Goal: Task Accomplishment & Management: Manage account settings

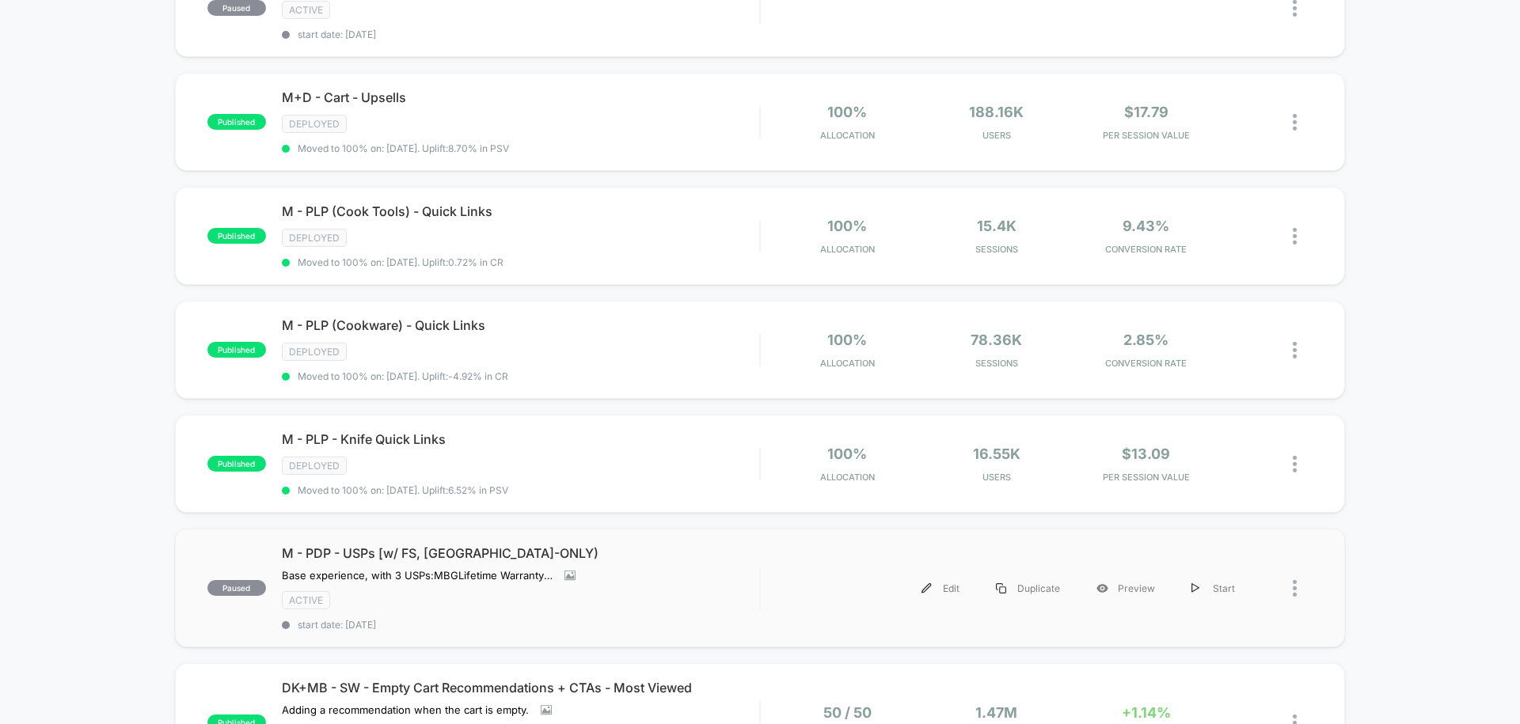
scroll to position [371, 0]
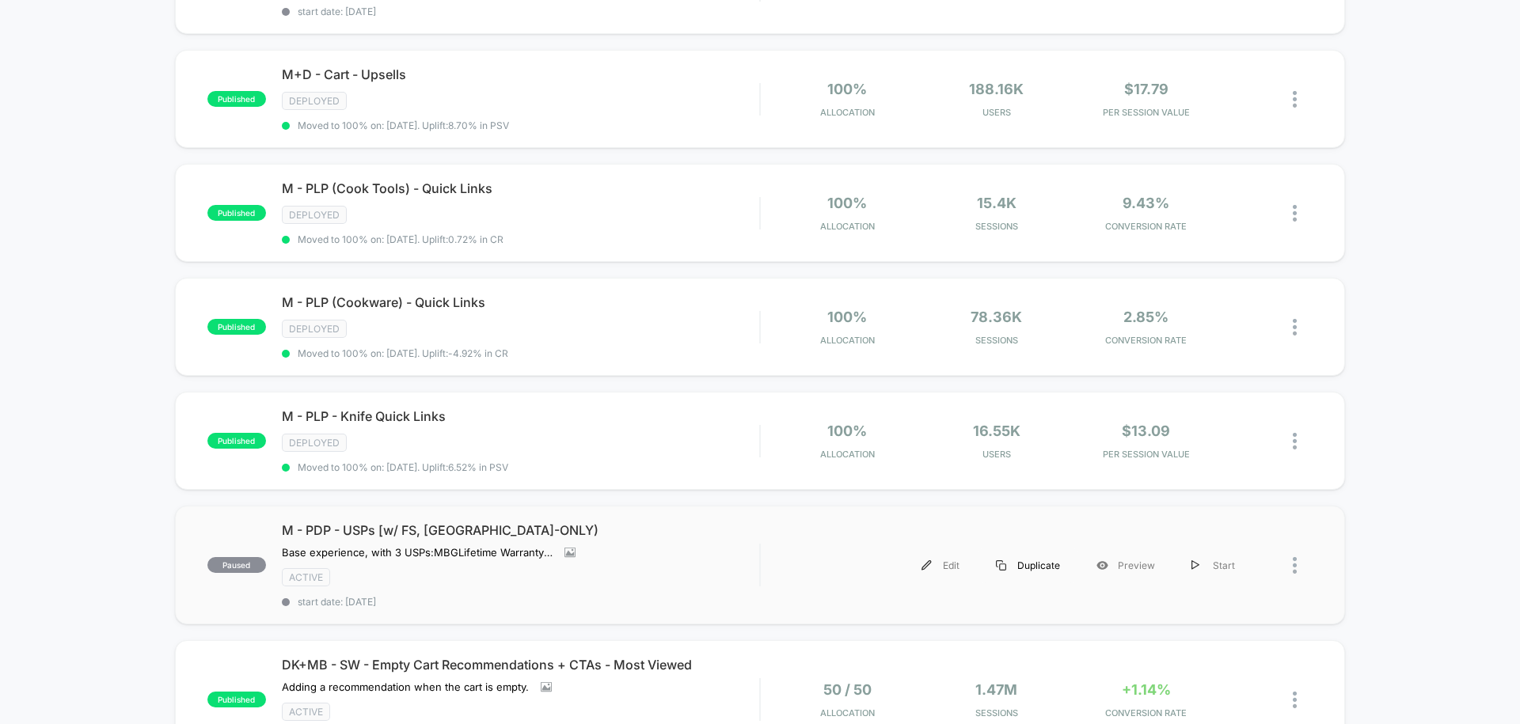
click at [1061, 548] on div "Duplicate" at bounding box center [1028, 566] width 101 height 36
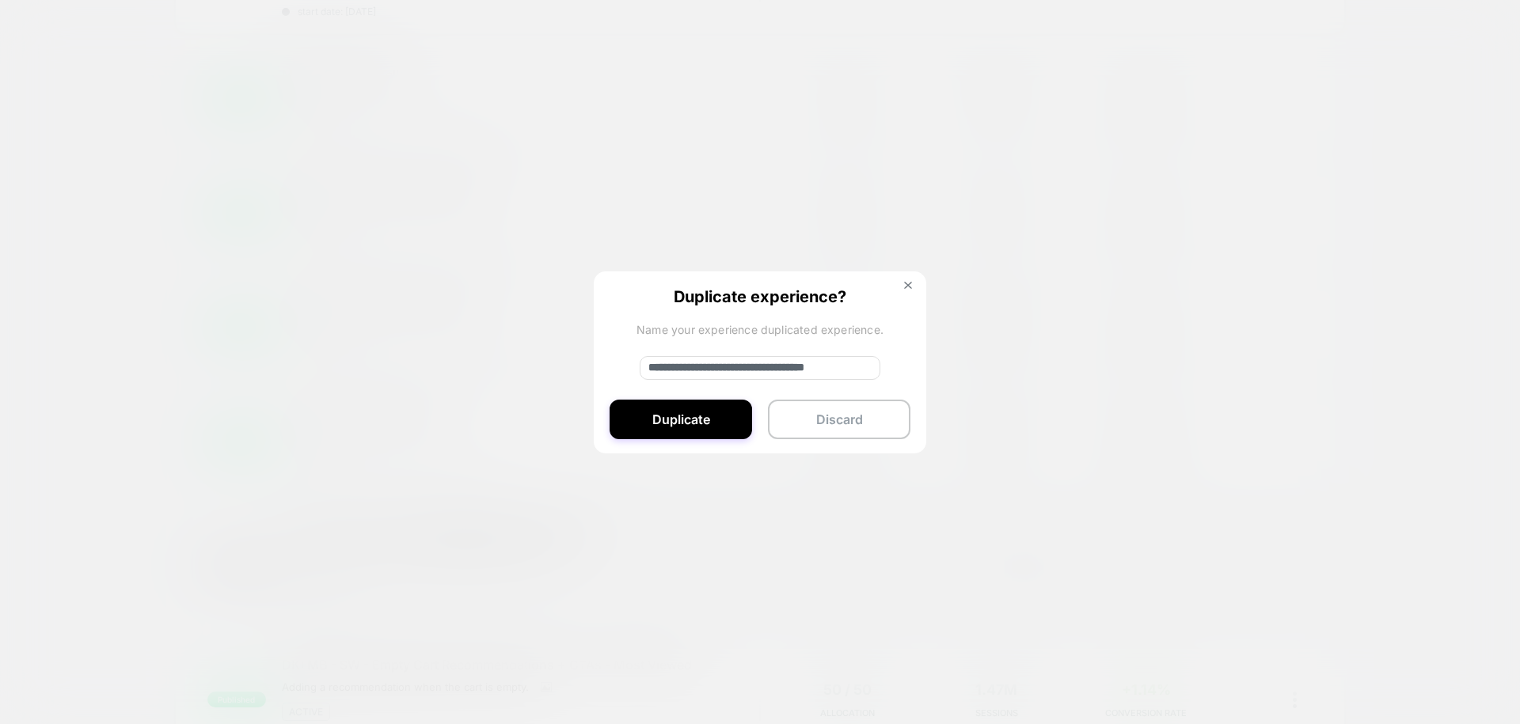
drag, startPoint x: 708, startPoint y: 368, endPoint x: 581, endPoint y: 359, distance: 127.0
click at [777, 548] on div "**********" at bounding box center [1015, 566] width 477 height 36
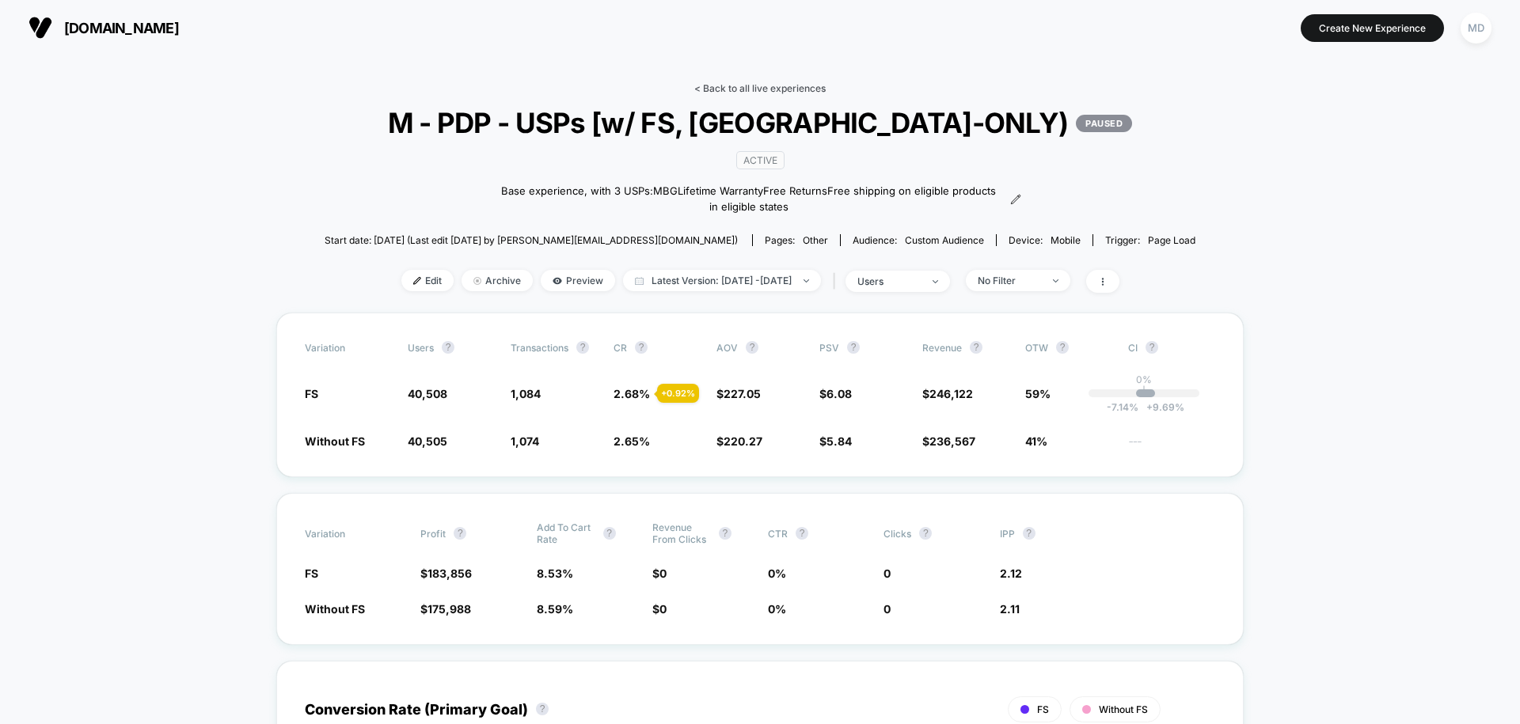
click at [773, 87] on link "< Back to all live experiences" at bounding box center [759, 88] width 131 height 12
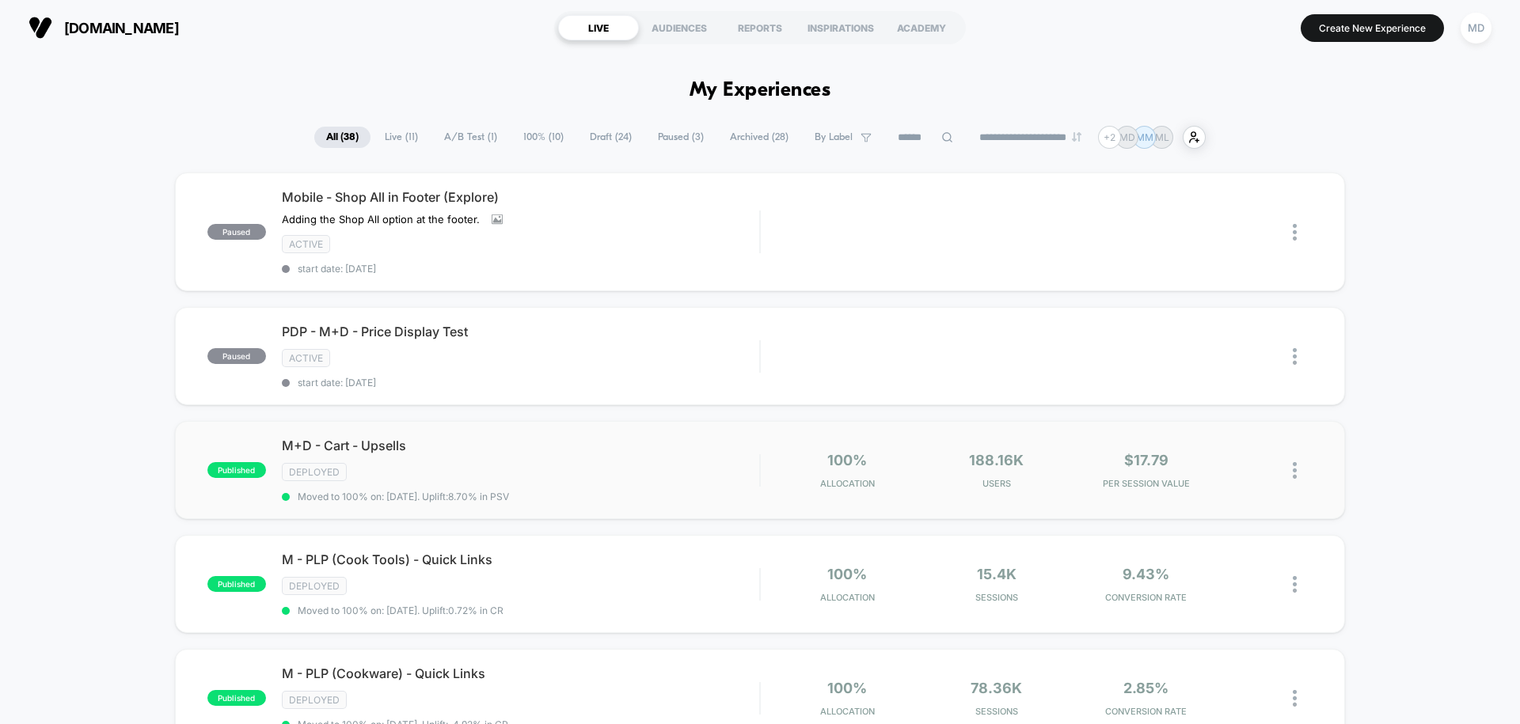
scroll to position [678, 0]
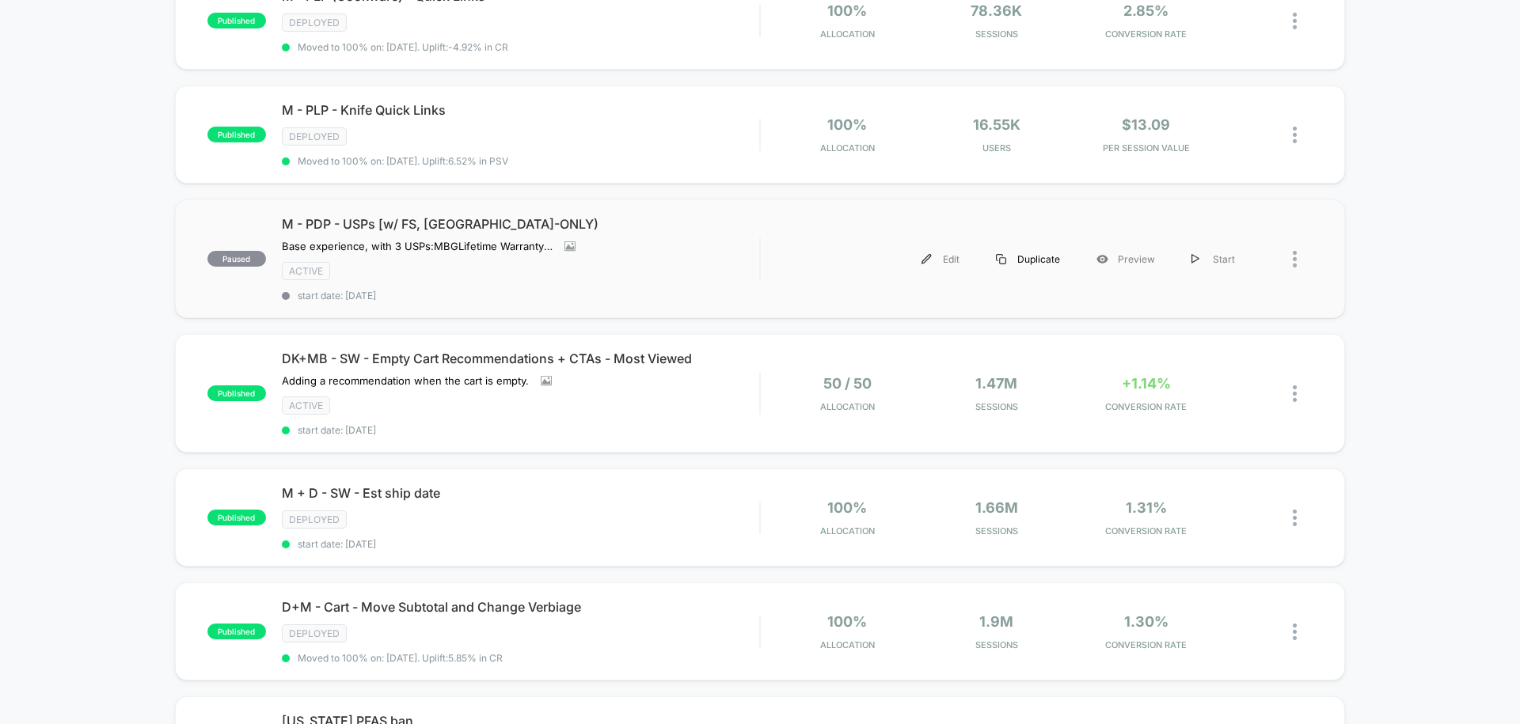
click at [1042, 241] on div "Duplicate" at bounding box center [1028, 259] width 101 height 36
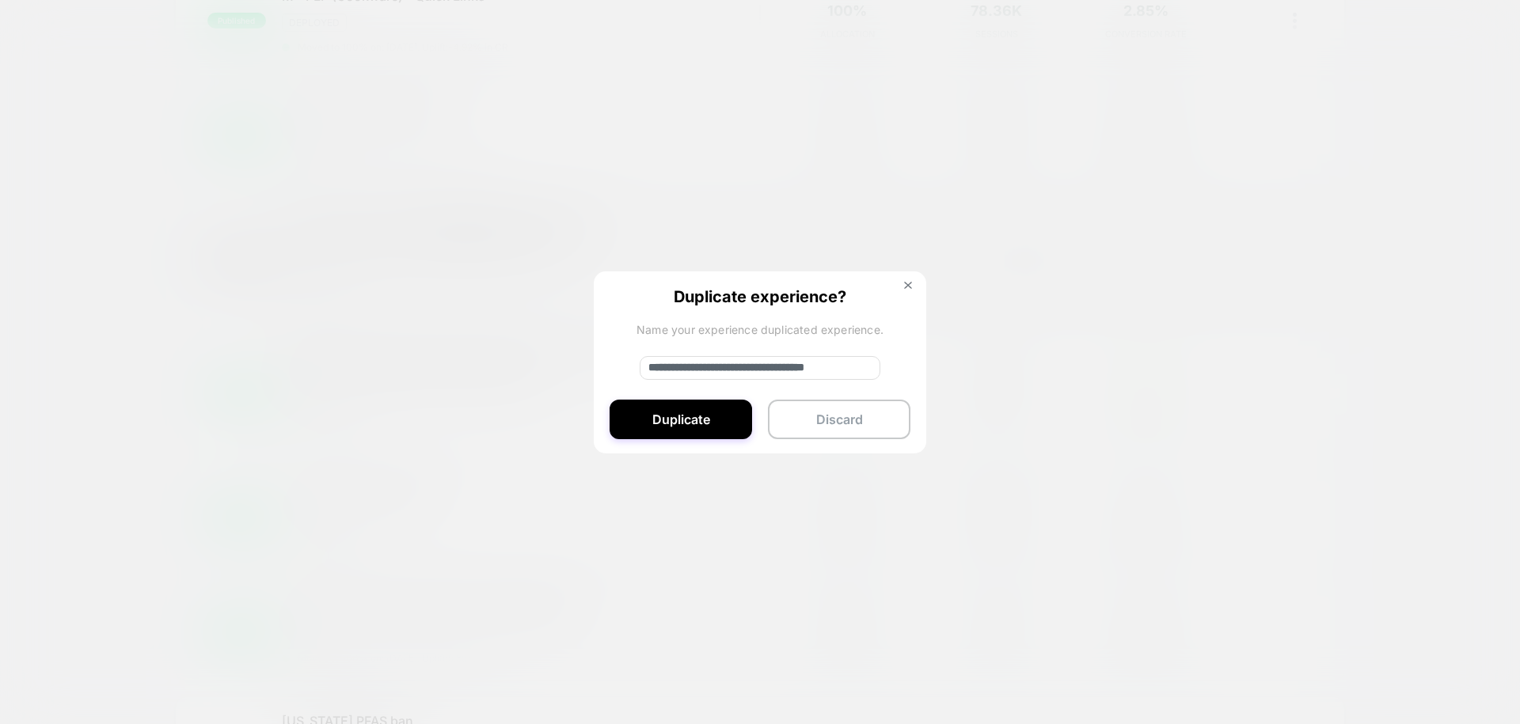
click at [701, 366] on input "**********" at bounding box center [760, 368] width 241 height 24
drag, startPoint x: 701, startPoint y: 366, endPoint x: 663, endPoint y: 366, distance: 38.8
click at [663, 366] on input "**********" at bounding box center [760, 368] width 241 height 24
type input "**********"
click at [693, 411] on button "Duplicate" at bounding box center [681, 420] width 142 height 40
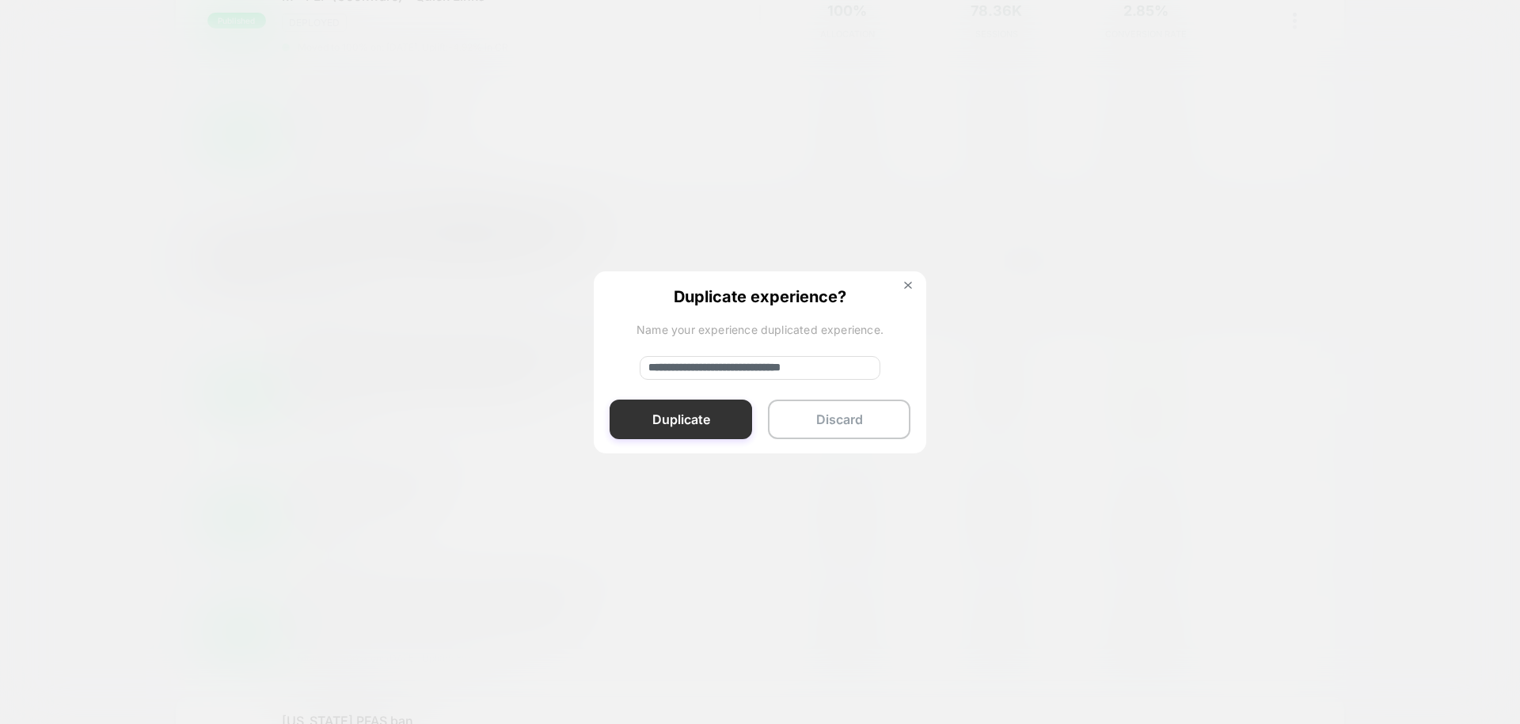
scroll to position [0, 0]
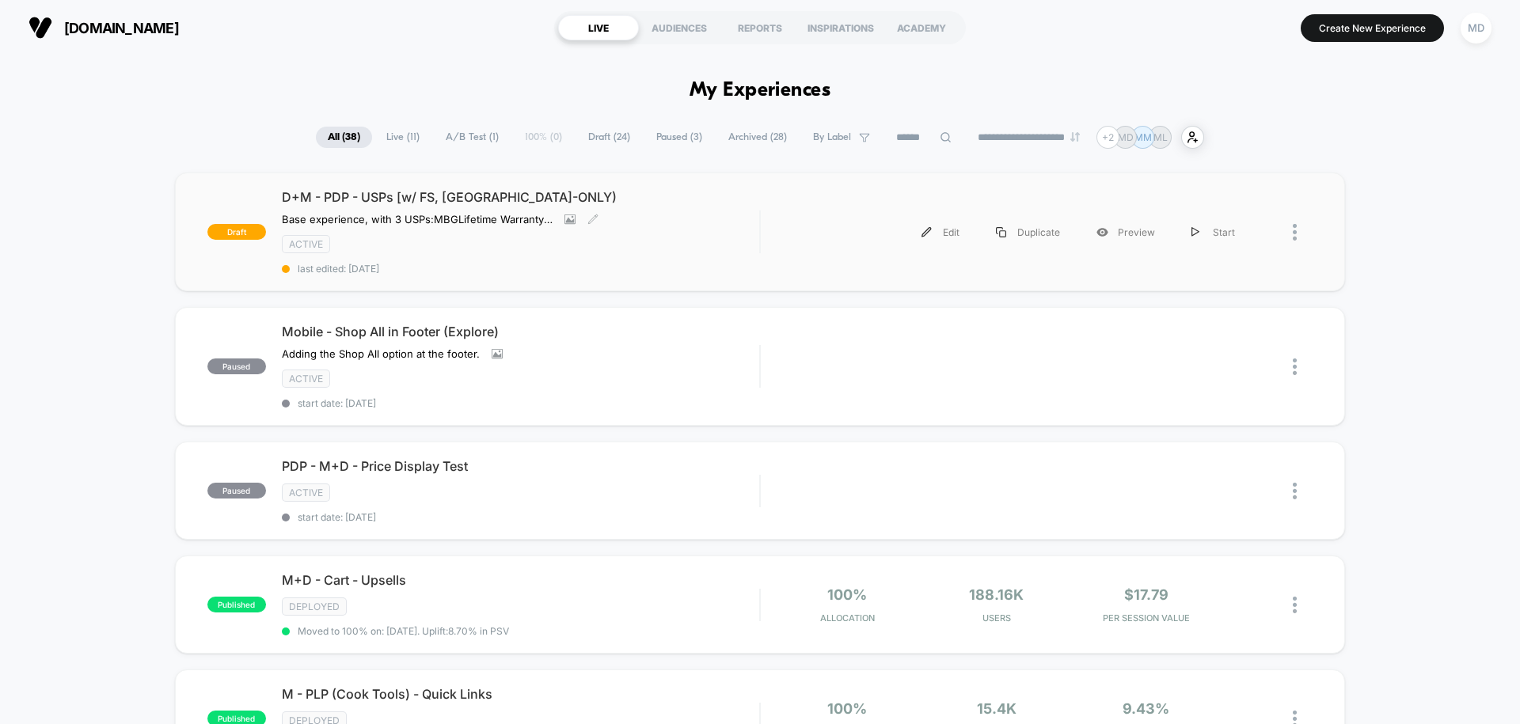
click at [688, 236] on div "ACTIVE" at bounding box center [520, 244] width 477 height 18
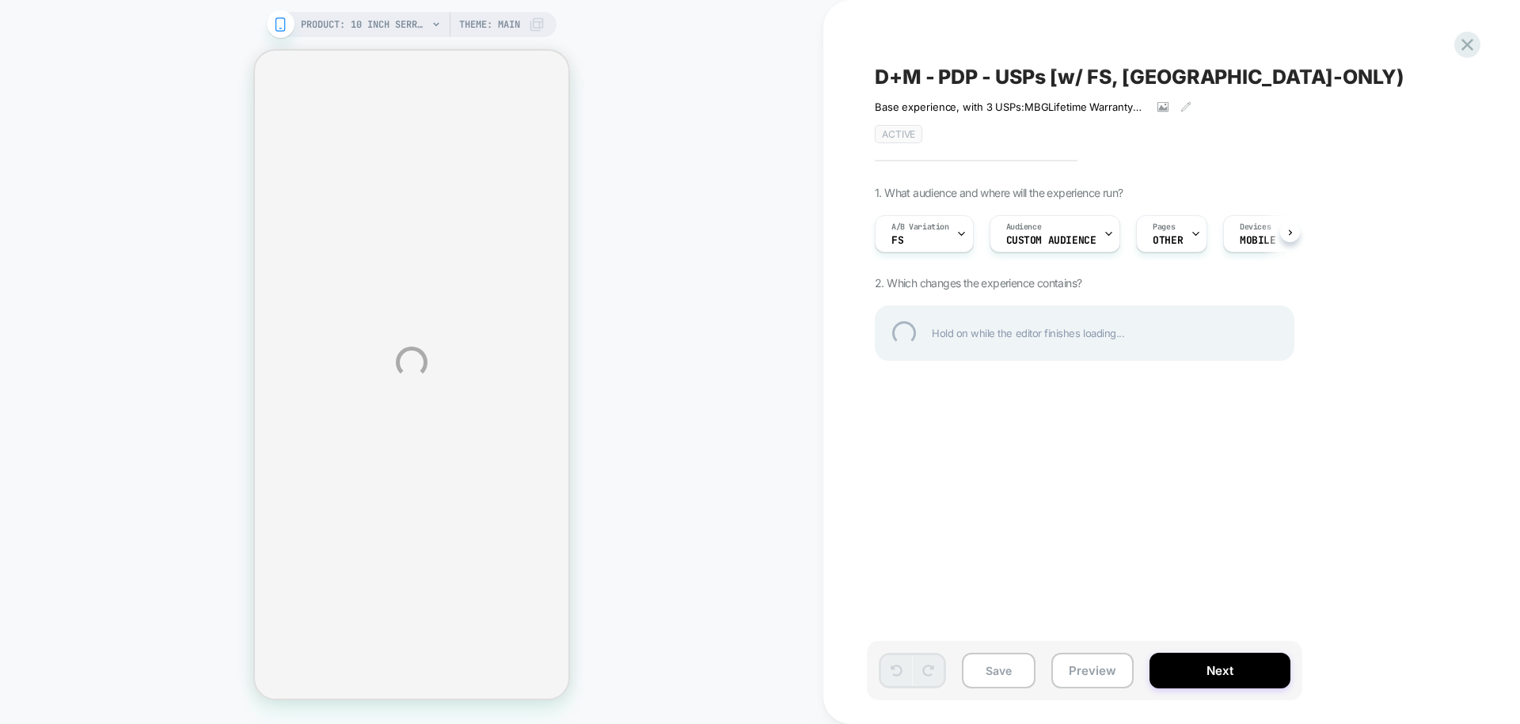
click at [1239, 215] on div "PRODUCT: 10 inch Serrated Knife PRODUCT: 10 inch Serrated Knife Theme: MAIN D+M…" at bounding box center [760, 362] width 1520 height 724
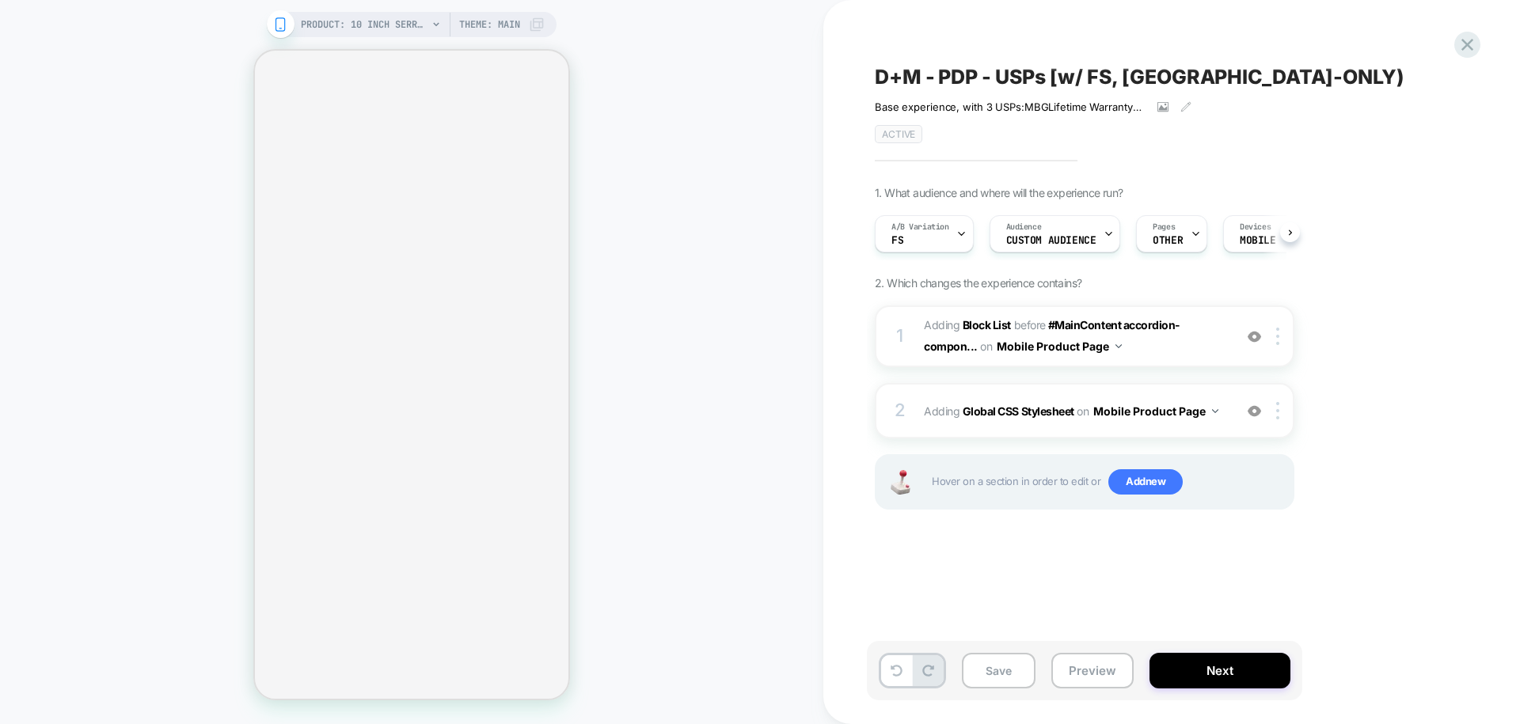
scroll to position [0, 1]
click at [1246, 237] on span "MOBILE" at bounding box center [1257, 240] width 36 height 11
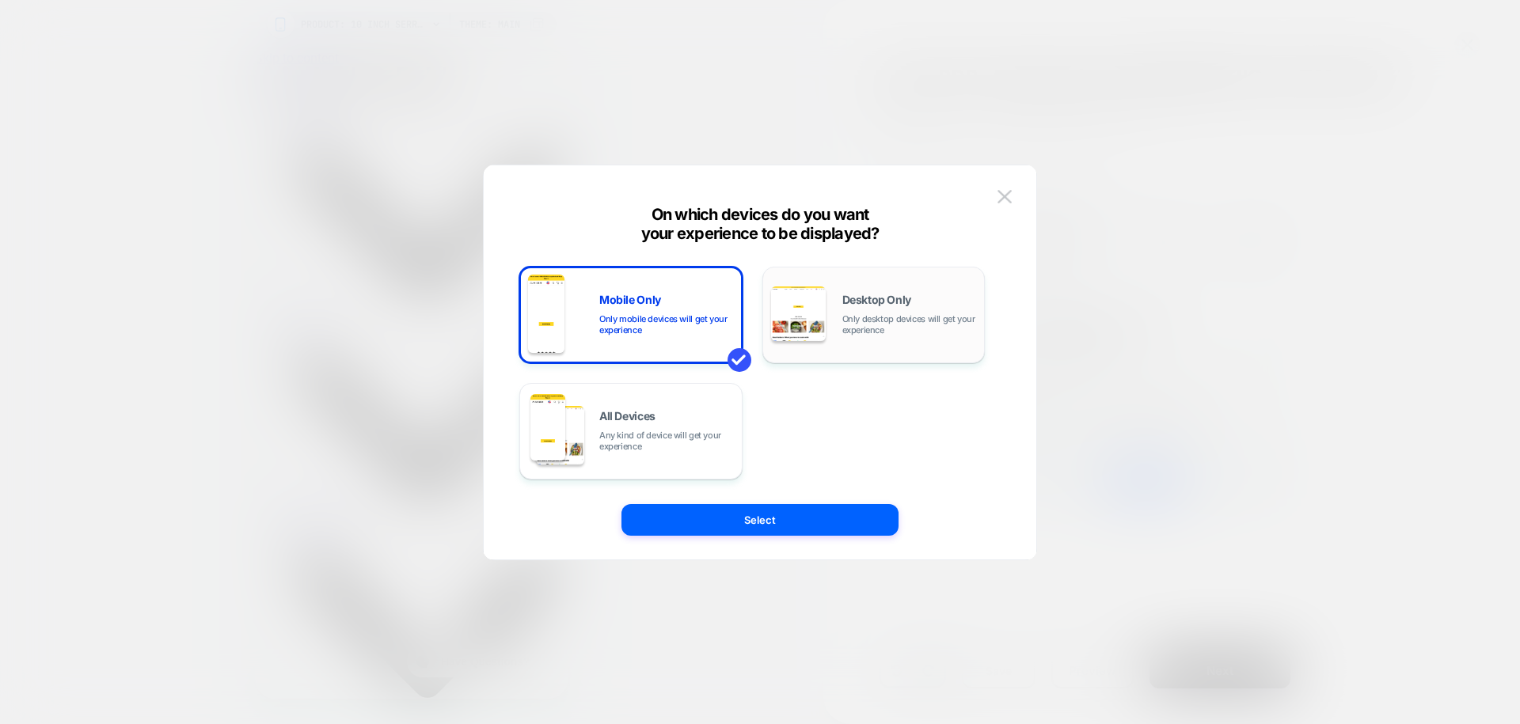
scroll to position [0, 0]
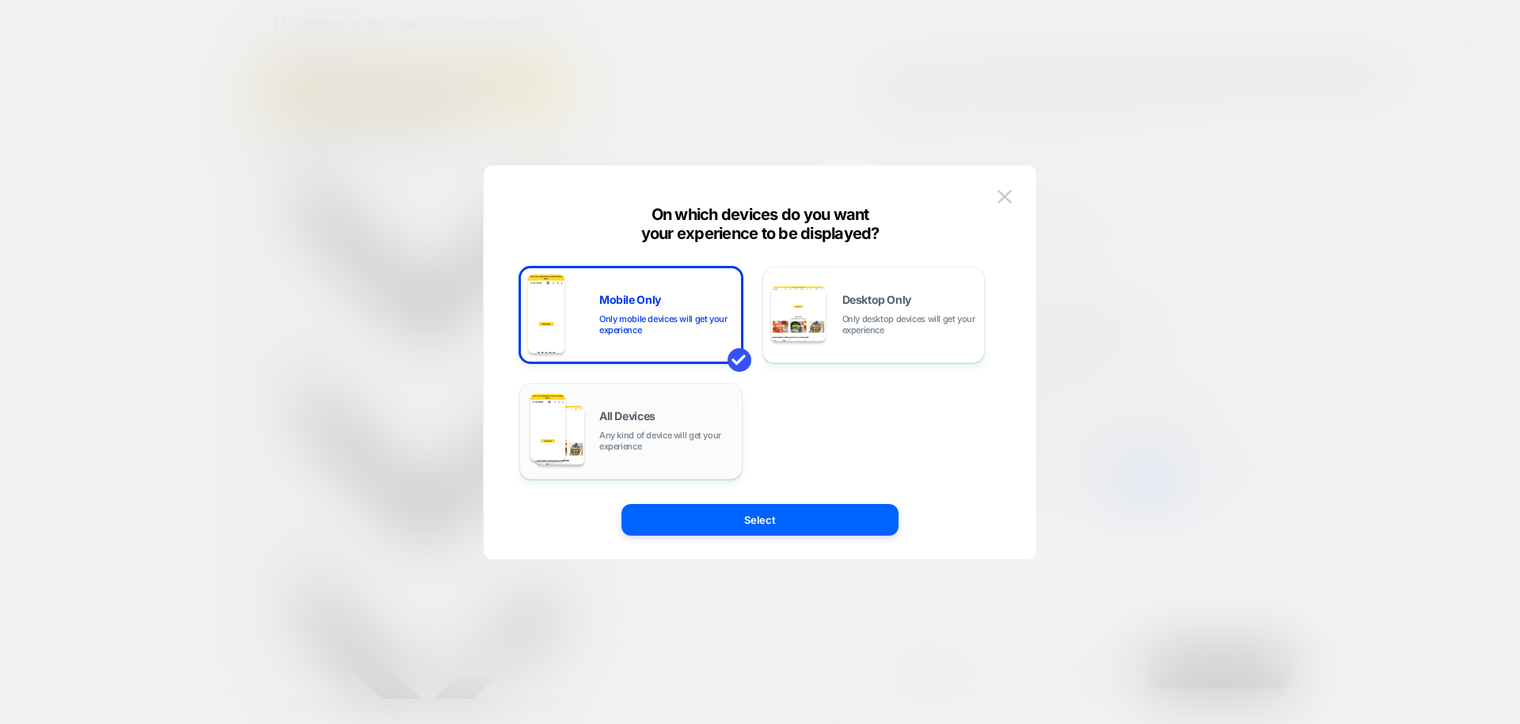
click at [631, 408] on div "All Devices Any kind of device will get your experience" at bounding box center [631, 431] width 206 height 81
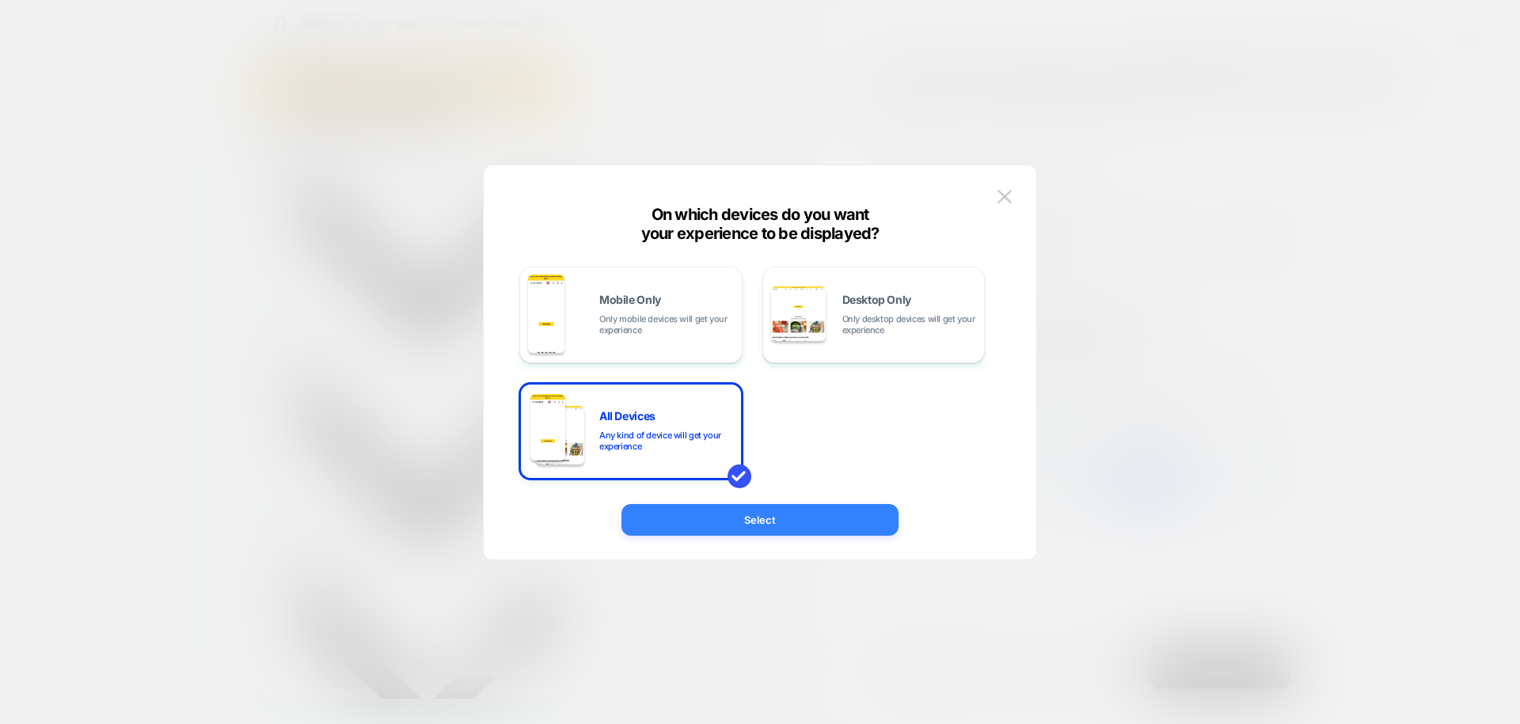
click at [740, 527] on button "Select" at bounding box center [759, 520] width 277 height 32
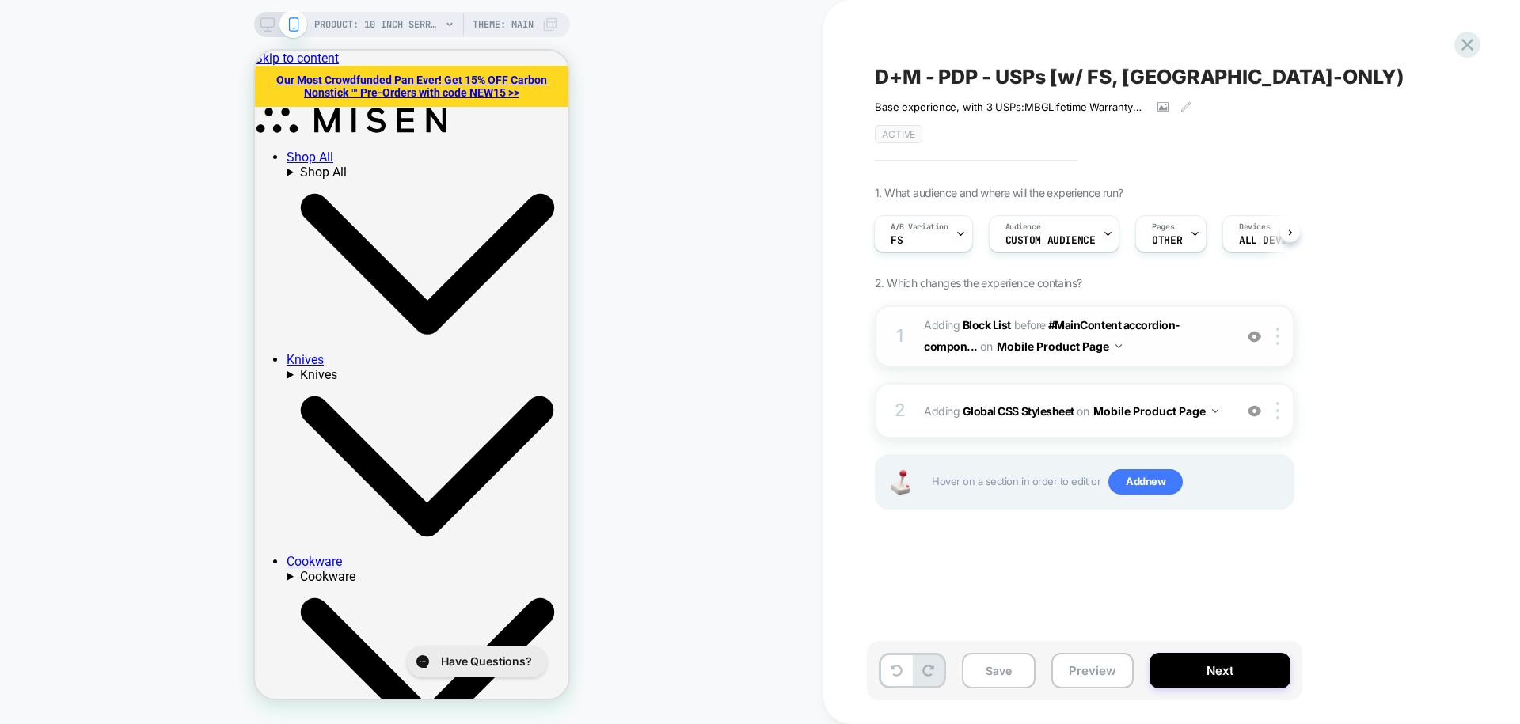
click at [1182, 353] on span "#_loomi_addon_1740569305784_dup1742816510_dup1755207032 Adding Block List BEFOR…" at bounding box center [1075, 336] width 302 height 43
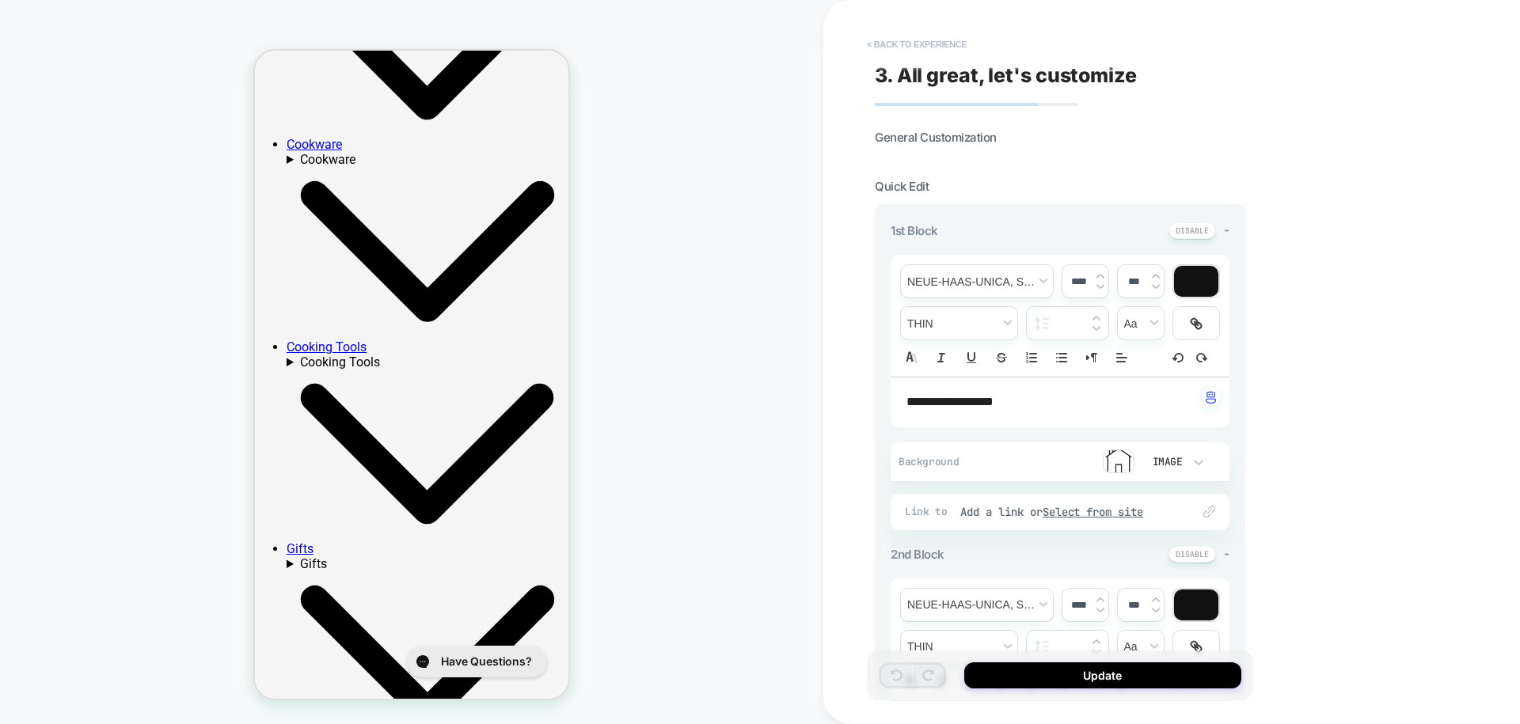
click at [942, 44] on button "< Back to experience" at bounding box center [917, 44] width 116 height 25
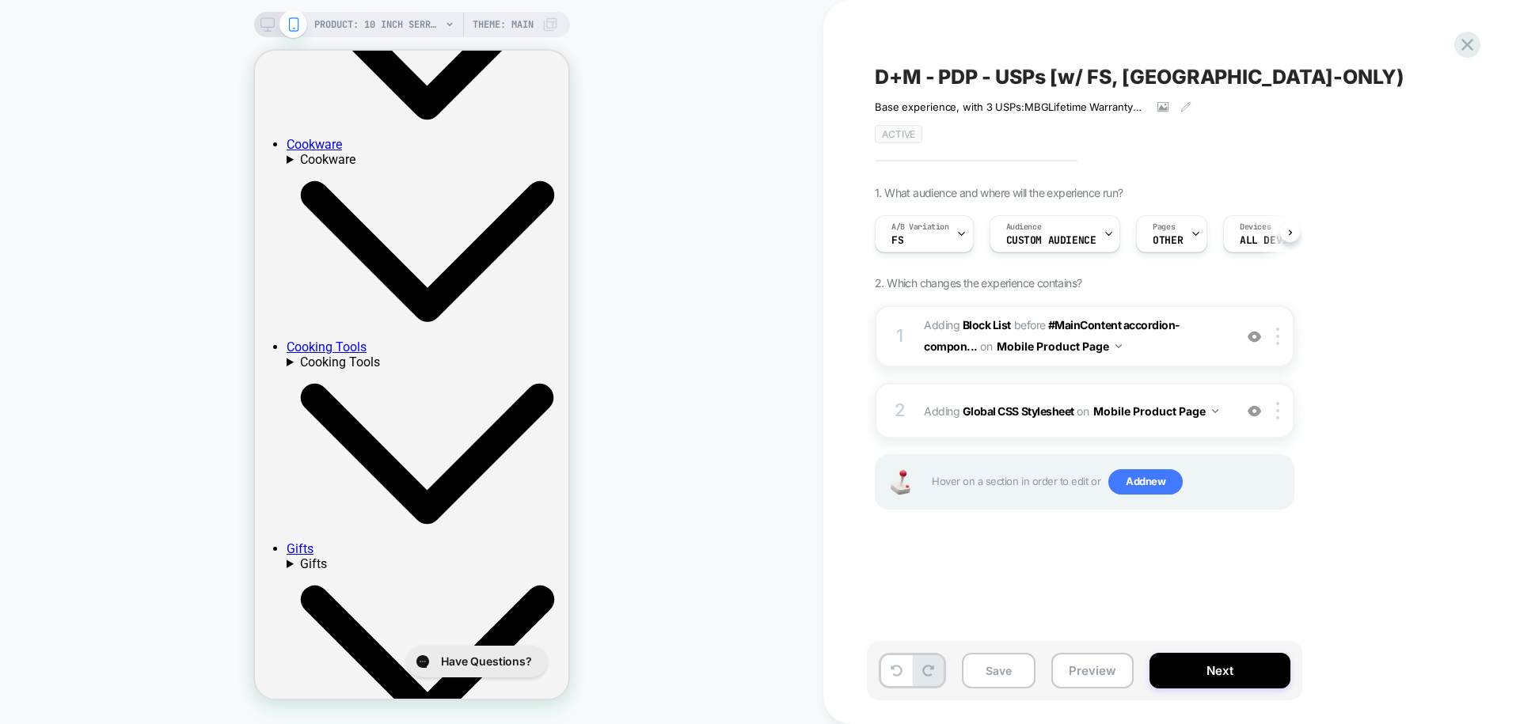
scroll to position [0, 1]
click at [1112, 343] on button "Mobile Product Page" at bounding box center [1059, 346] width 125 height 23
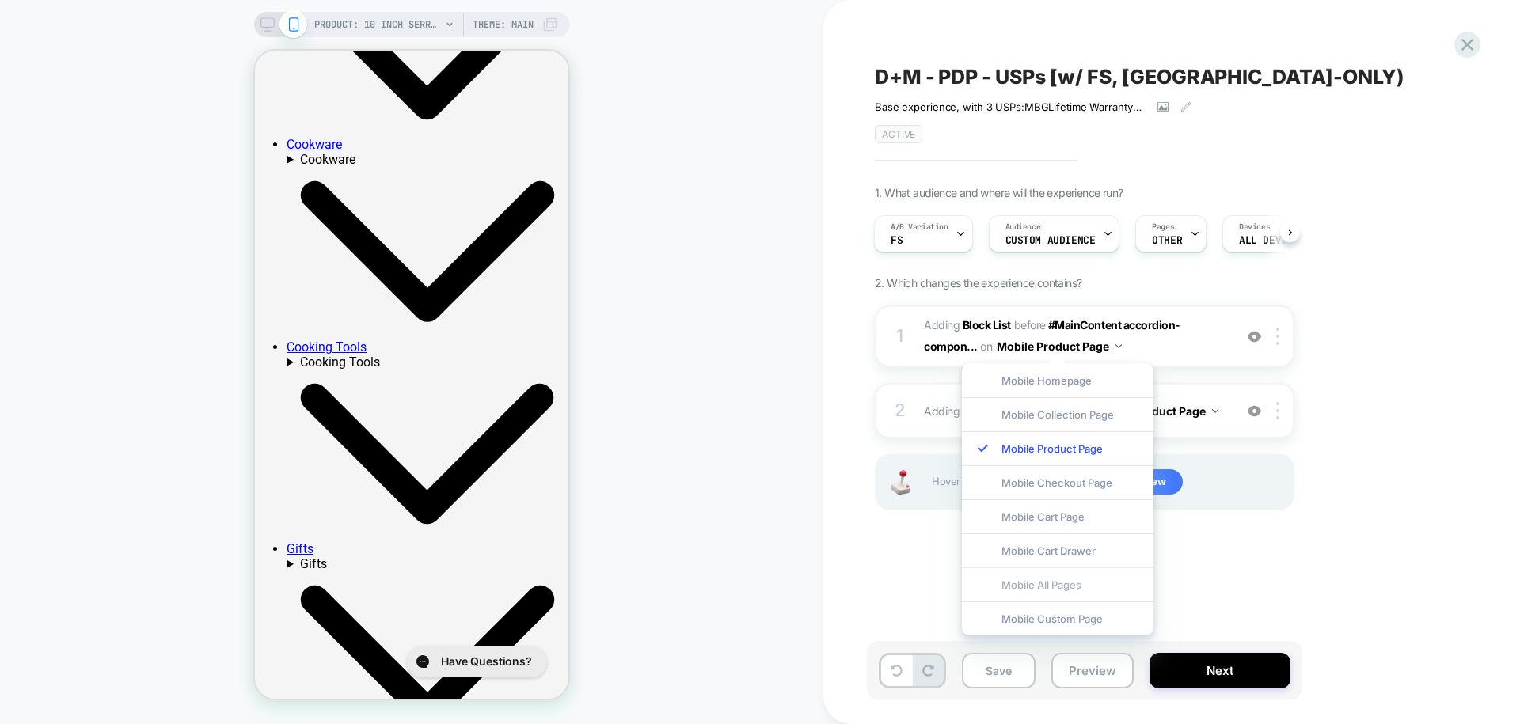
click at [1069, 583] on div "Mobile All Pages" at bounding box center [1058, 585] width 192 height 34
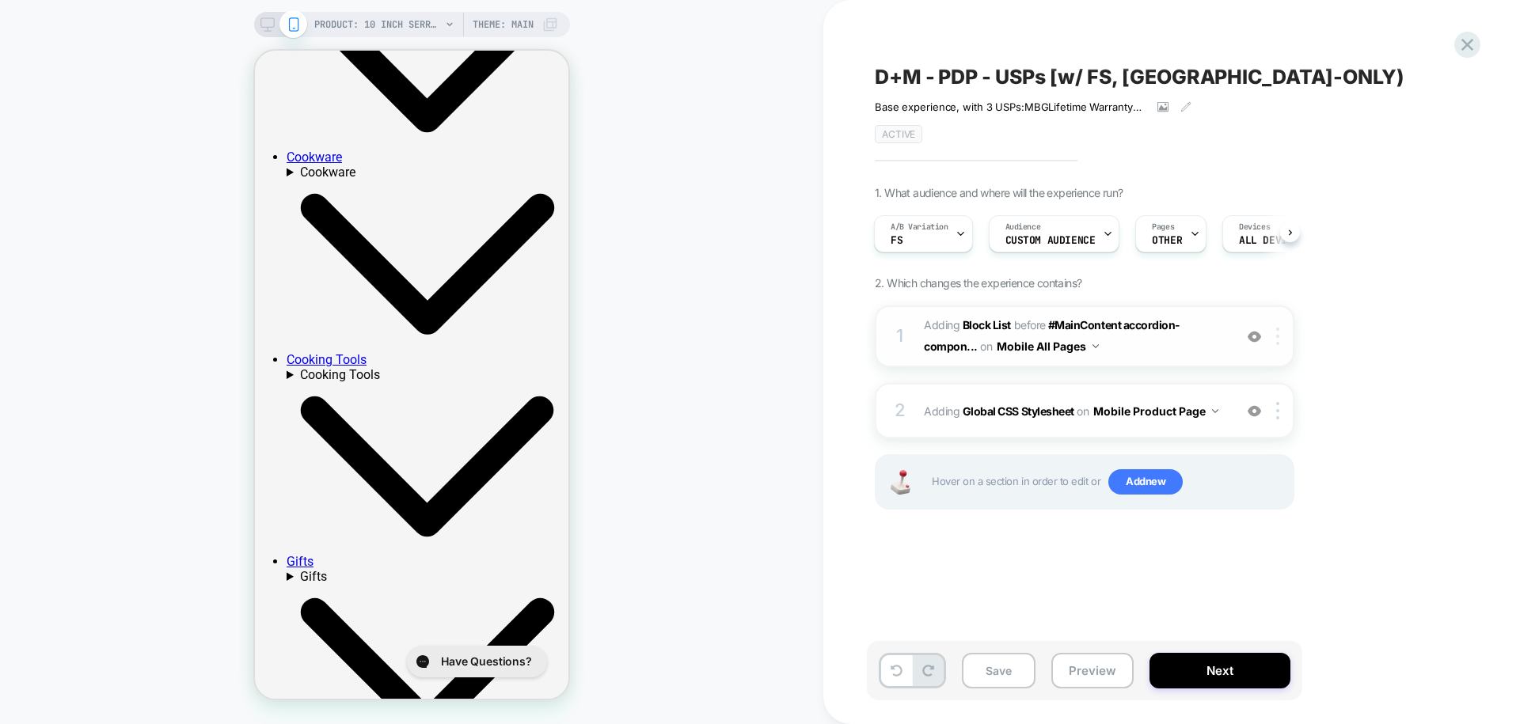
click at [1279, 340] on div at bounding box center [1280, 336] width 26 height 17
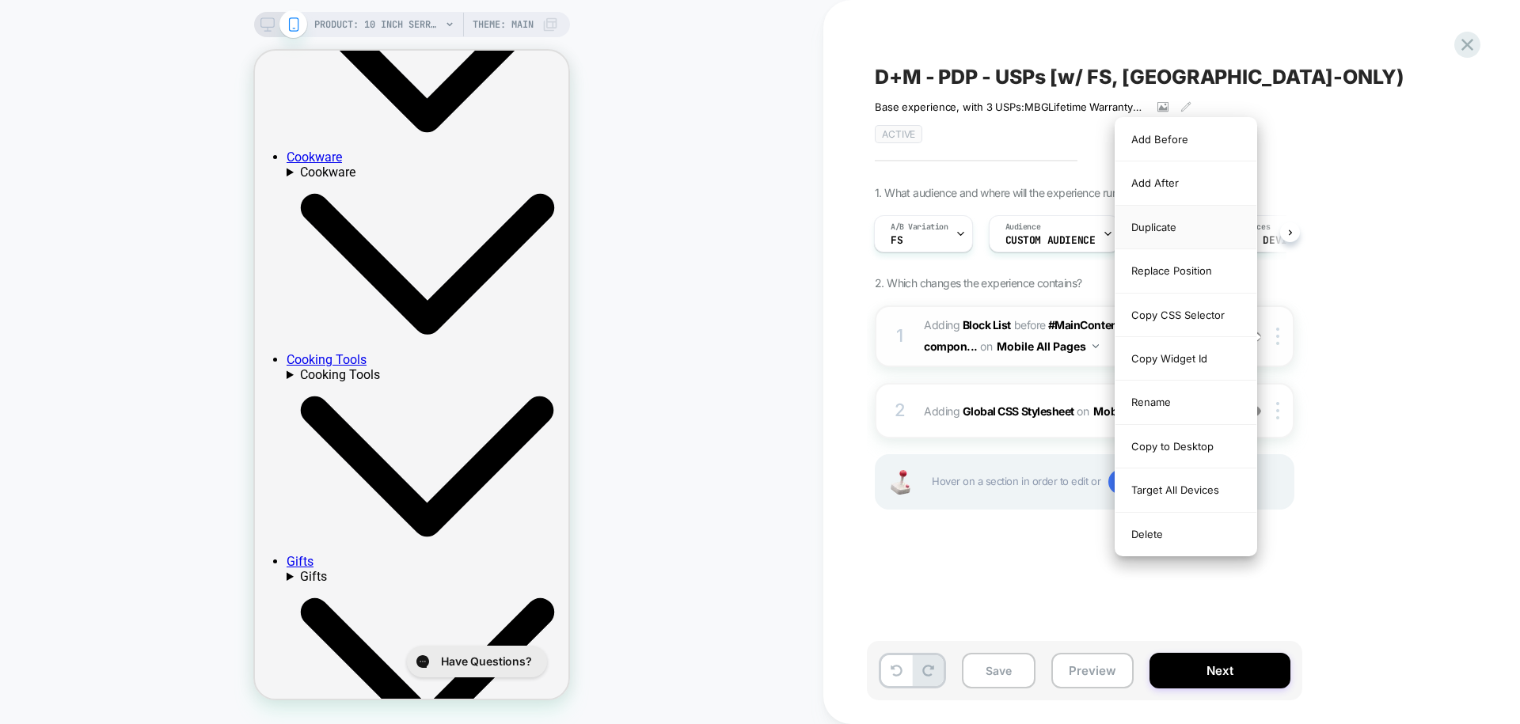
click at [1175, 240] on div "Duplicate" at bounding box center [1185, 228] width 141 height 44
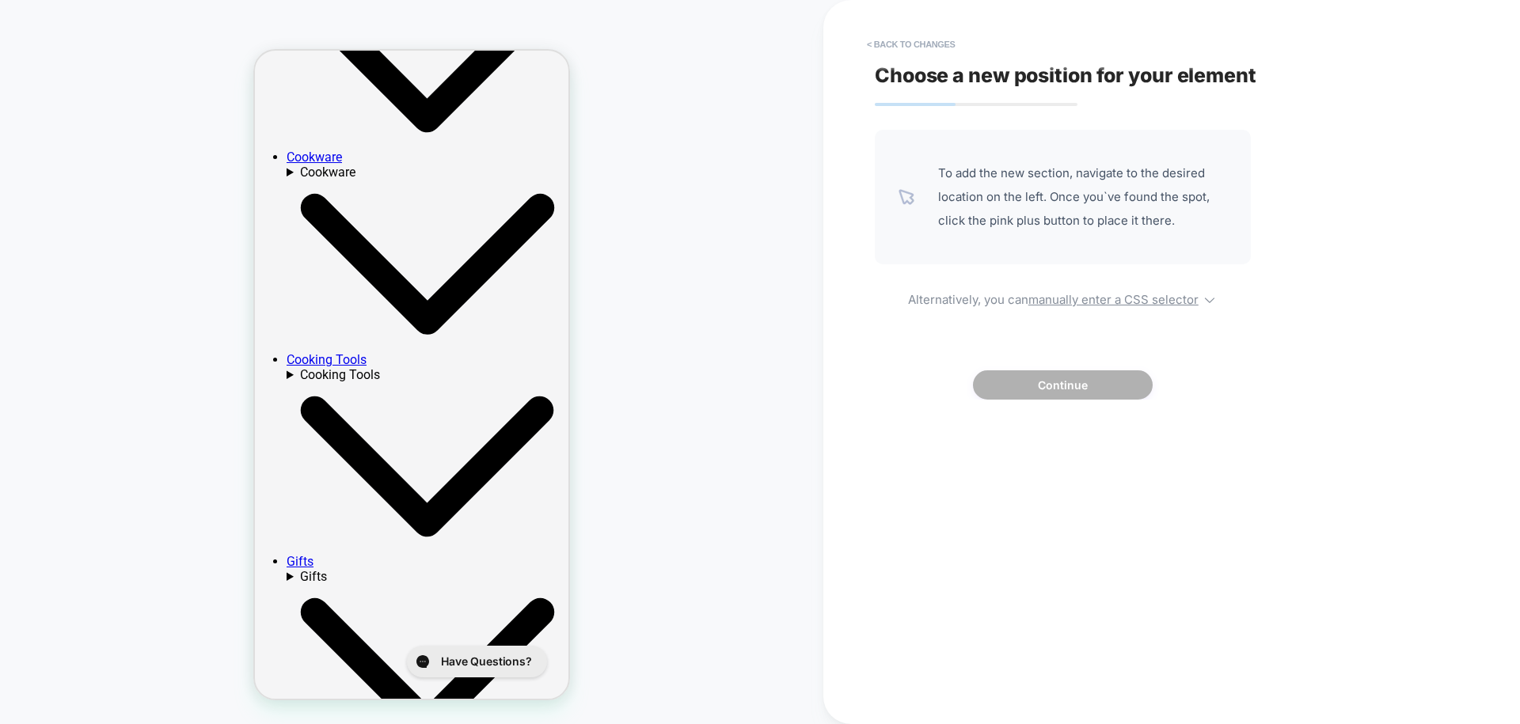
click at [1052, 184] on span "To add the new section, navigate to the desired location on the left. Once you`…" at bounding box center [1082, 196] width 289 height 71
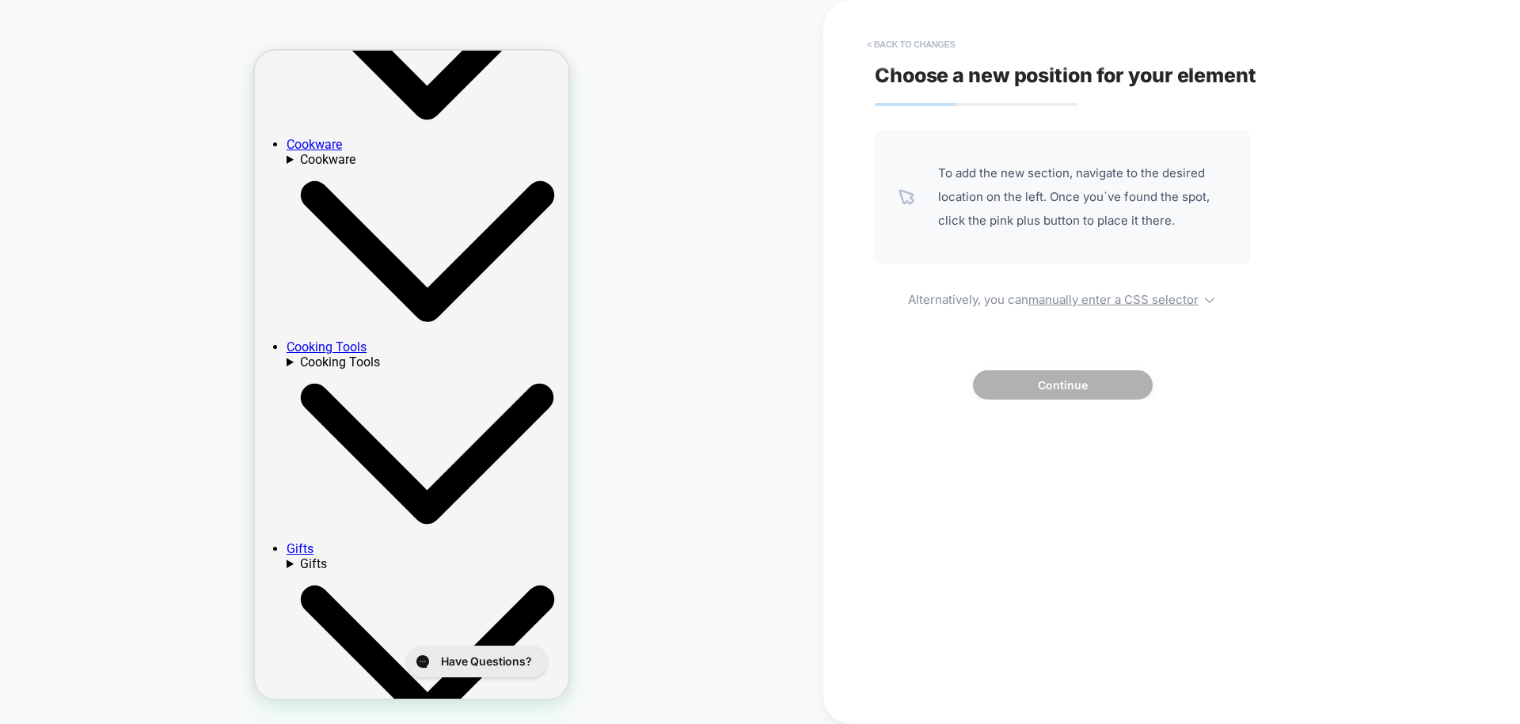
click at [923, 44] on button "< Back to changes" at bounding box center [911, 44] width 104 height 25
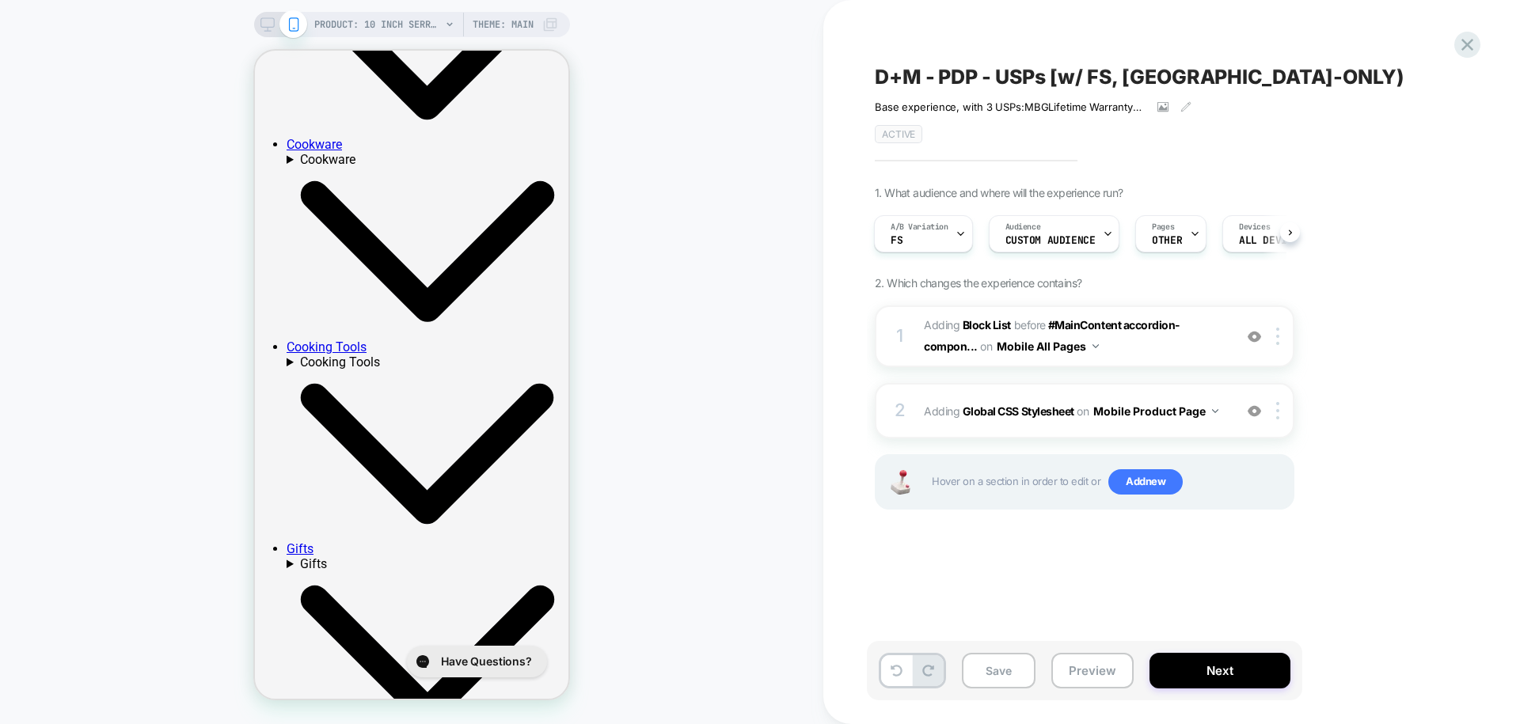
drag, startPoint x: 264, startPoint y: 22, endPoint x: 997, endPoint y: 345, distance: 801.0
click at [264, 22] on icon at bounding box center [267, 24] width 14 height 14
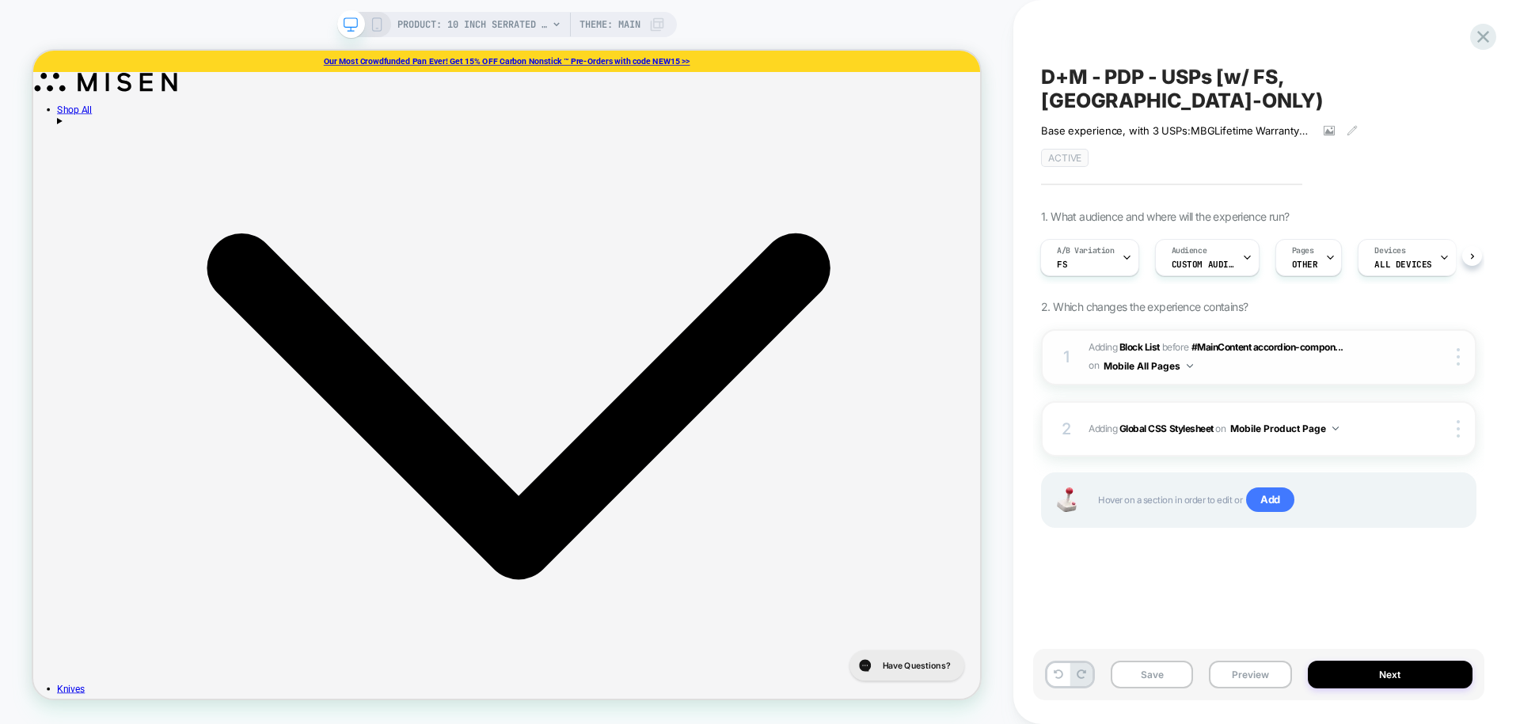
click at [1430, 348] on div at bounding box center [1444, 356] width 59 height 17
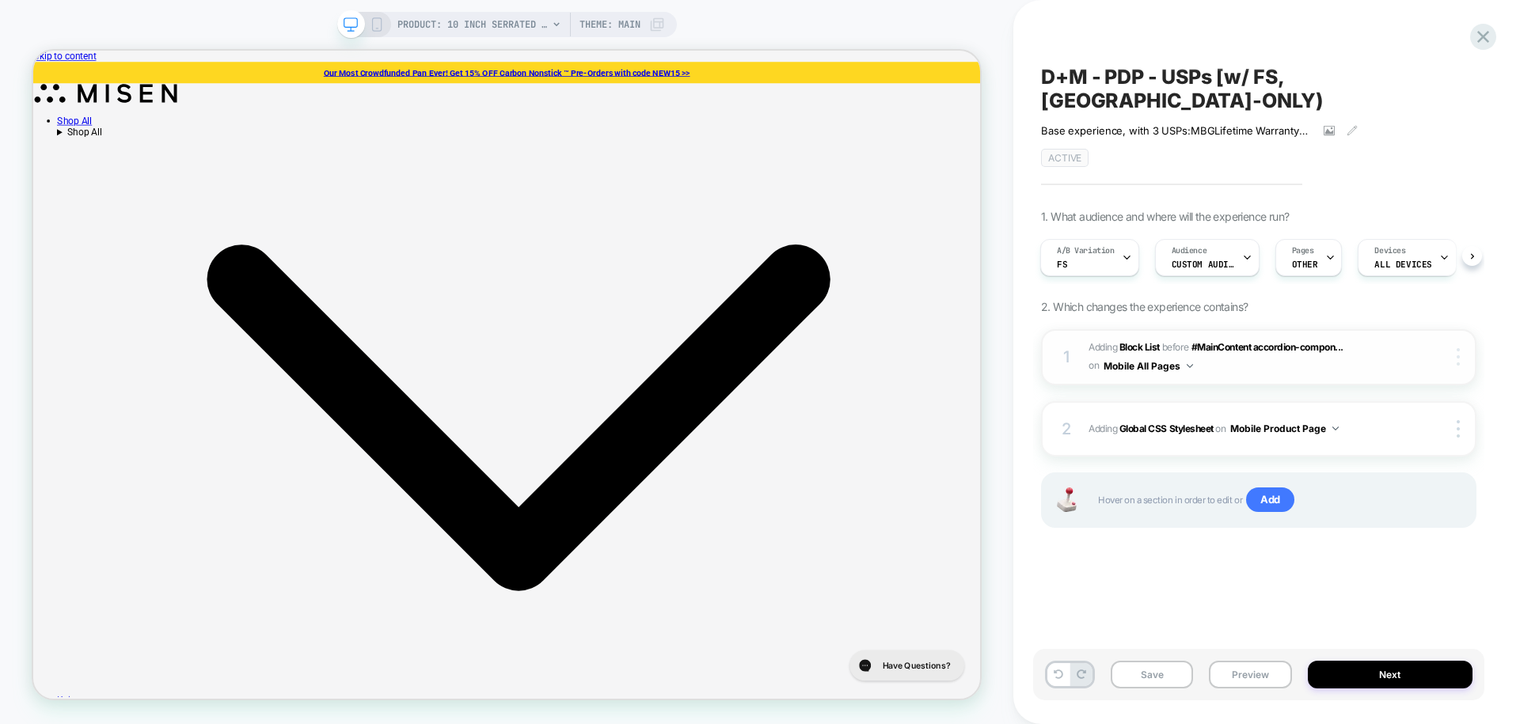
click at [1461, 348] on div at bounding box center [1460, 356] width 30 height 17
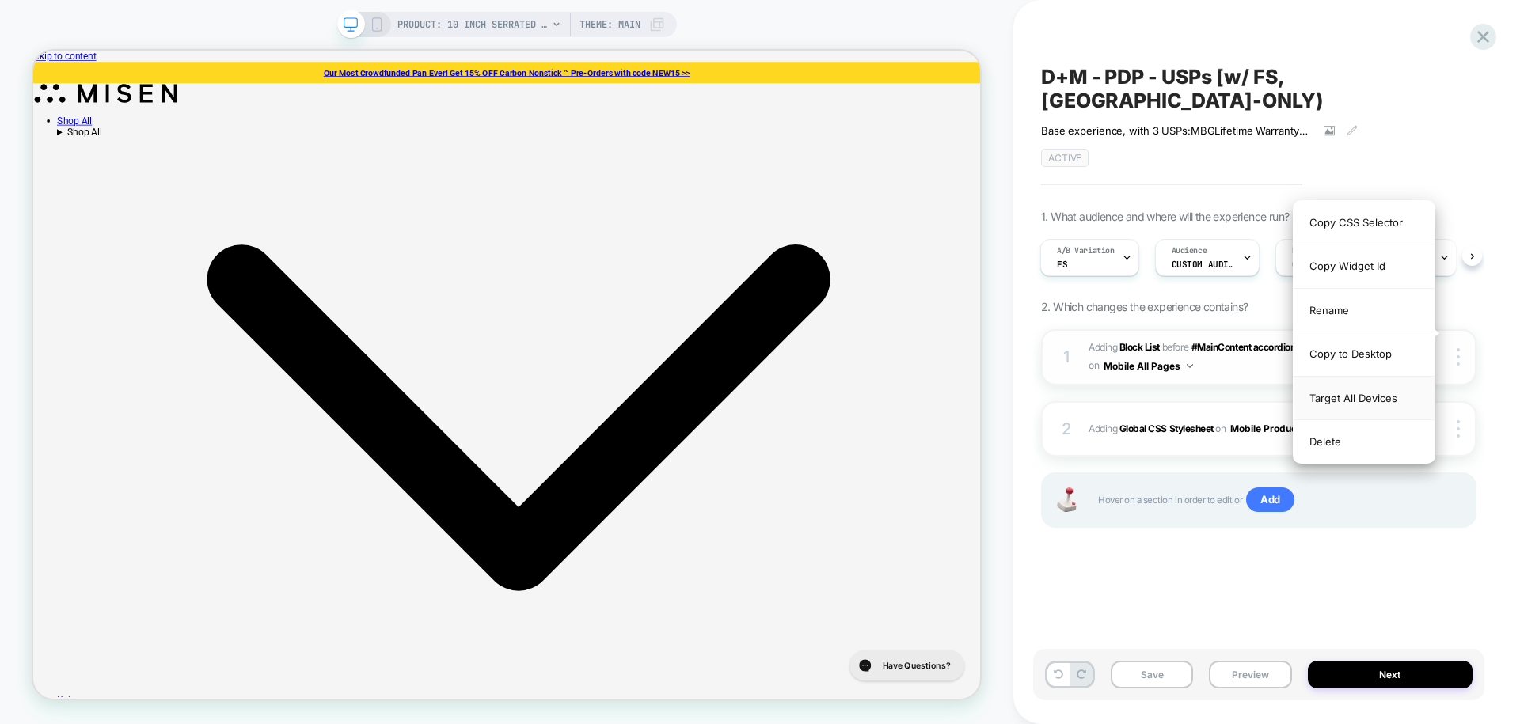
click at [1373, 397] on div "Target All Devices" at bounding box center [1363, 399] width 141 height 44
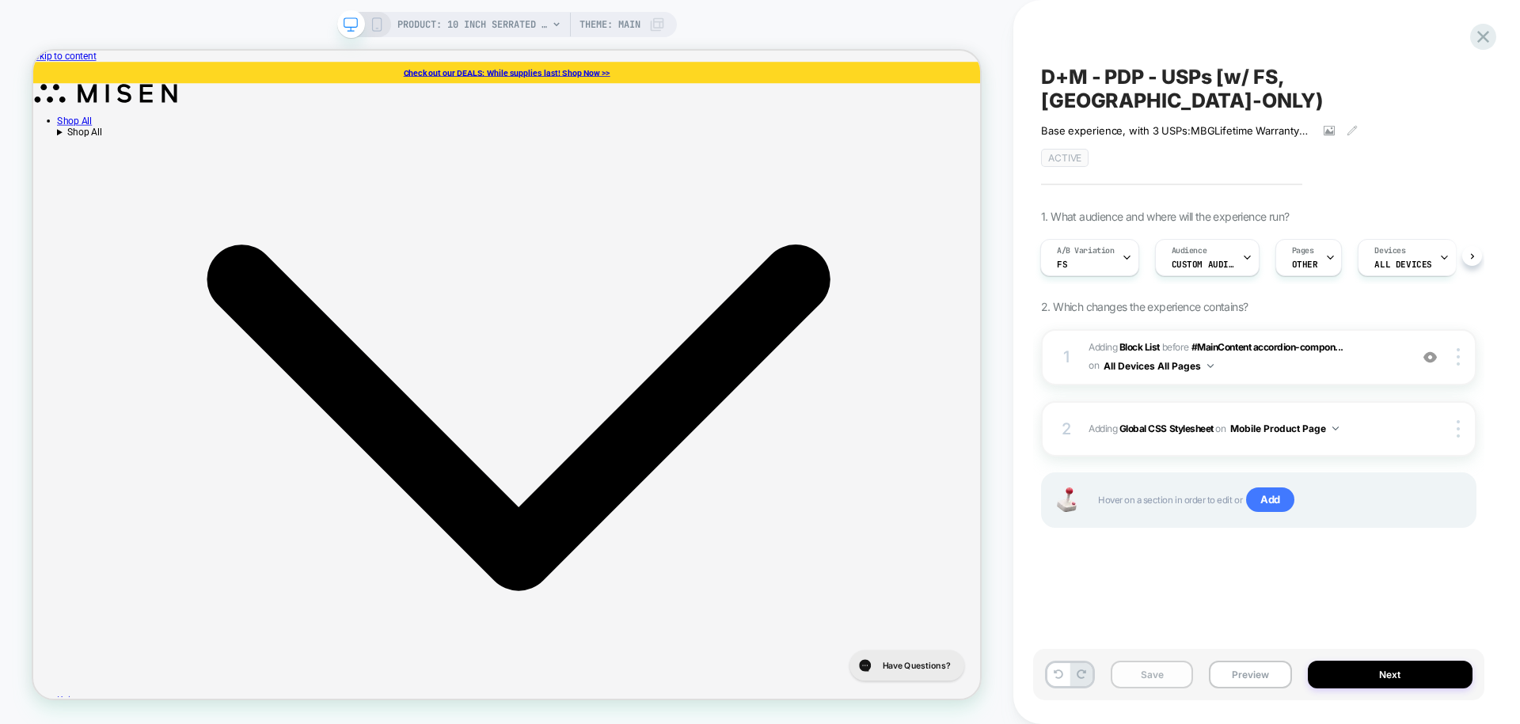
click at [1154, 684] on button "Save" at bounding box center [1152, 675] width 82 height 28
click at [1320, 340] on span "#_loomi_addon_1740569305784_dup1742816510_dup1755207032 Adding Block List BEFOR…" at bounding box center [1244, 357] width 313 height 37
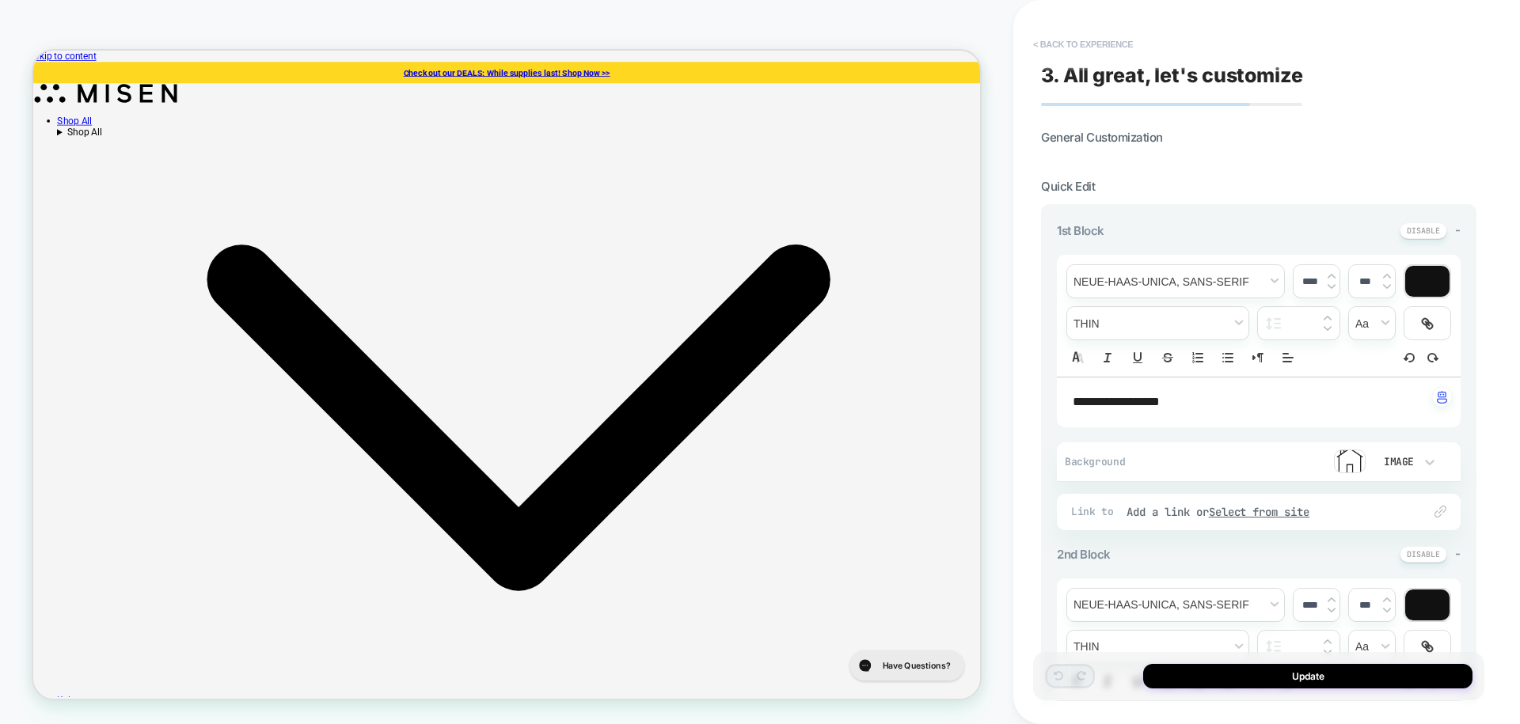
click at [1111, 37] on button "< Back to experience" at bounding box center [1083, 44] width 116 height 25
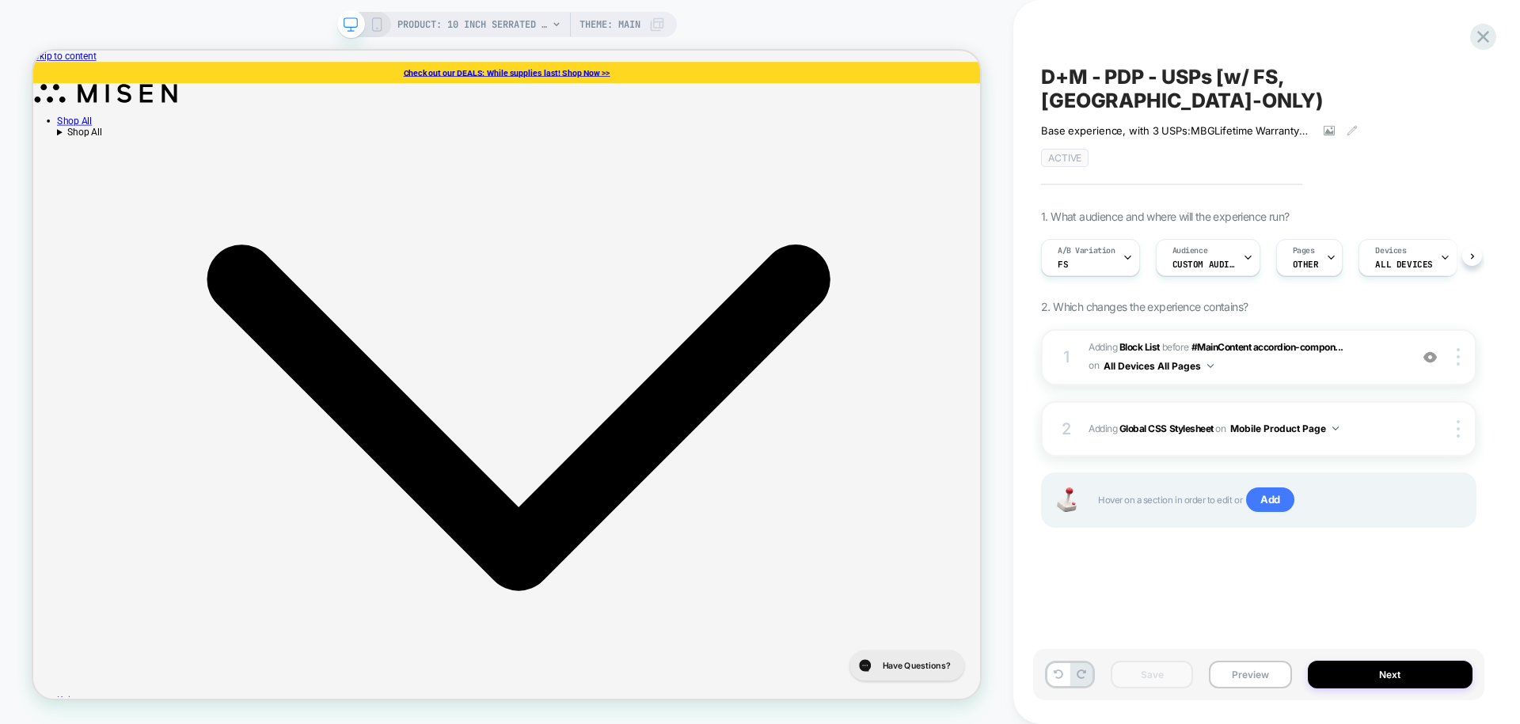
scroll to position [0, 1]
click at [1374, 419] on span "Adding Global CSS Stylesheet on Mobile Product Page" at bounding box center [1244, 429] width 313 height 20
click at [1334, 419] on button "Mobile Product Page" at bounding box center [1284, 429] width 108 height 20
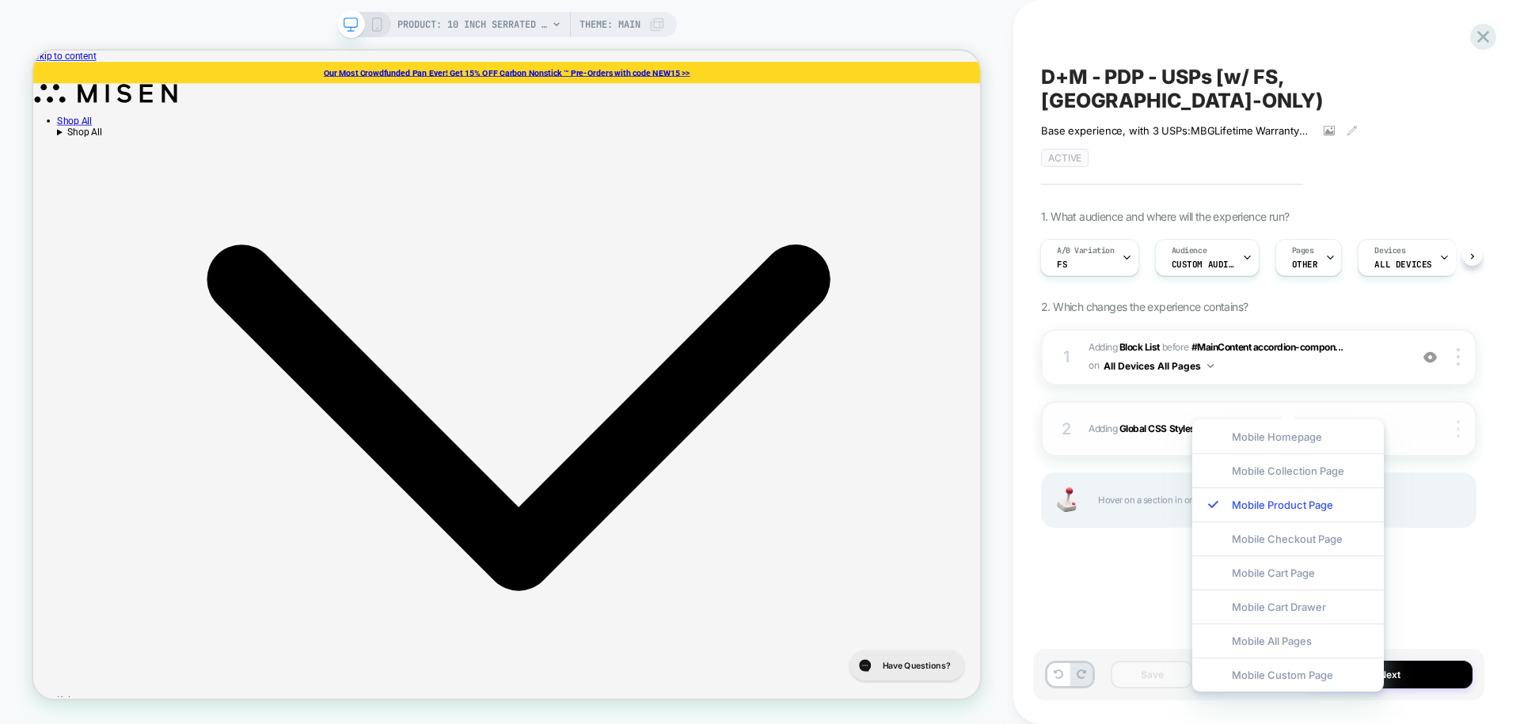
click at [1469, 420] on div at bounding box center [1460, 428] width 30 height 17
click at [1417, 397] on div "Target All Devices" at bounding box center [1363, 404] width 141 height 44
click at [1493, 489] on div "D+M - PDP - USPs [w/ FS, US-ONLY) ﻿Base experience, with 3 USPs: MBG Lifetime W…" at bounding box center [1266, 362] width 507 height 724
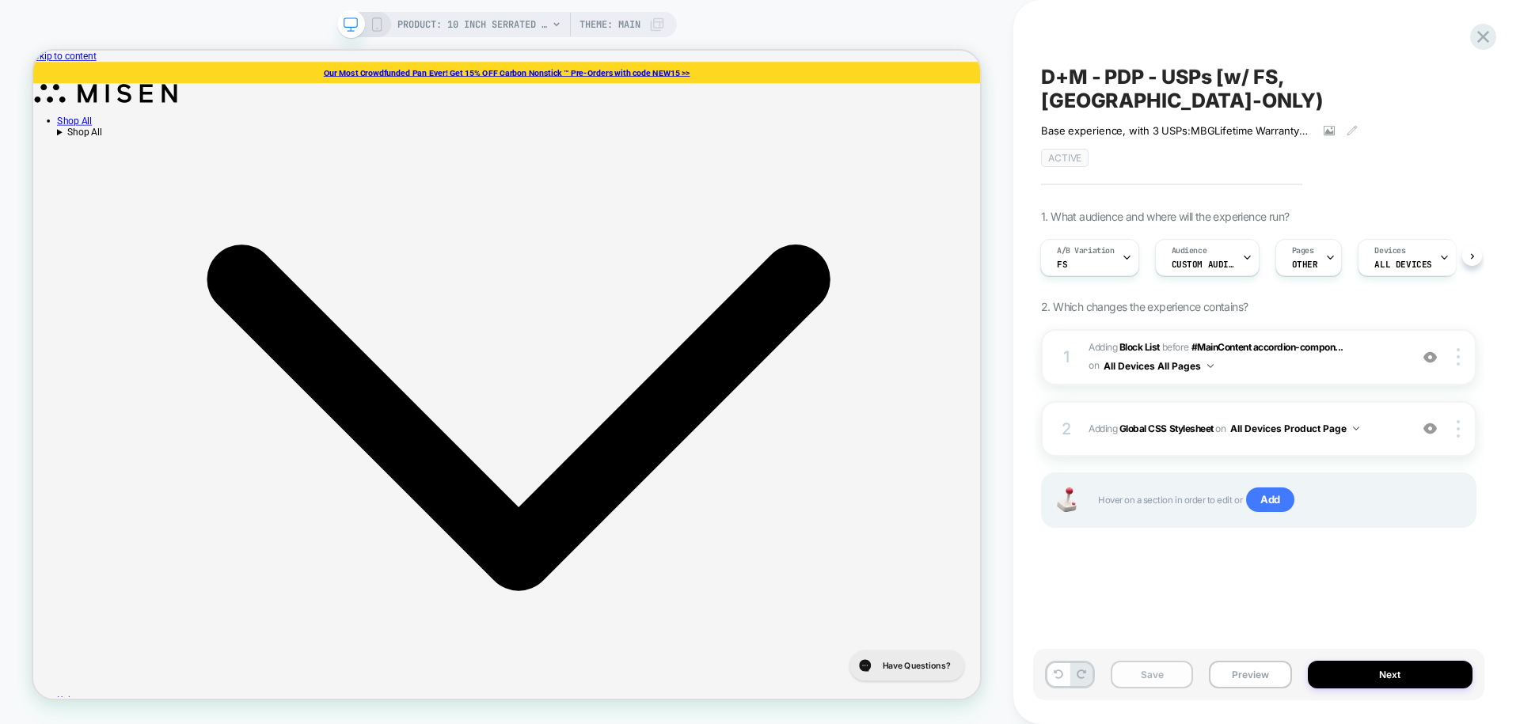
click at [1164, 677] on button "Save" at bounding box center [1152, 675] width 82 height 28
click at [1390, 419] on span "Adding Global CSS Stylesheet on All Devices Product Page" at bounding box center [1244, 429] width 313 height 20
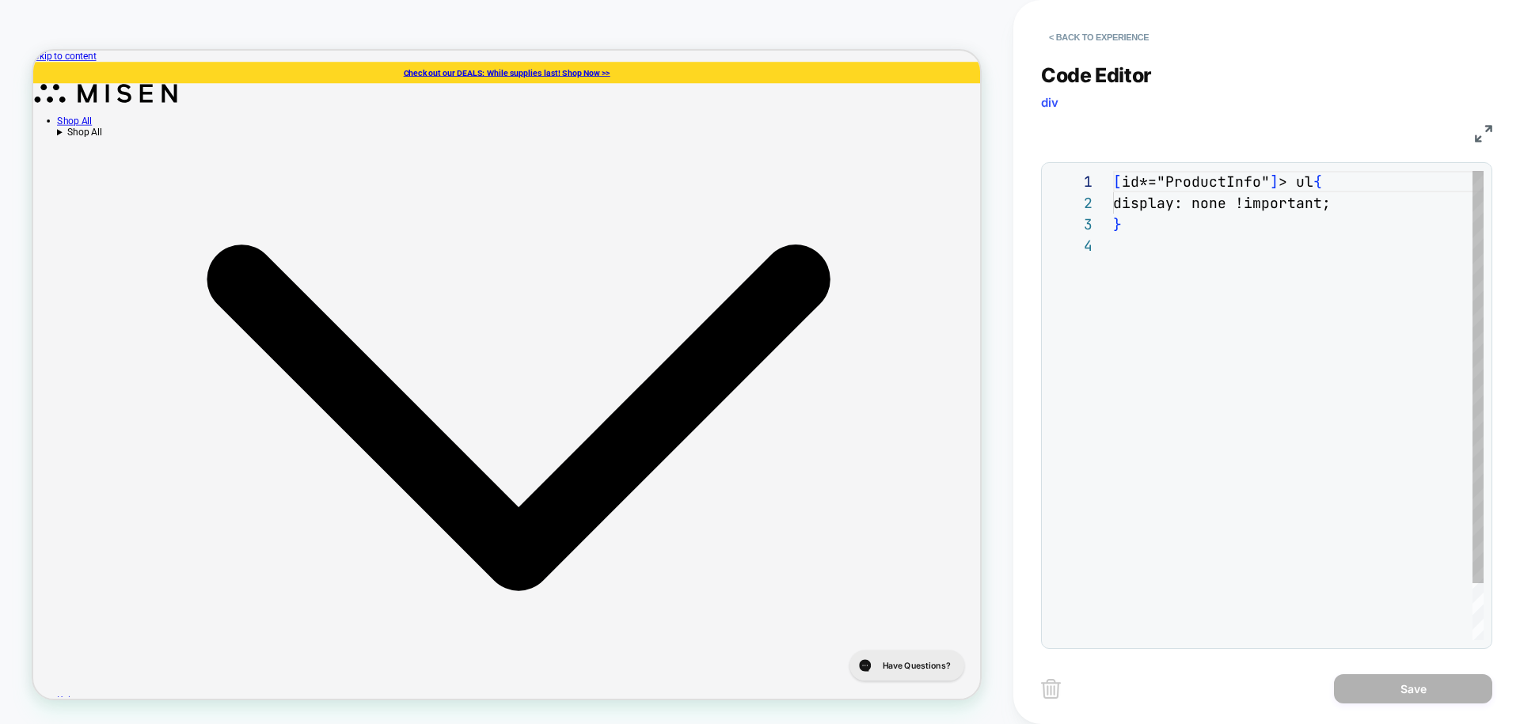
scroll to position [63, 0]
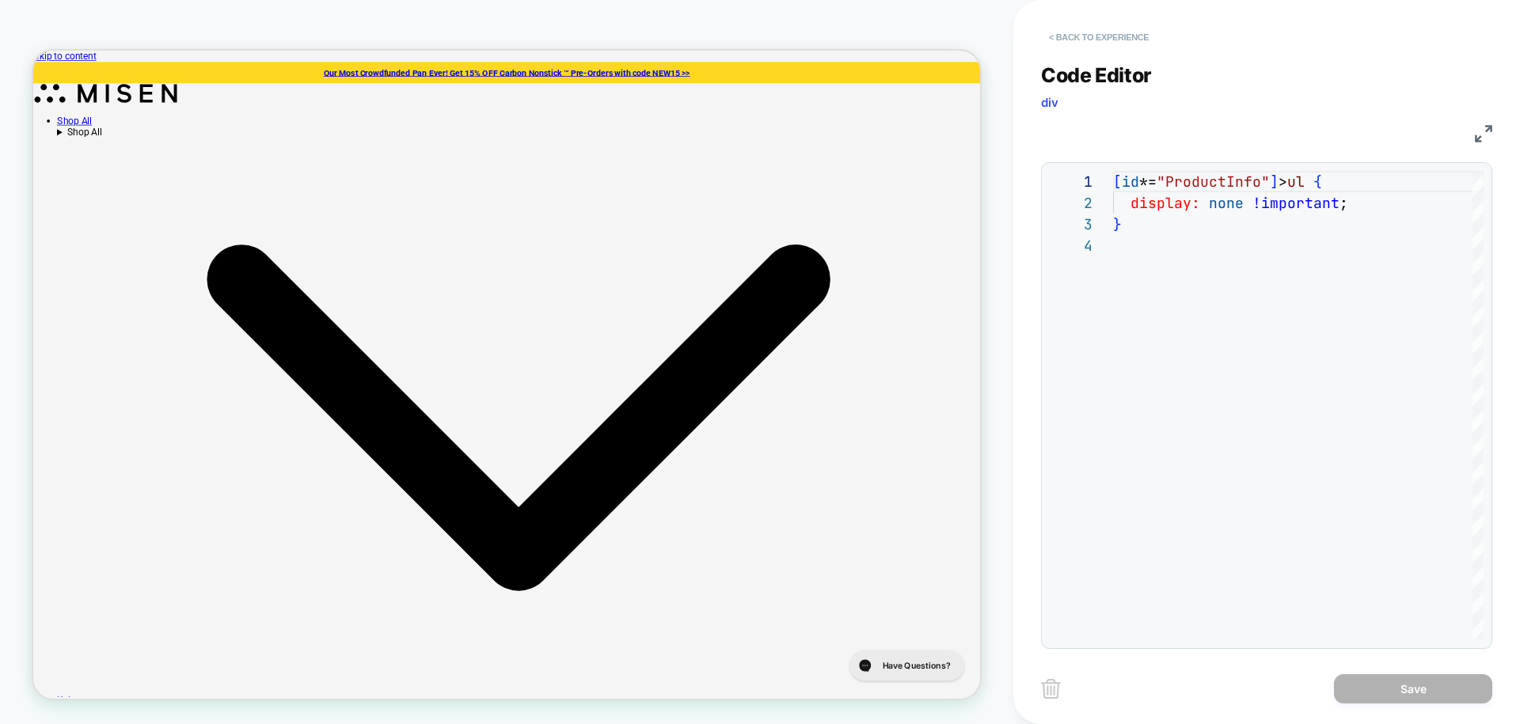
click at [1084, 28] on button "< Back to experience" at bounding box center [1099, 37] width 116 height 25
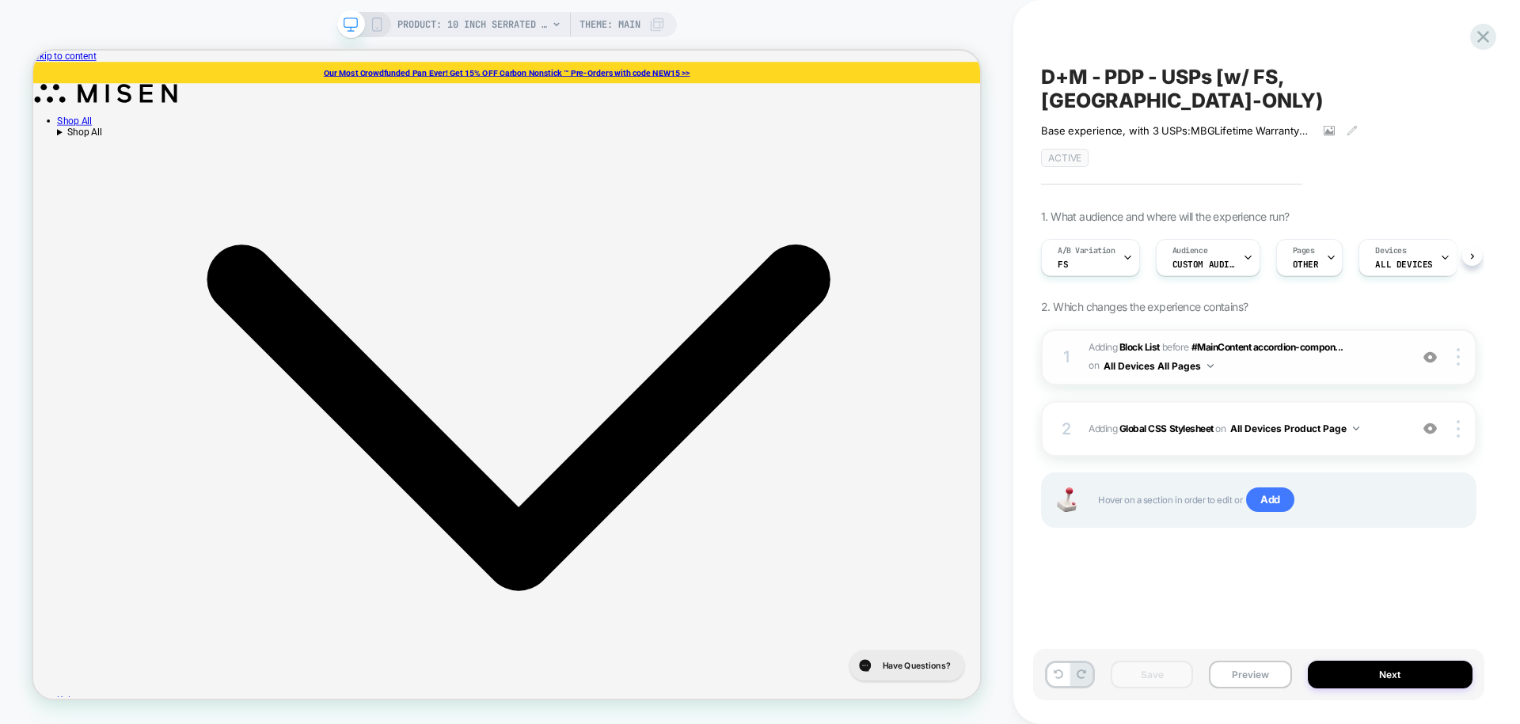
scroll to position [0, 1]
click at [1353, 340] on span "#_loomi_addon_1740569305784_dup1742816510_dup1755207032 Adding Block List BEFOR…" at bounding box center [1244, 357] width 313 height 37
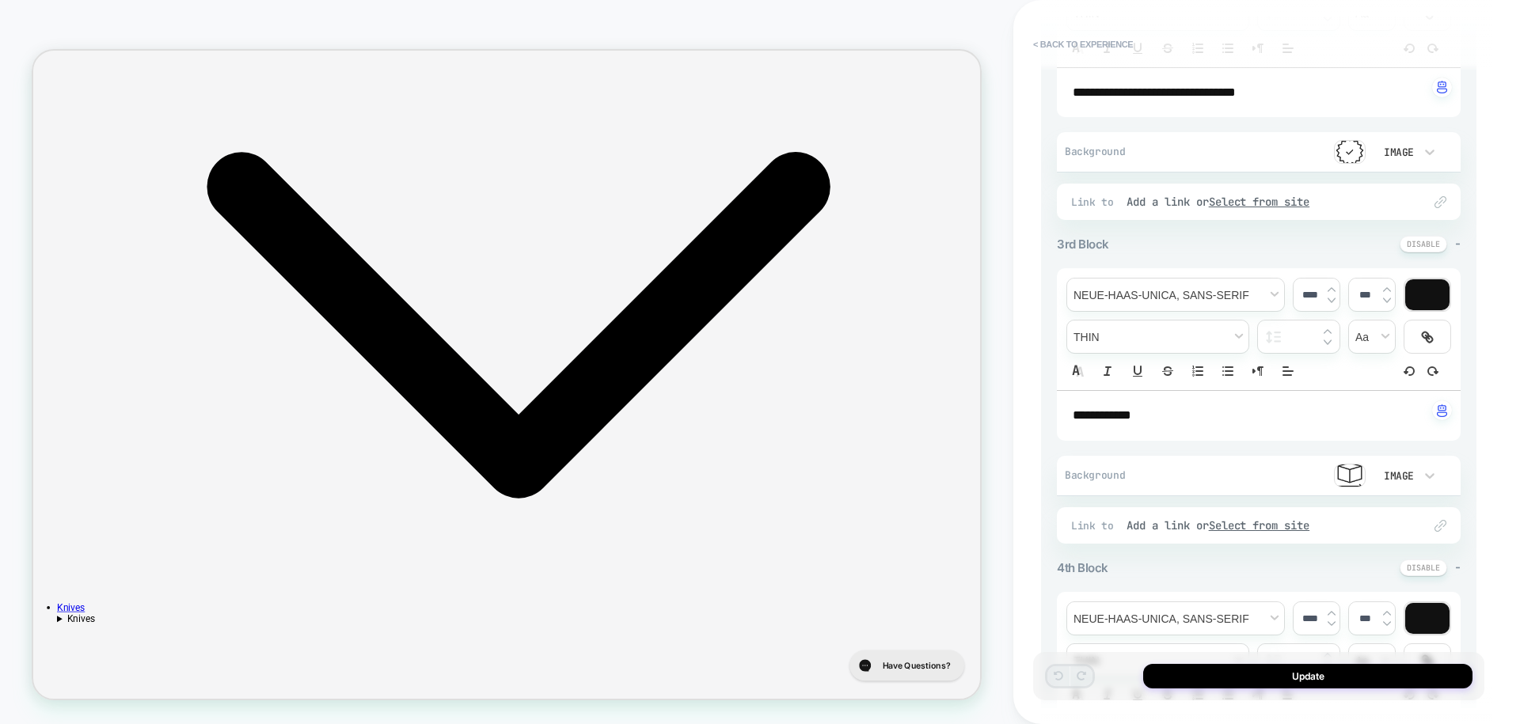
scroll to position [0, 0]
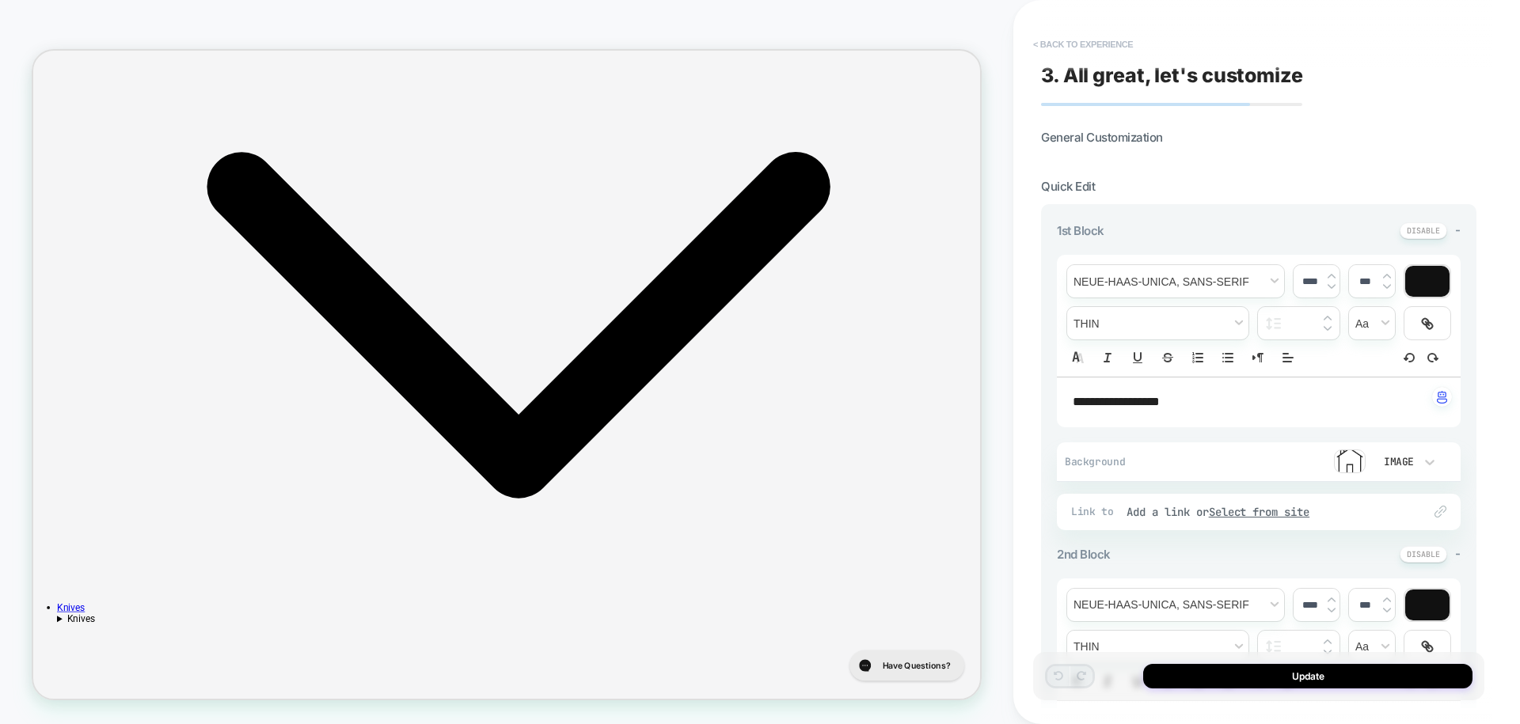
click at [1103, 49] on button "< Back to experience" at bounding box center [1083, 44] width 116 height 25
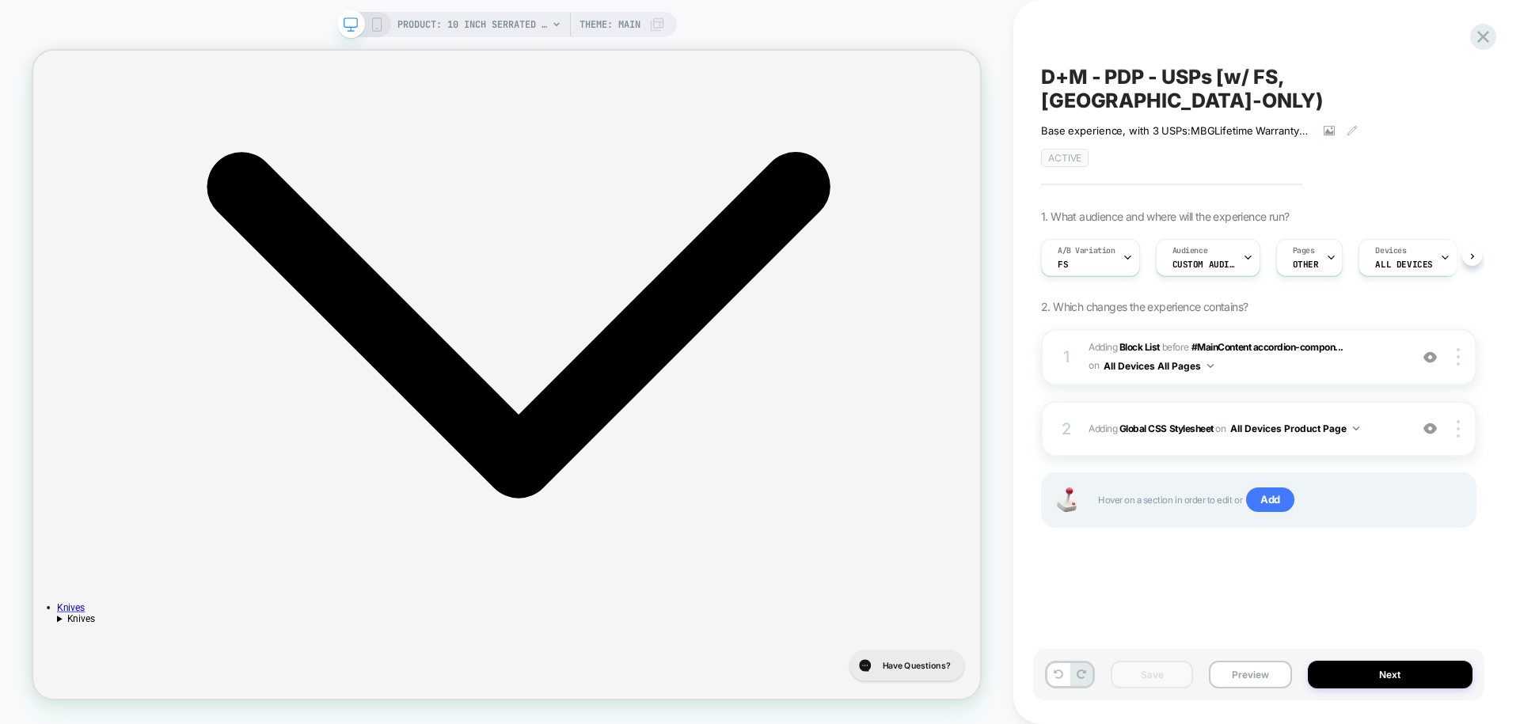
scroll to position [0, 1]
click at [1305, 259] on span "OTHER" at bounding box center [1305, 264] width 26 height 11
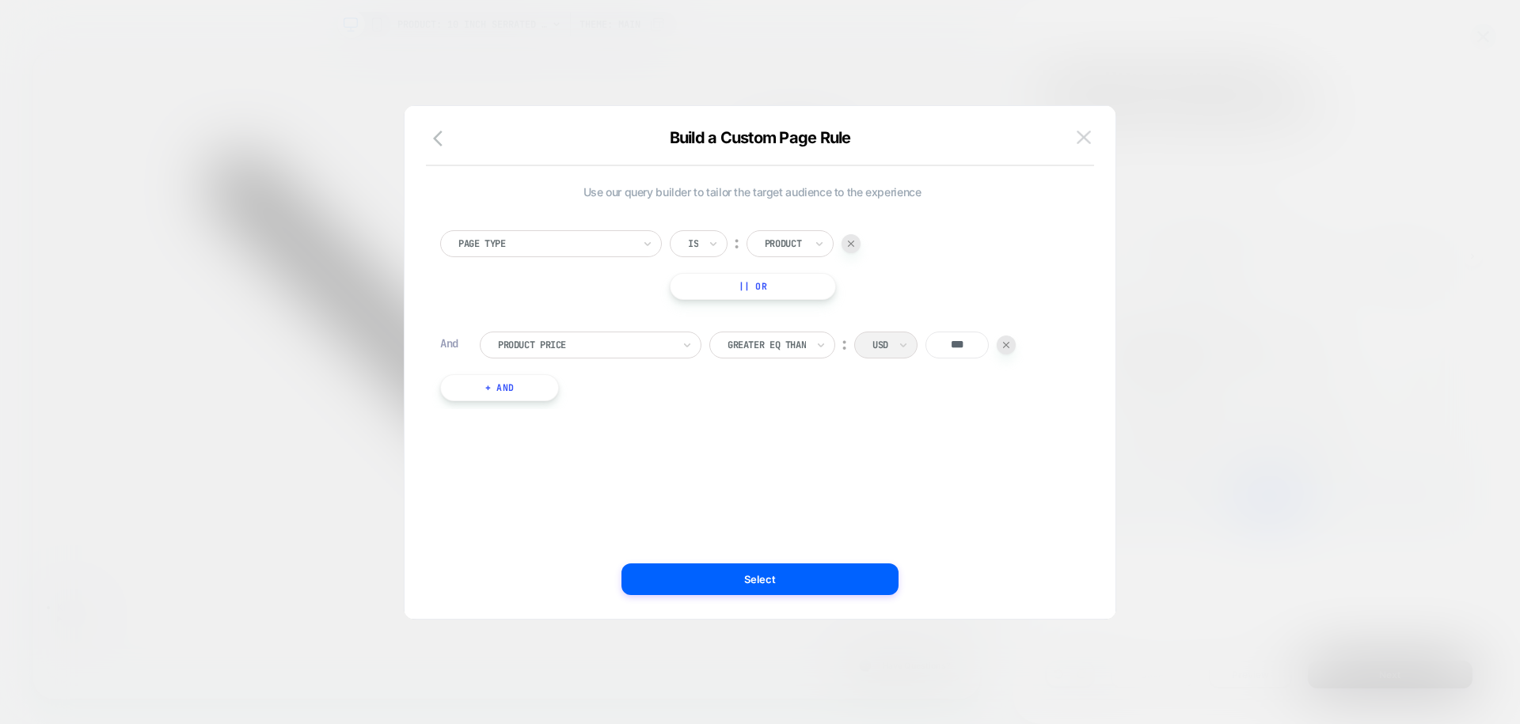
click at [1086, 139] on img at bounding box center [1084, 137] width 14 height 13
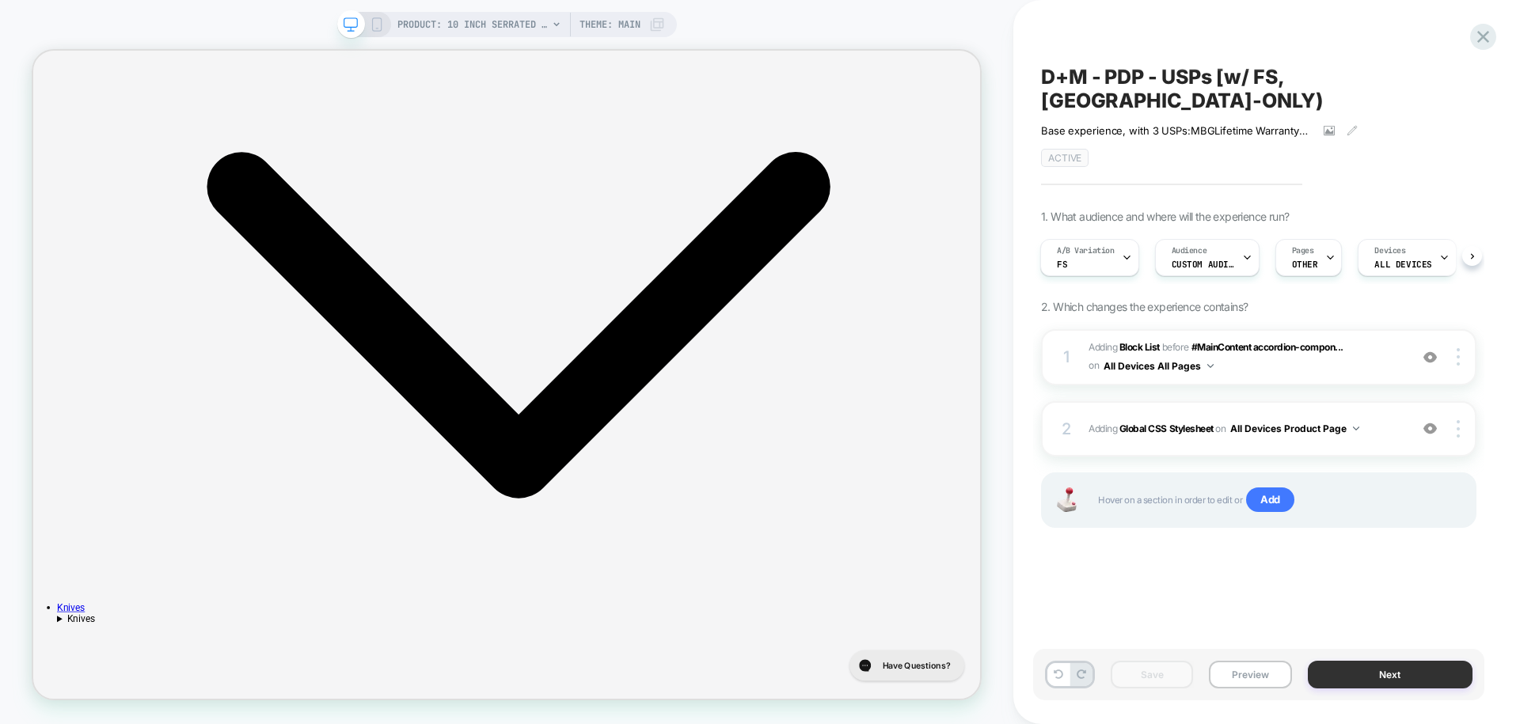
click at [1382, 675] on button "Next" at bounding box center [1390, 675] width 165 height 28
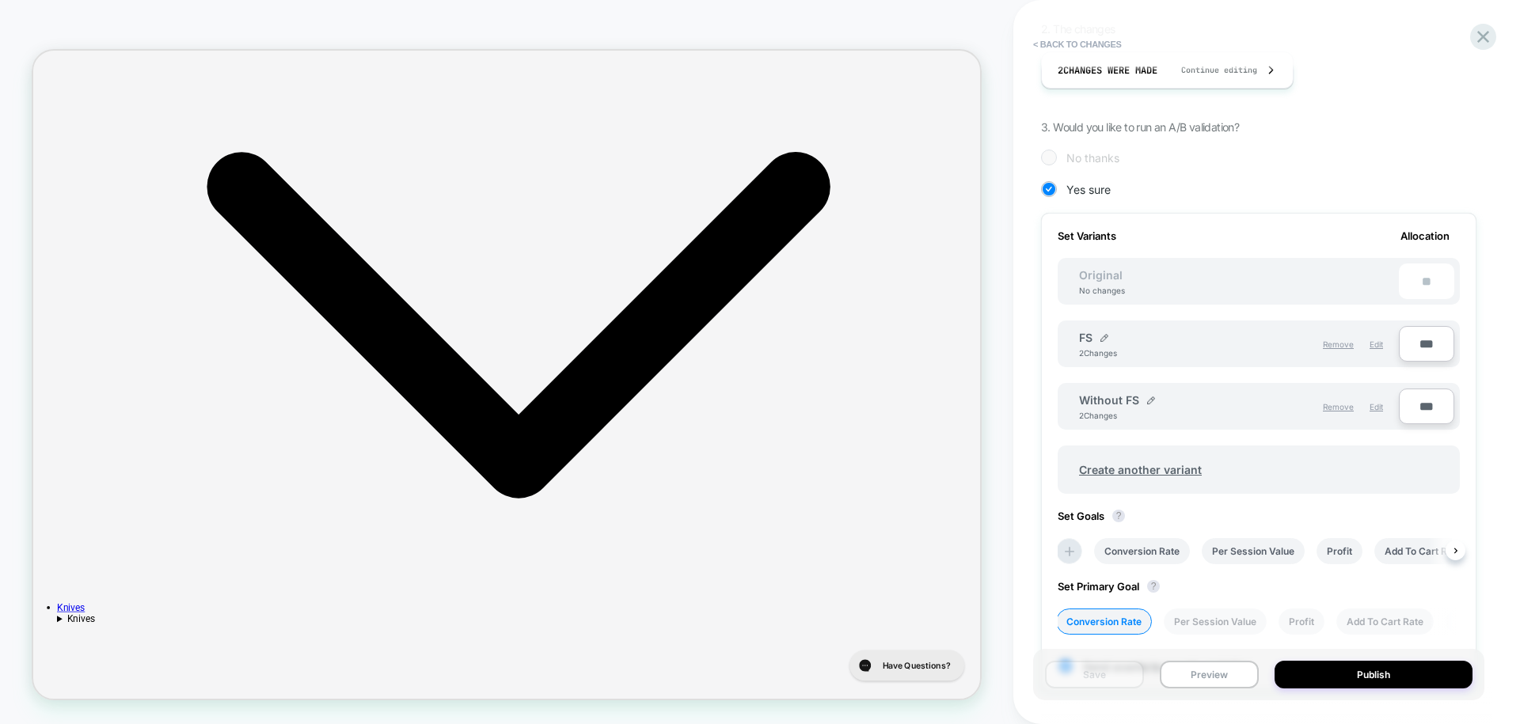
scroll to position [323, 0]
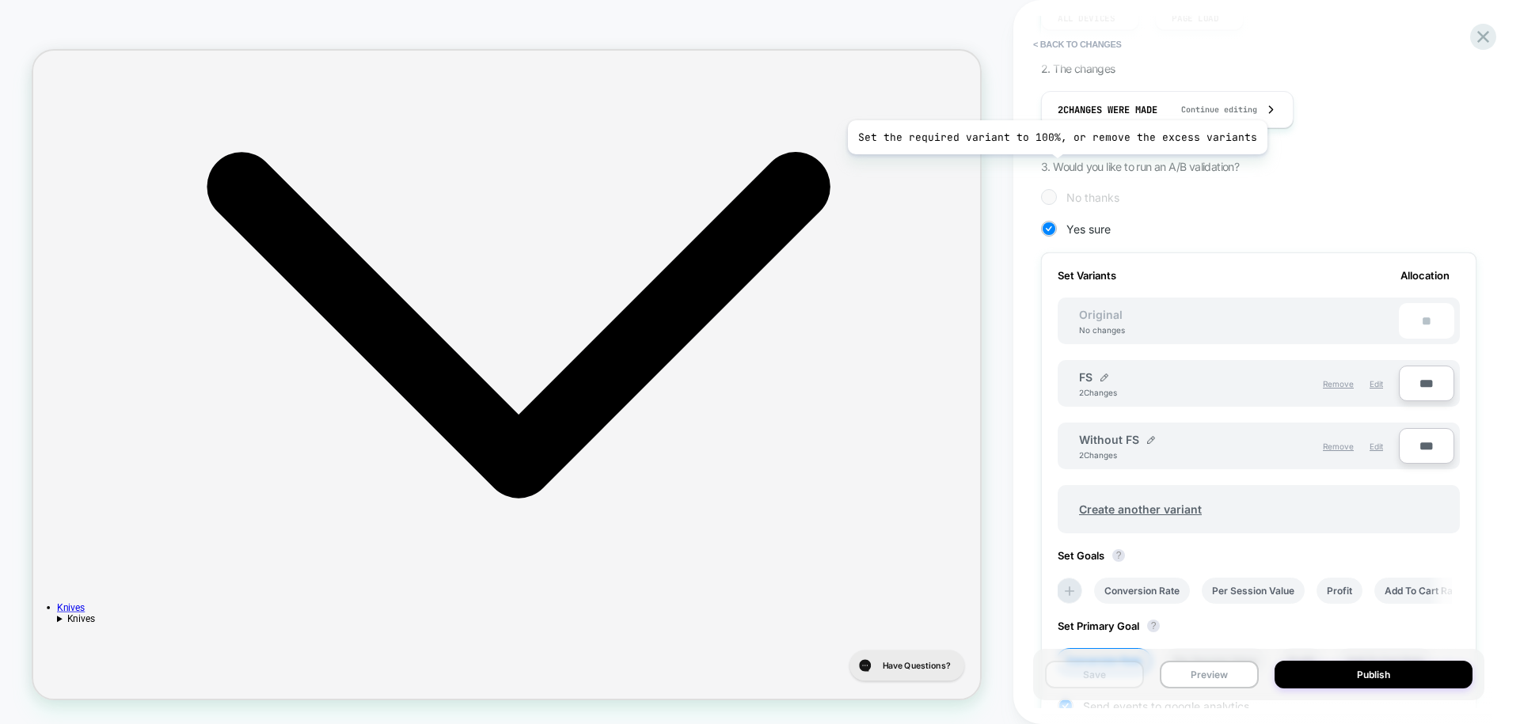
click at [1052, 191] on div at bounding box center [1049, 197] width 12 height 12
click at [1046, 191] on div at bounding box center [1049, 197] width 12 height 12
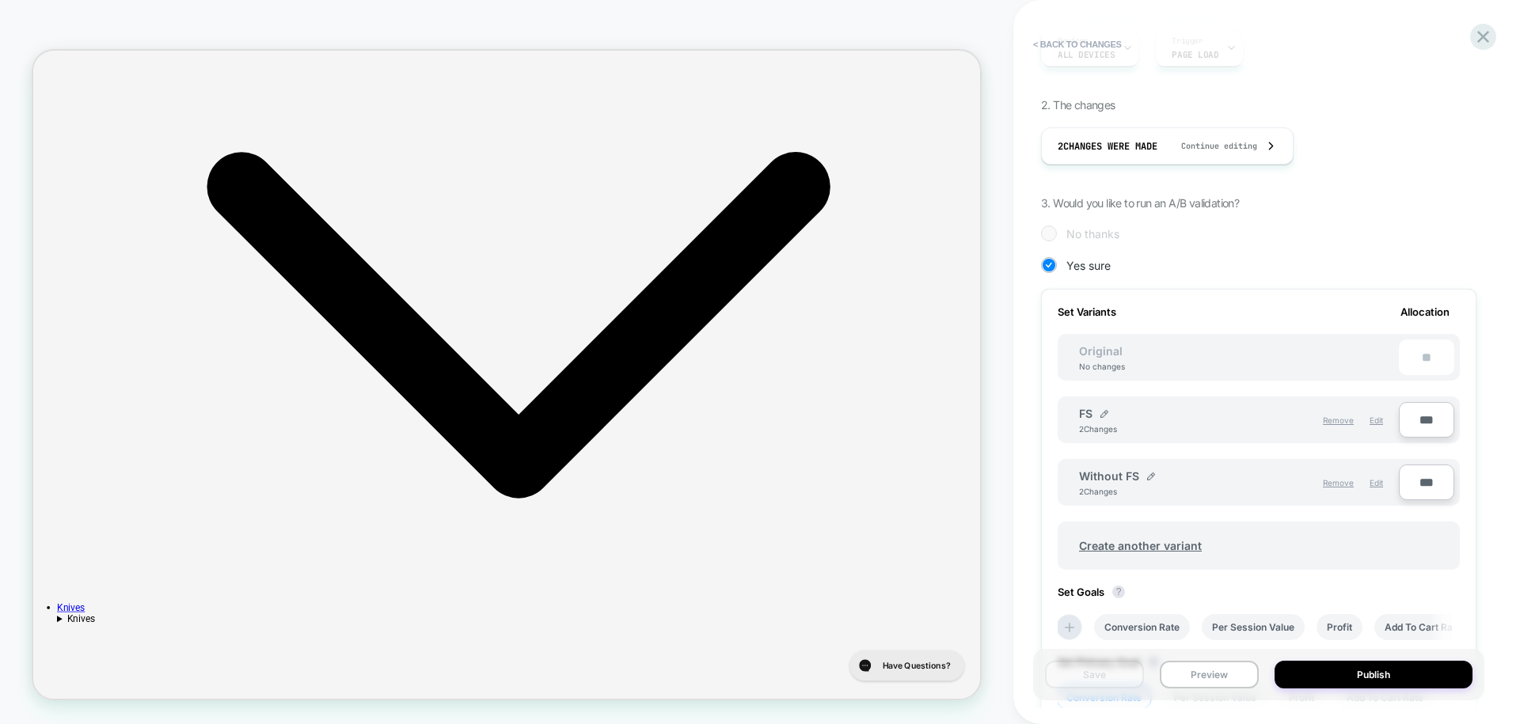
scroll to position [256, 0]
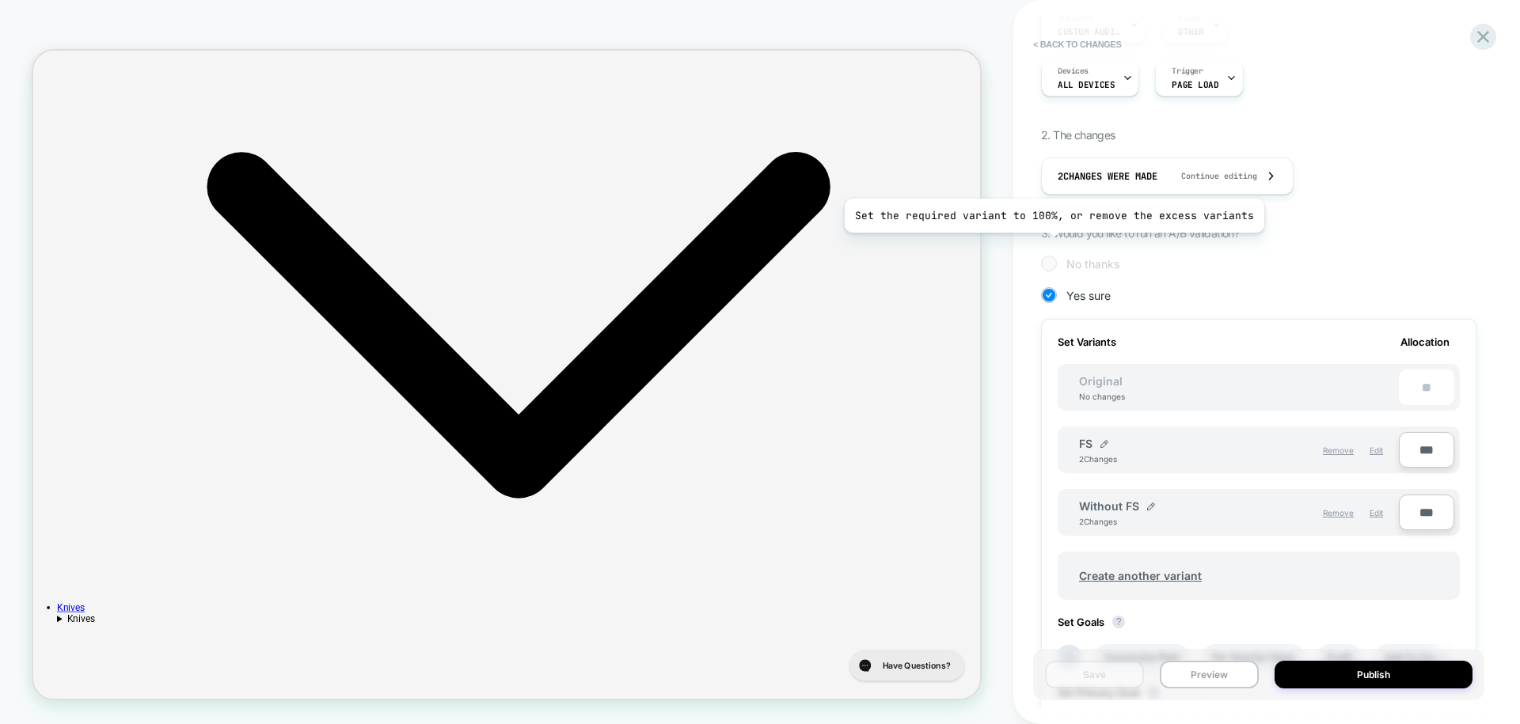
click at [1049, 256] on div at bounding box center [1049, 264] width 16 height 16
click at [1422, 432] on input "***" at bounding box center [1426, 450] width 55 height 36
type input "***"
type input "**"
type input "***"
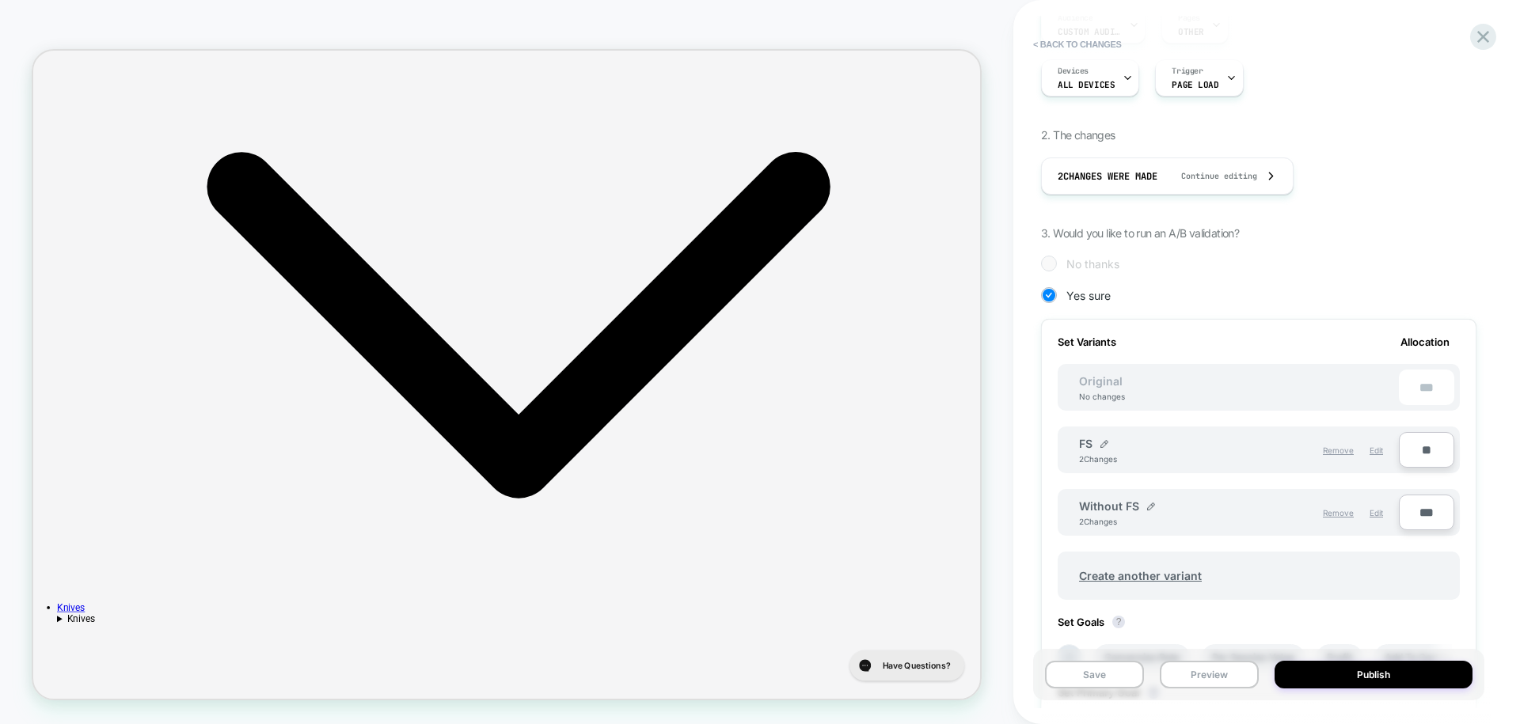
type input "***"
type input "**"
type input "****"
click at [1483, 469] on div "Review " D+M - PDP - USPs [w/ FS, US-ONLY) " before publish ﻿Base experience, w…" at bounding box center [1258, 362] width 451 height 693
click at [1420, 495] on input "***" at bounding box center [1426, 513] width 55 height 36
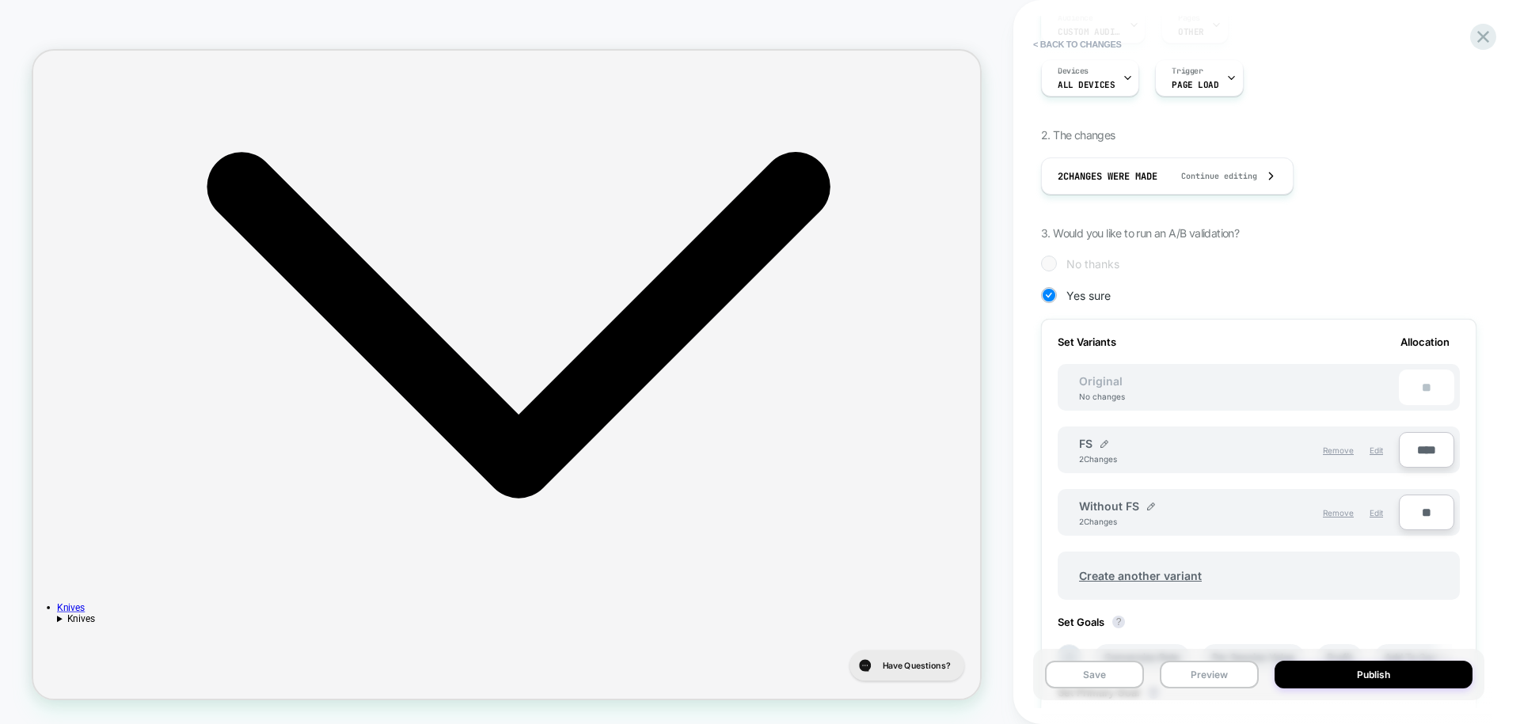
type input "**"
click at [1487, 472] on div "Review " D+M - PDP - USPs [w/ FS, US-ONLY) " before publish ﻿Base experience, w…" at bounding box center [1266, 362] width 451 height 724
click at [1119, 671] on button "Save" at bounding box center [1094, 675] width 99 height 28
click at [1051, 257] on div at bounding box center [1049, 263] width 12 height 12
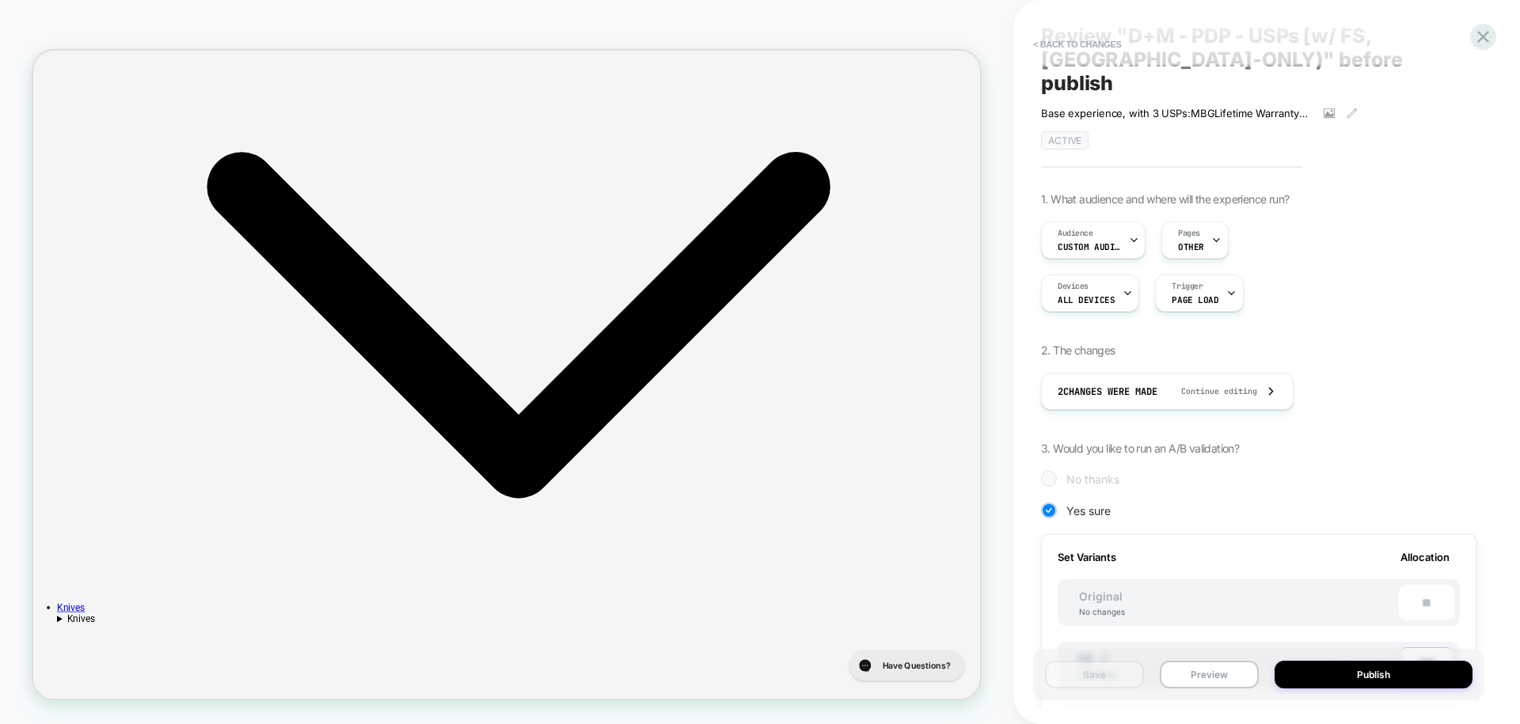
scroll to position [0, 0]
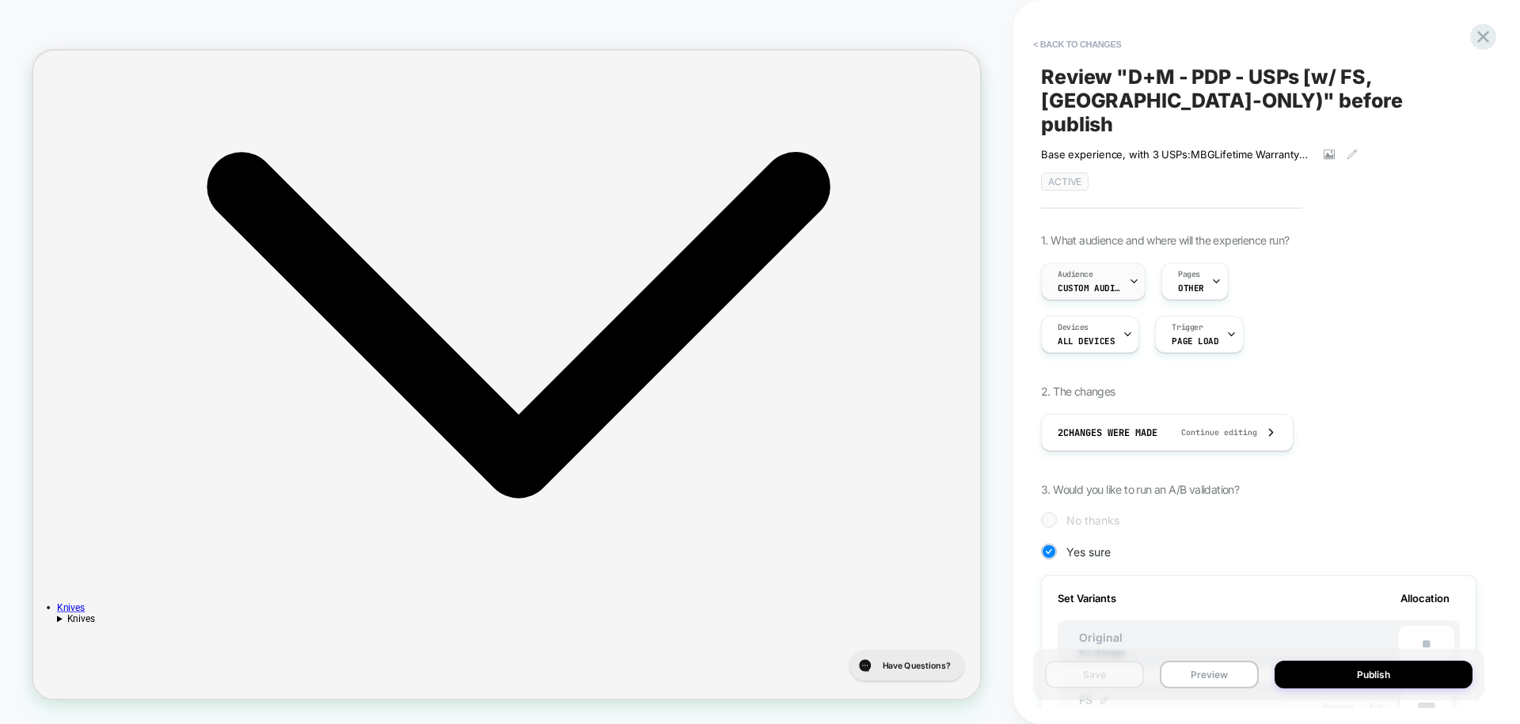
click at [1124, 264] on div "Audience Custom Audience" at bounding box center [1089, 282] width 95 height 36
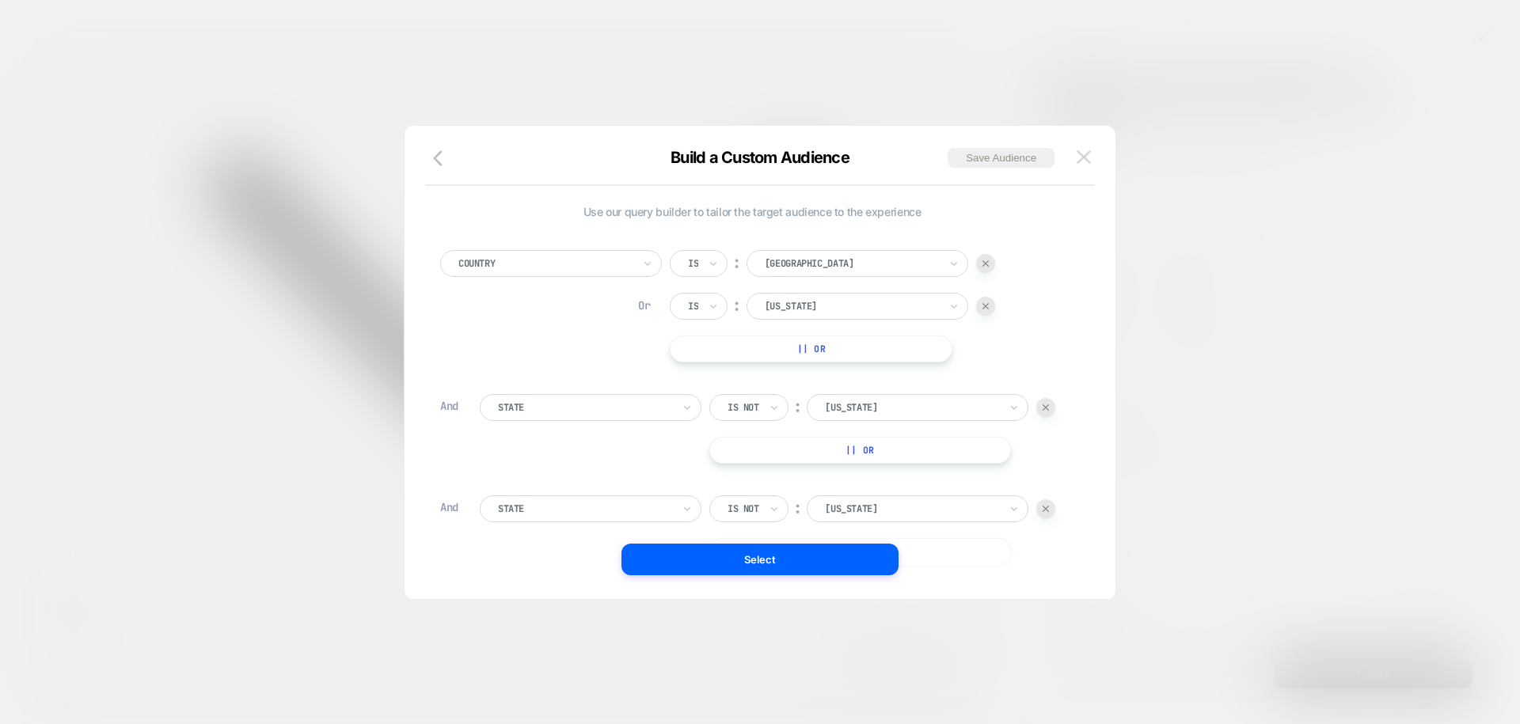
click at [1084, 153] on img at bounding box center [1084, 156] width 14 height 13
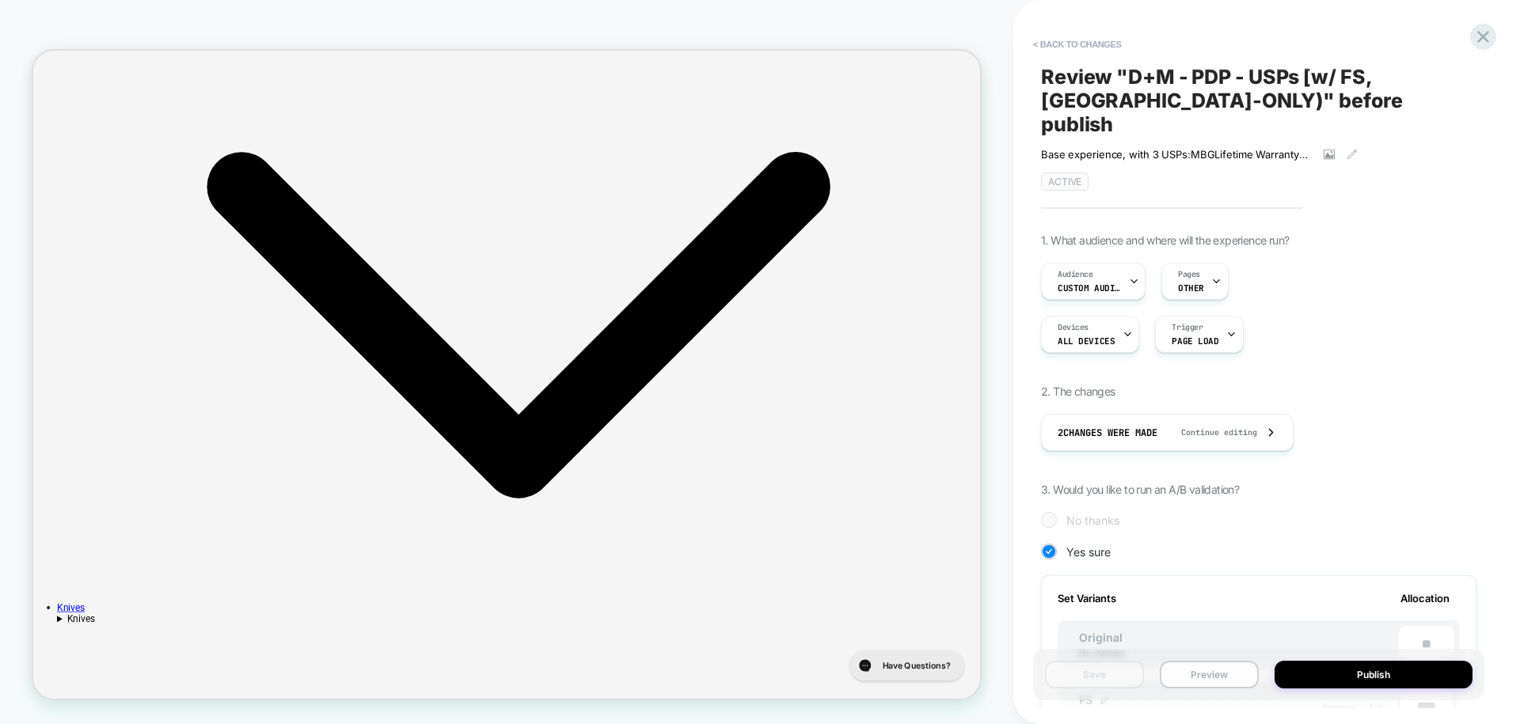
click at [1196, 678] on button "Preview" at bounding box center [1209, 675] width 99 height 28
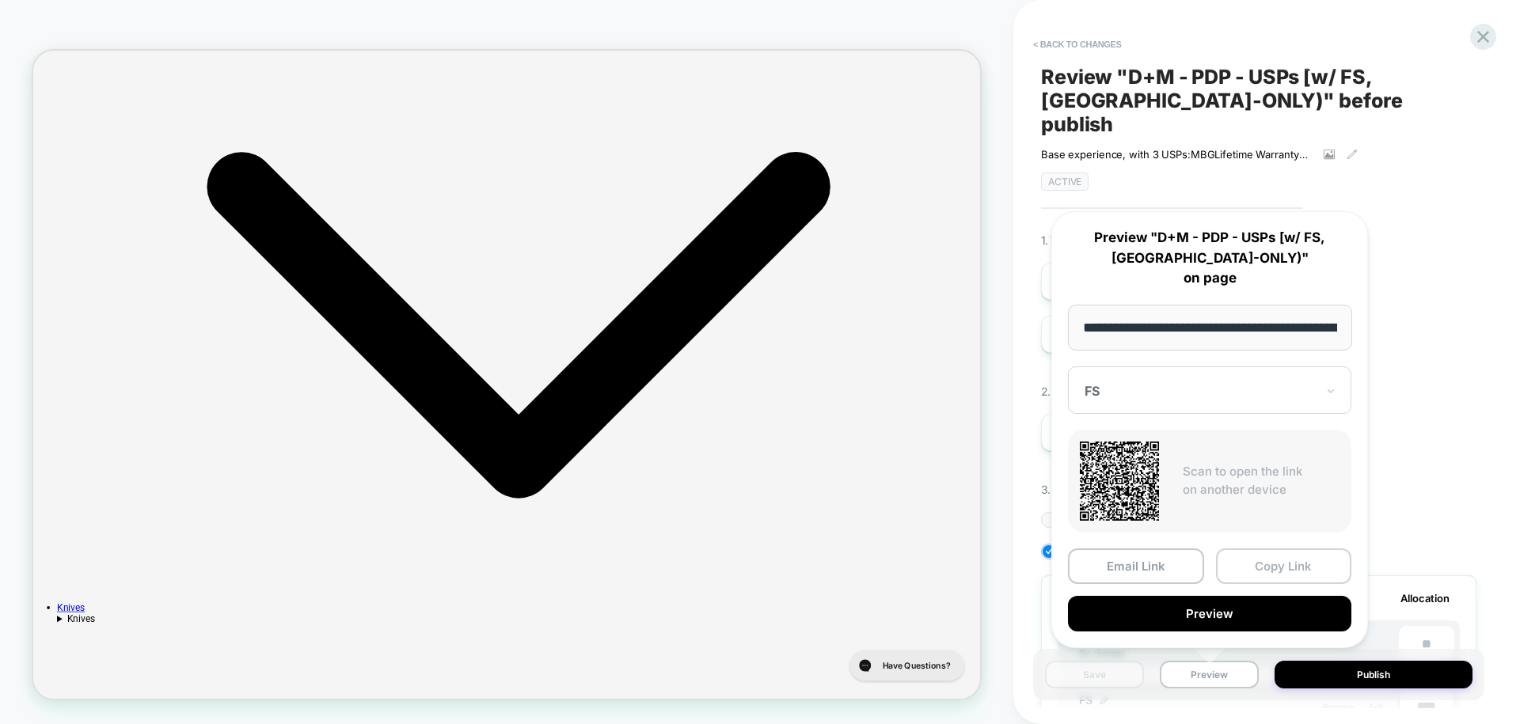
drag, startPoint x: 1194, startPoint y: 617, endPoint x: 1264, endPoint y: 564, distance: 87.1
click at [1261, 564] on div "Email Link Copy Link Preview" at bounding box center [1209, 590] width 283 height 83
click at [1273, 564] on button "Copy Link" at bounding box center [1284, 567] width 136 height 36
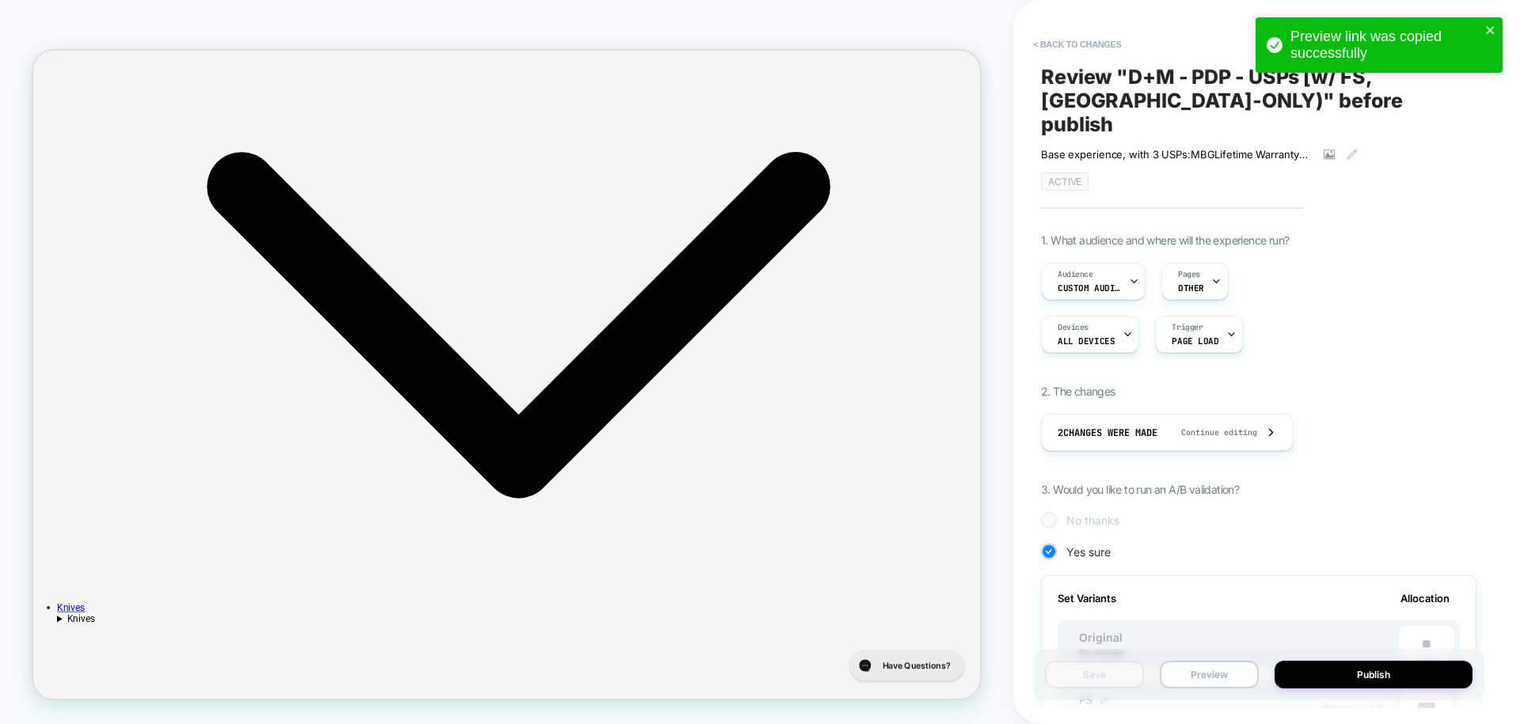
click at [1217, 670] on button "Preview" at bounding box center [1209, 675] width 99 height 28
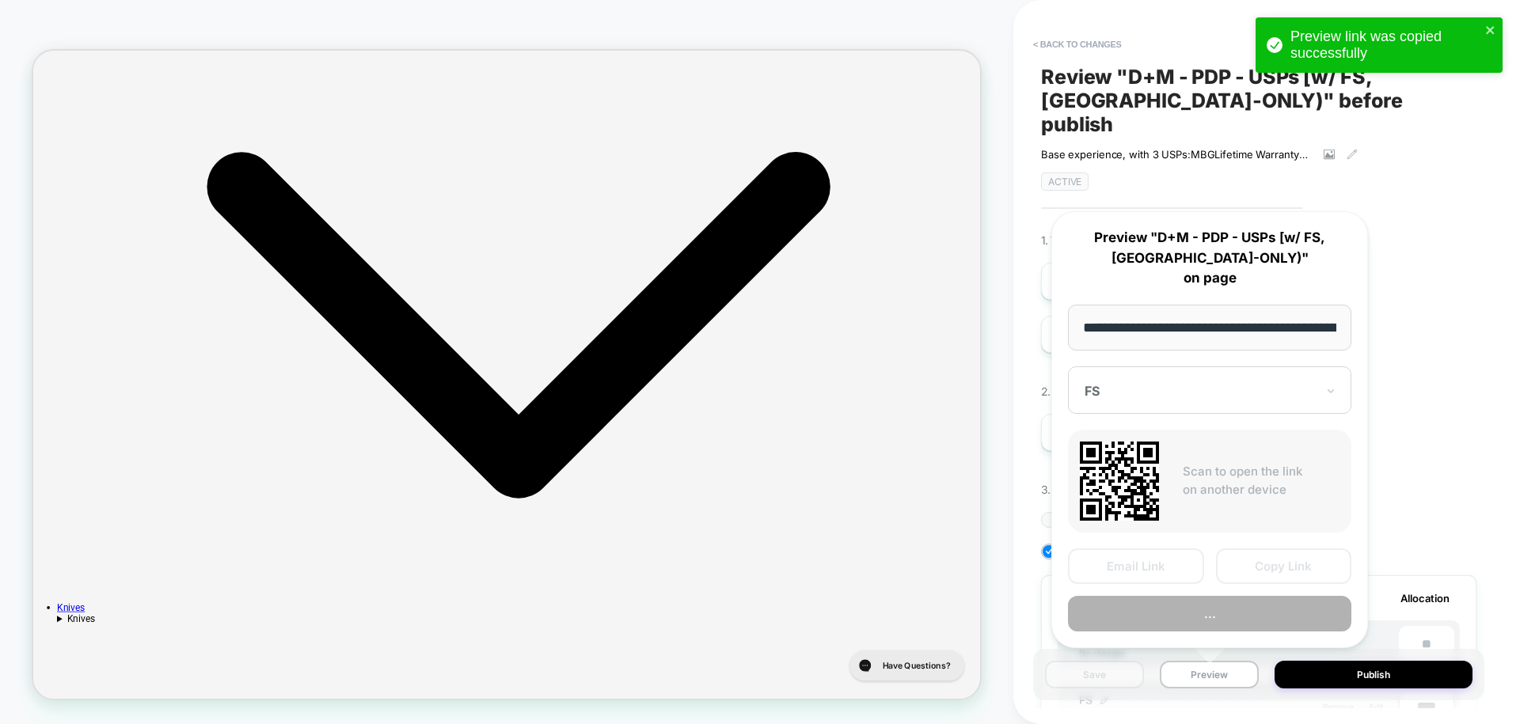
scroll to position [0, 159]
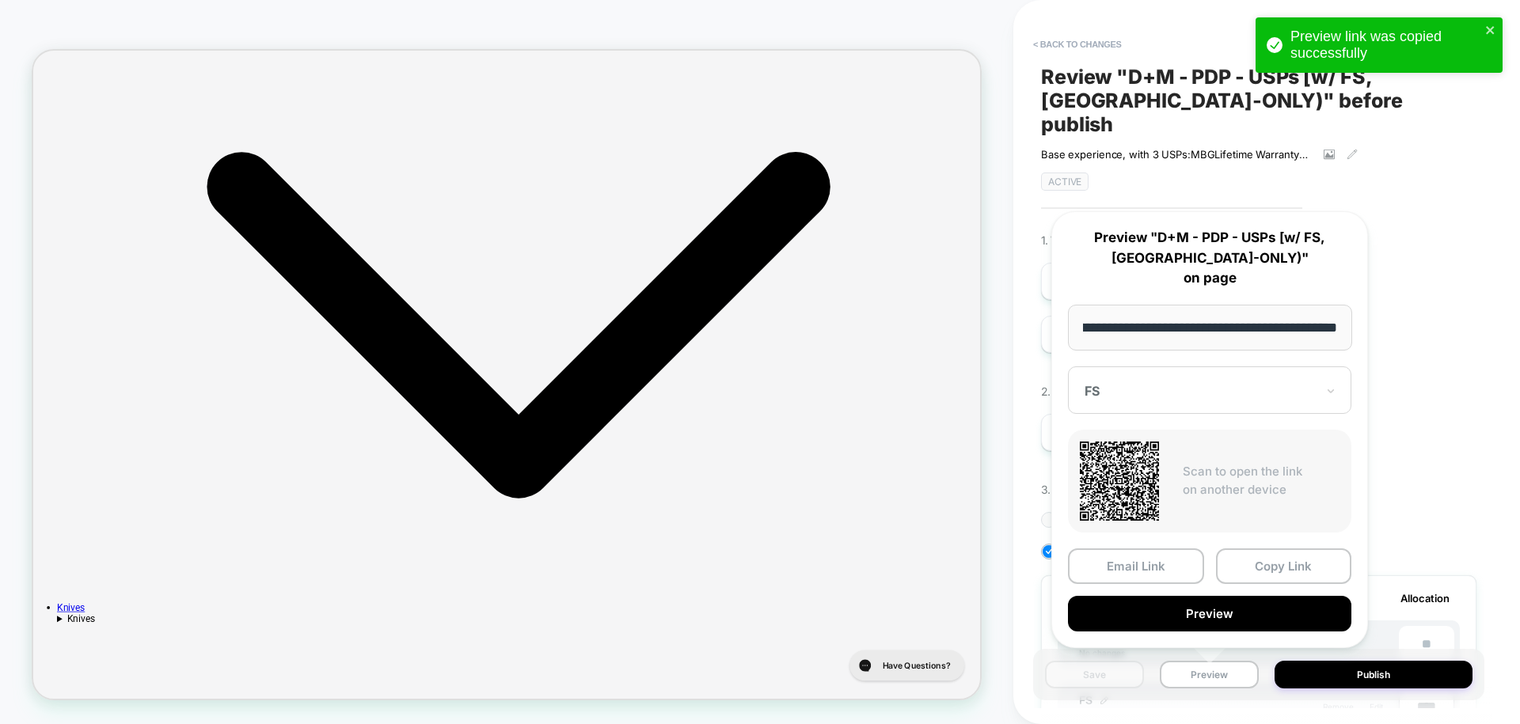
drag, startPoint x: 1101, startPoint y: 330, endPoint x: 1211, endPoint y: 329, distance: 110.0
click at [1211, 329] on input "**********" at bounding box center [1210, 328] width 284 height 46
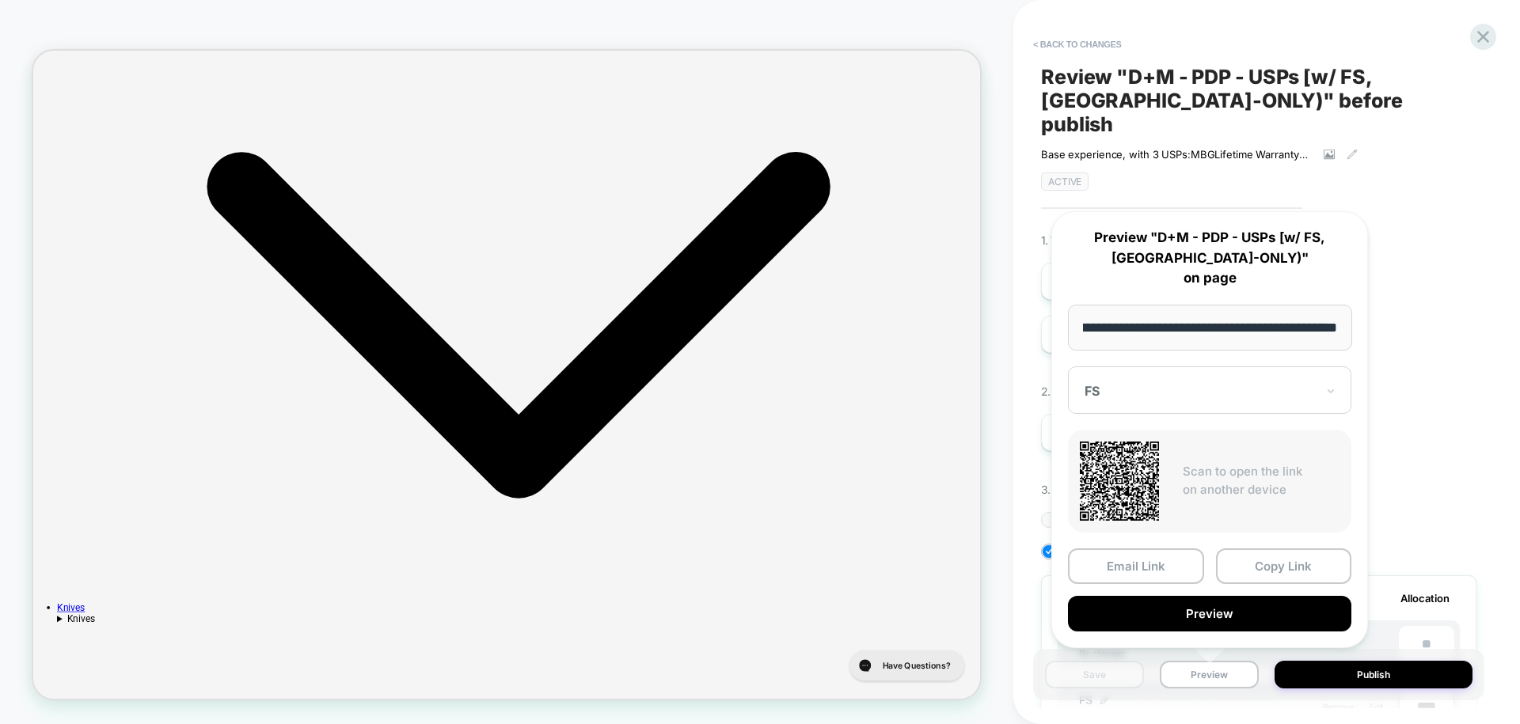
drag, startPoint x: 1203, startPoint y: 329, endPoint x: 1099, endPoint y: 335, distance: 104.7
click at [1099, 335] on input "**********" at bounding box center [1210, 328] width 284 height 46
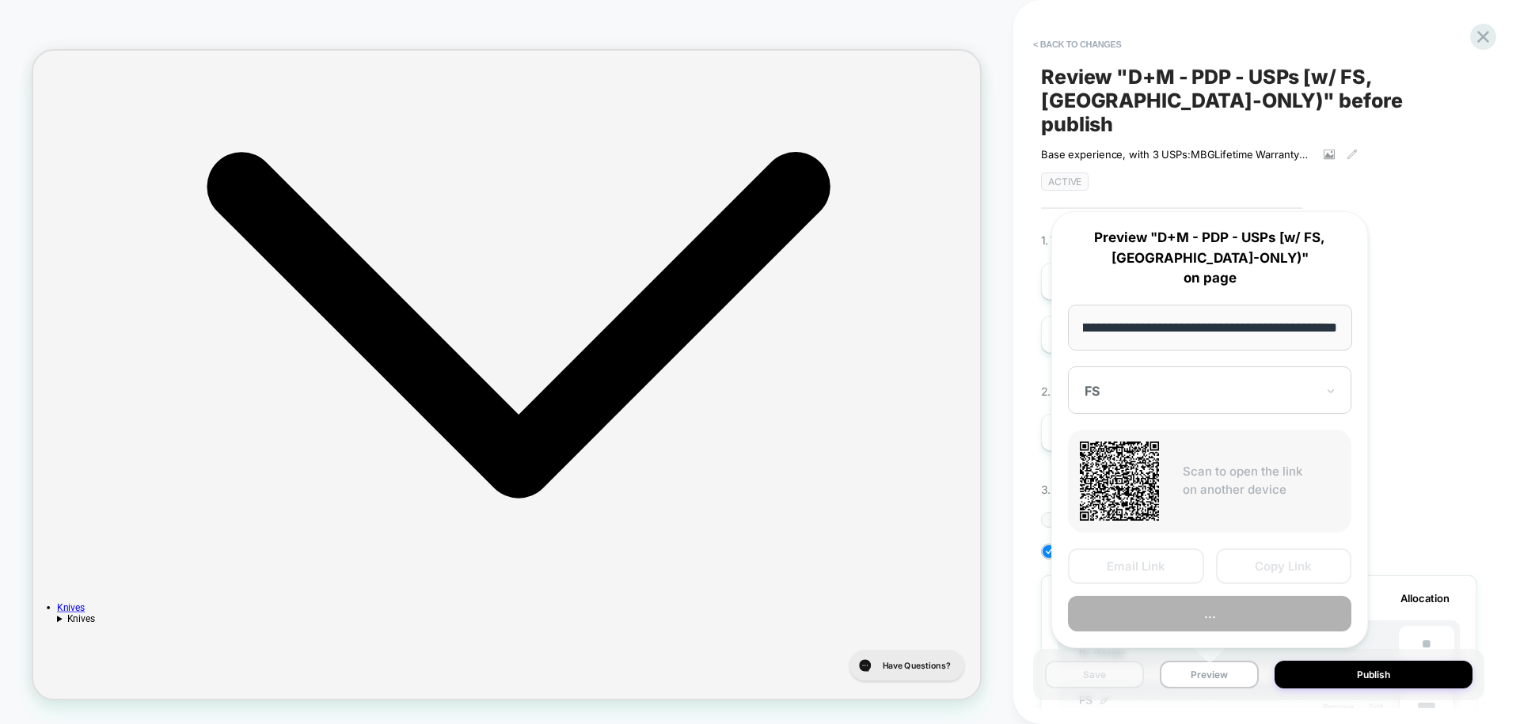
scroll to position [0, 59]
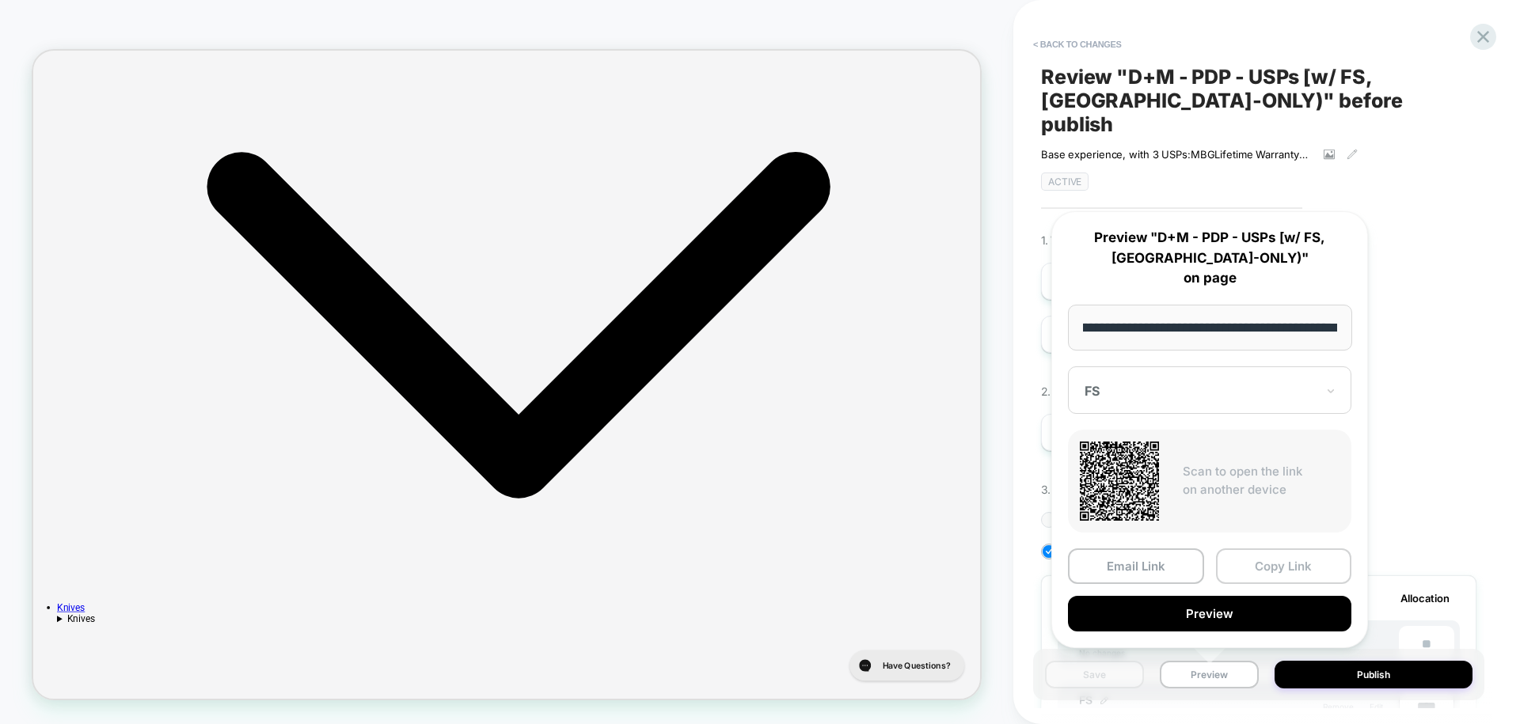
type input "**********"
click at [1251, 561] on button "Copy Link" at bounding box center [1284, 567] width 136 height 36
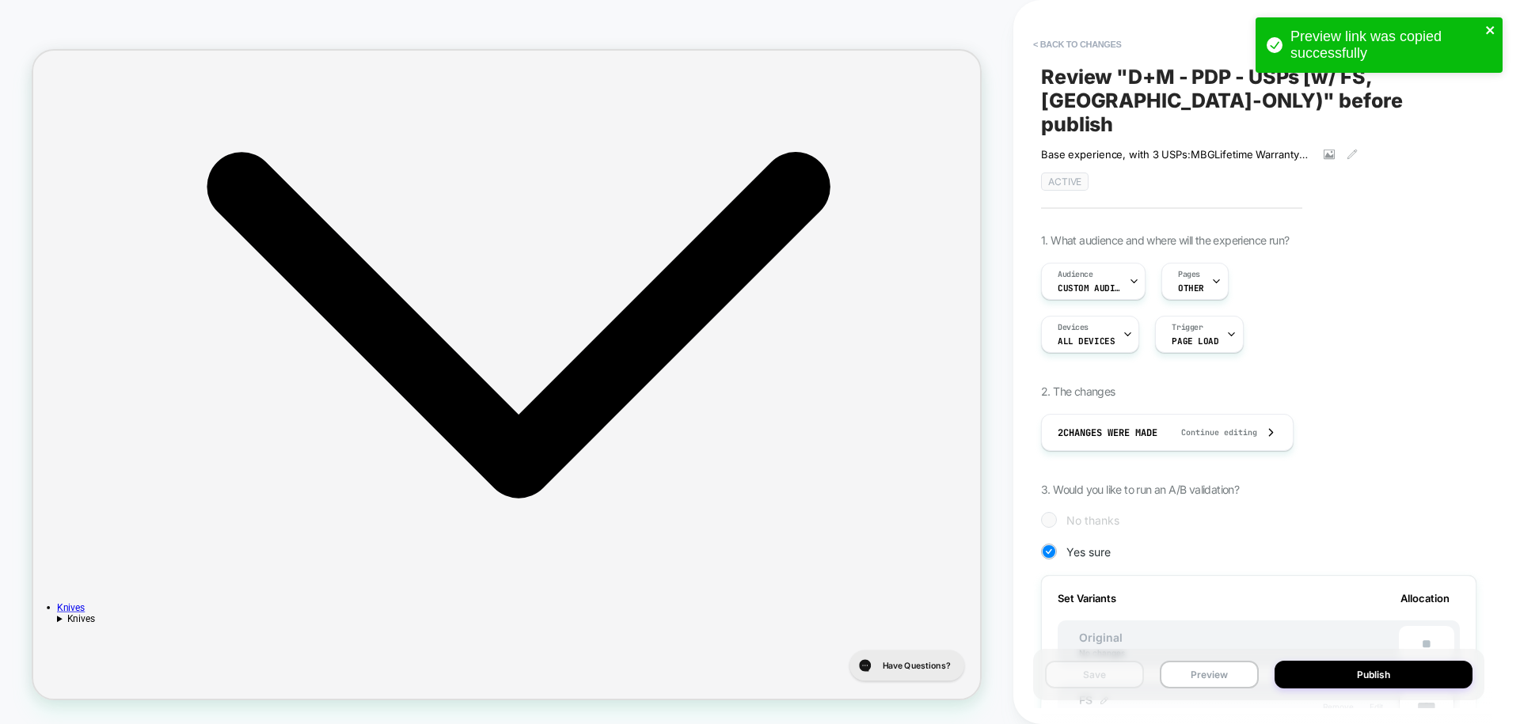
click at [1492, 28] on icon "close" at bounding box center [1490, 30] width 11 height 13
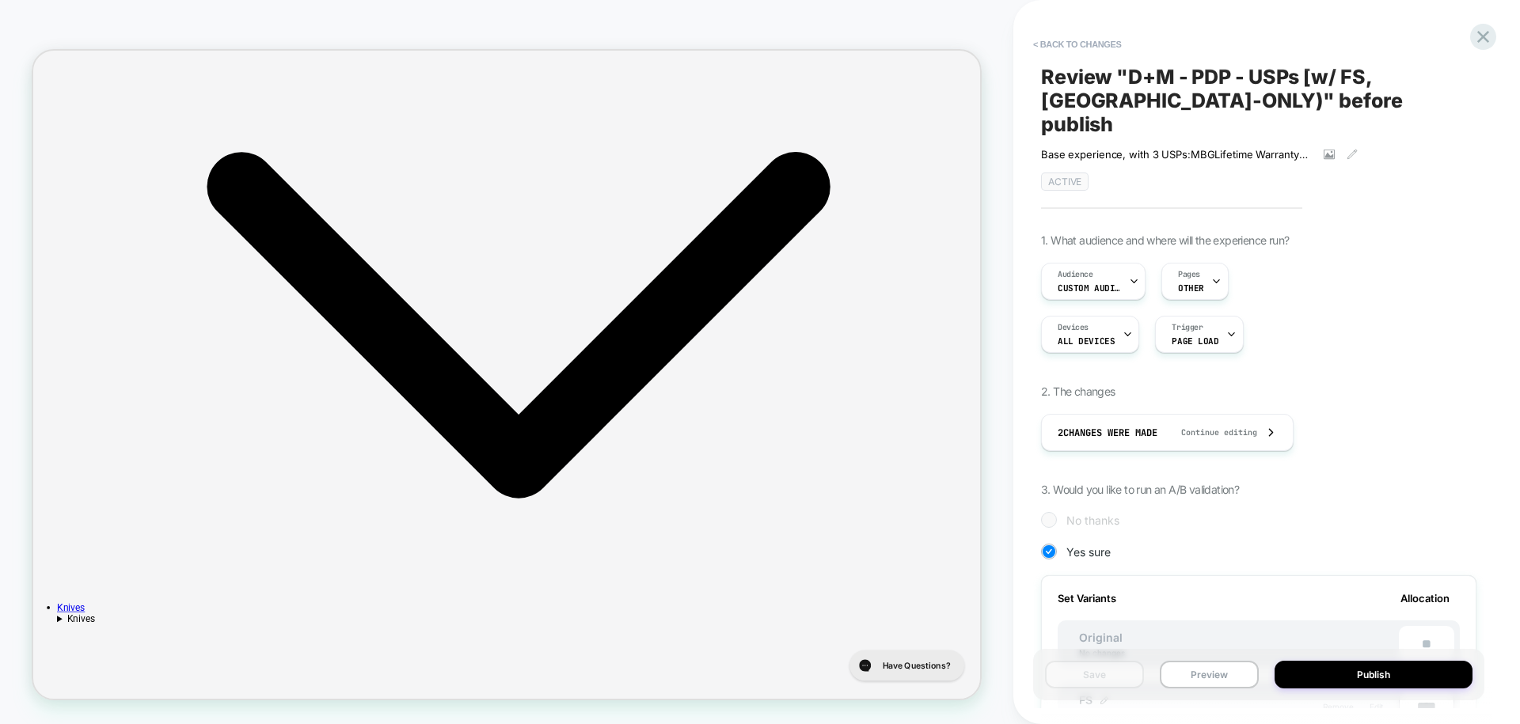
click at [1486, 36] on div "Preview link was copied successfully" at bounding box center [1378, 49] width 253 height 70
click at [1083, 44] on button "< Back to changes" at bounding box center [1077, 44] width 104 height 25
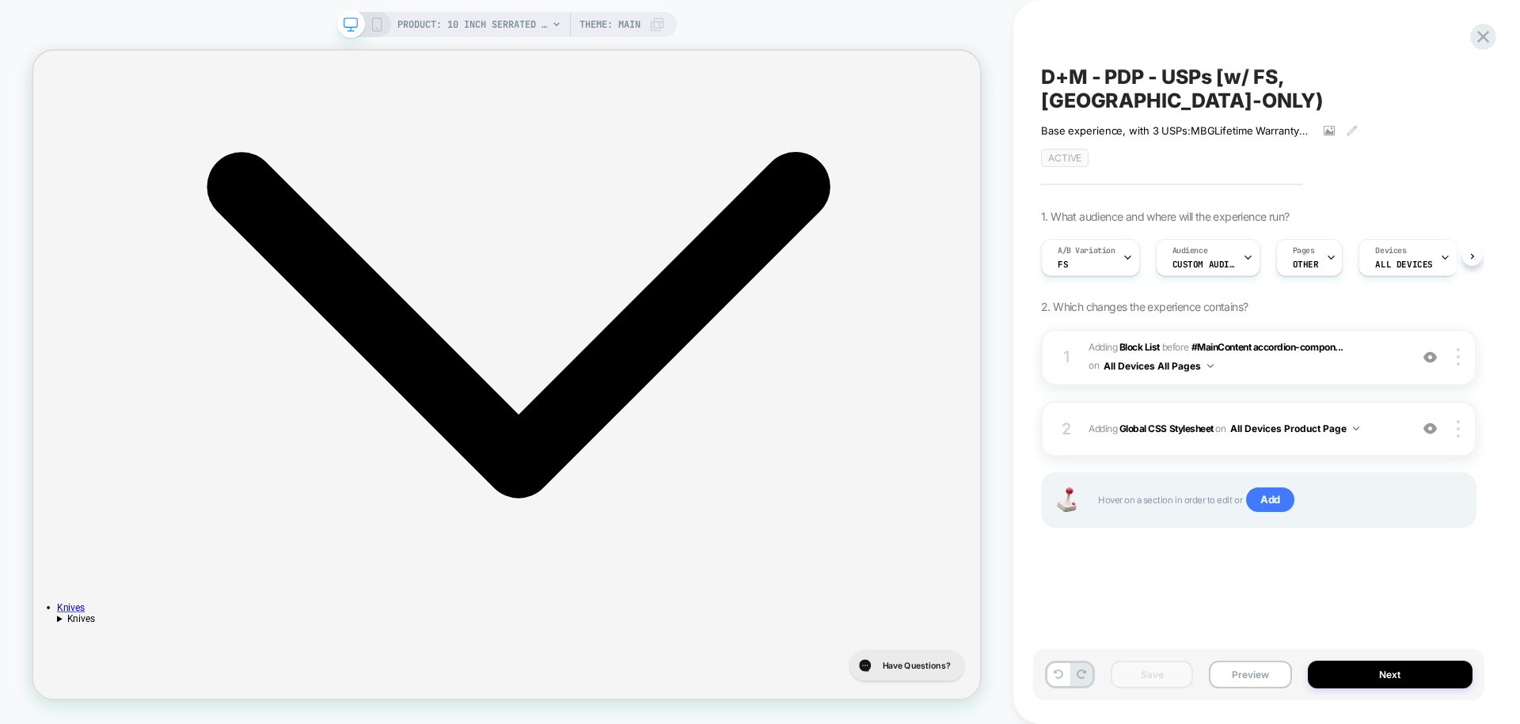
scroll to position [0, 1]
click at [1483, 36] on icon at bounding box center [1483, 37] width 12 height 12
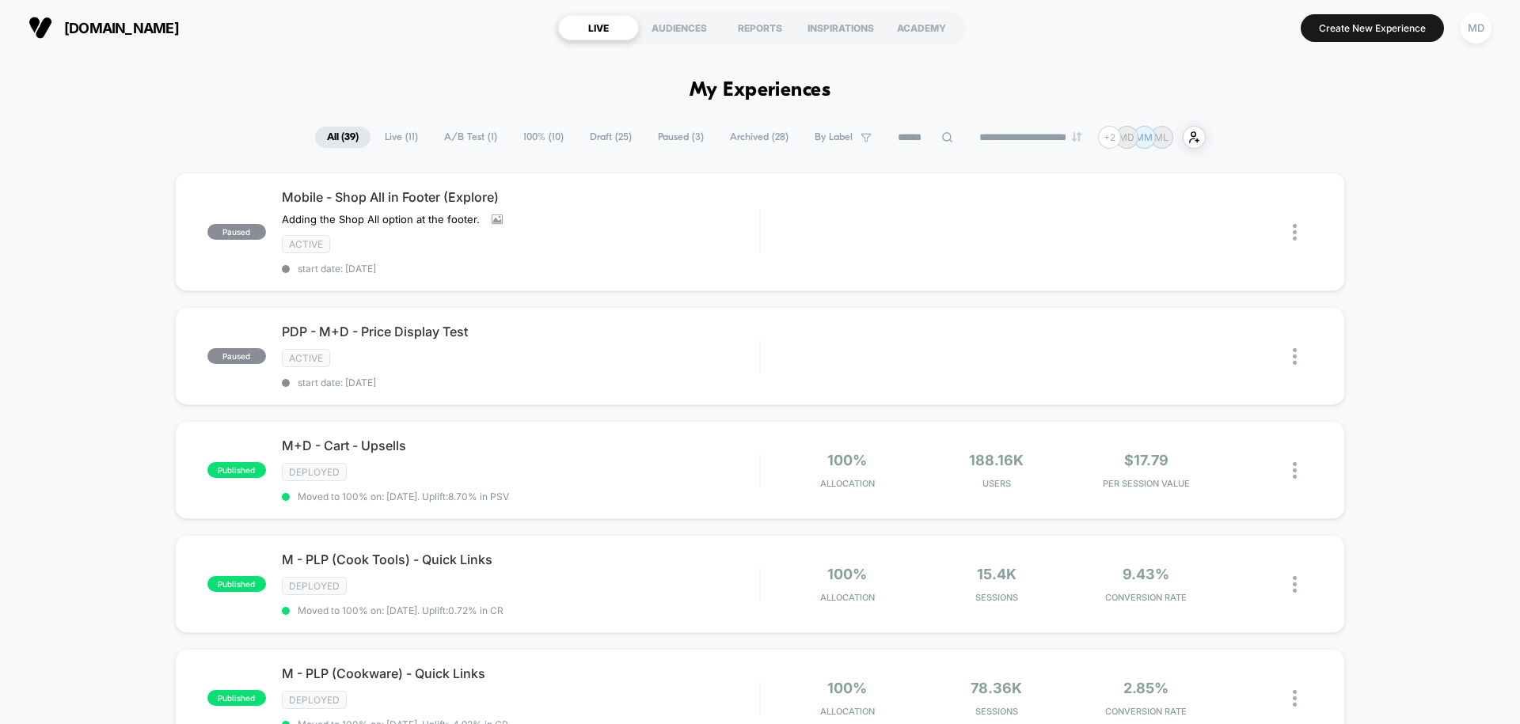
click at [612, 137] on span "Draft ( 25 )" at bounding box center [611, 137] width 66 height 21
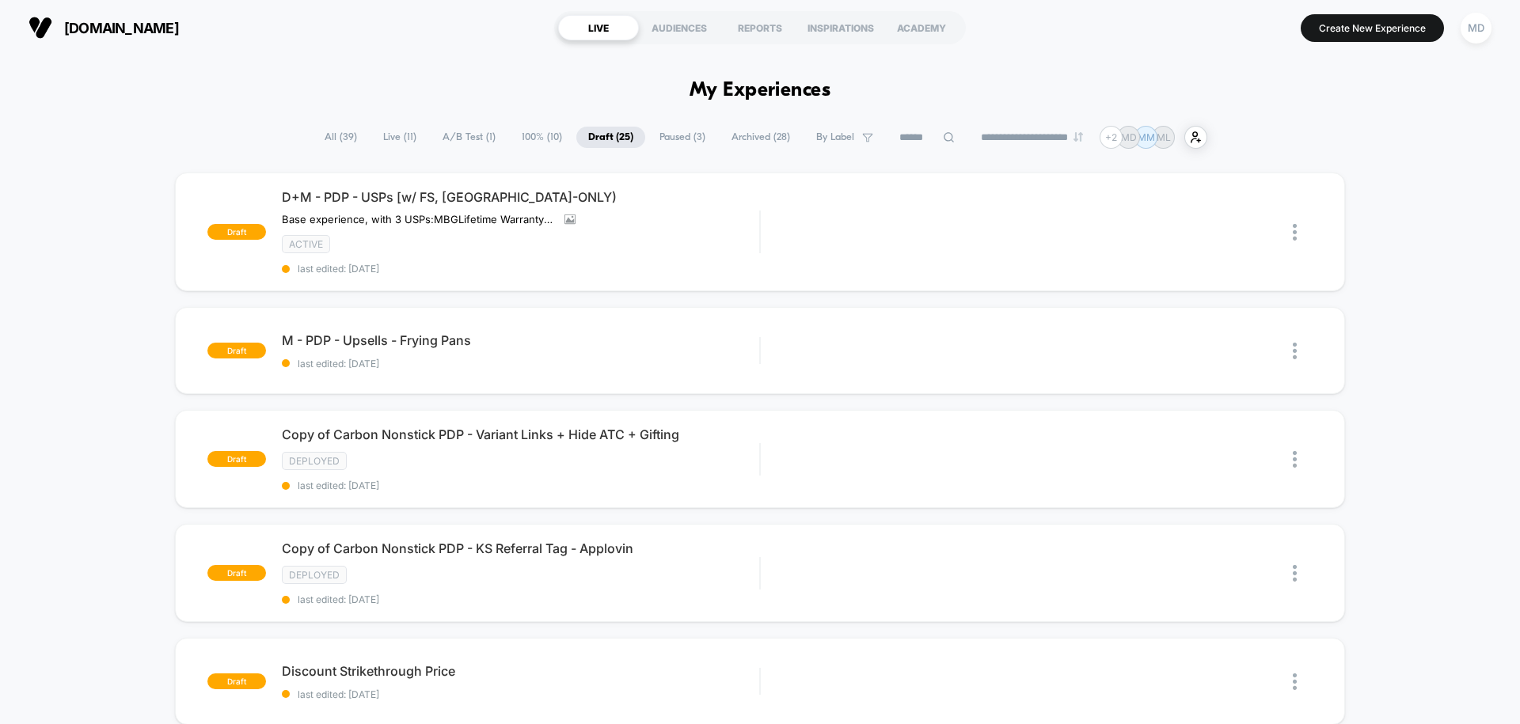
click at [328, 142] on span "All ( 39 )" at bounding box center [341, 137] width 56 height 21
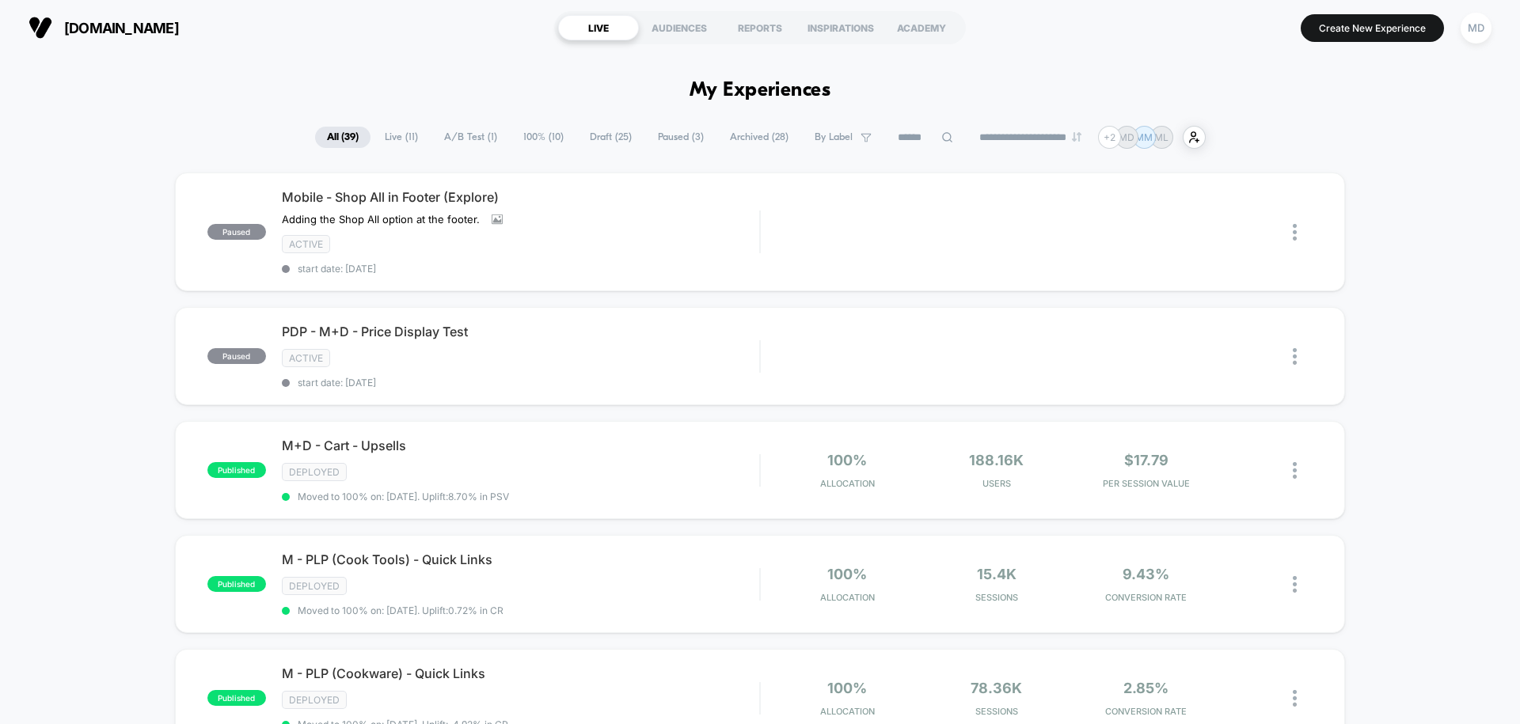
click at [581, 135] on span "Draft ( 25 )" at bounding box center [611, 137] width 66 height 21
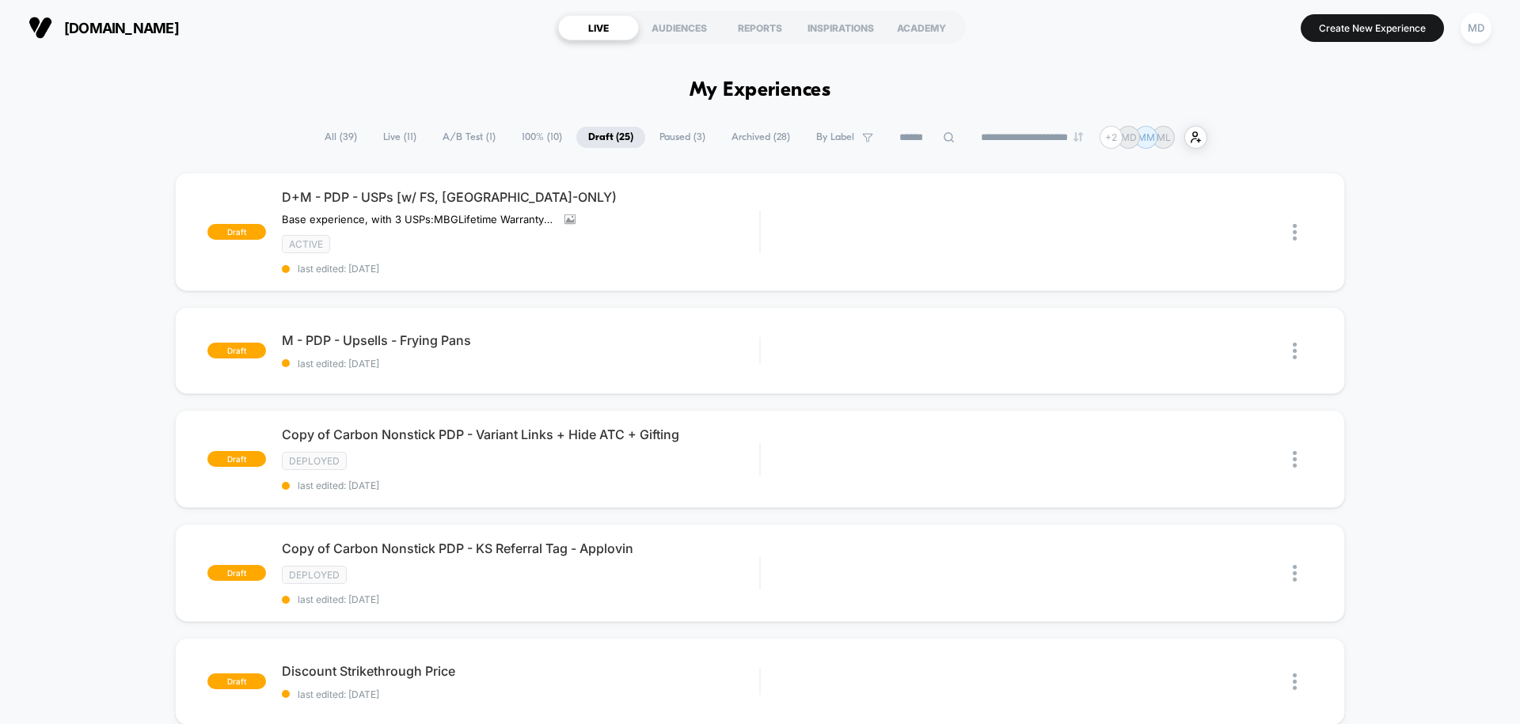
click at [659, 138] on span "Paused ( 3 )" at bounding box center [683, 137] width 70 height 21
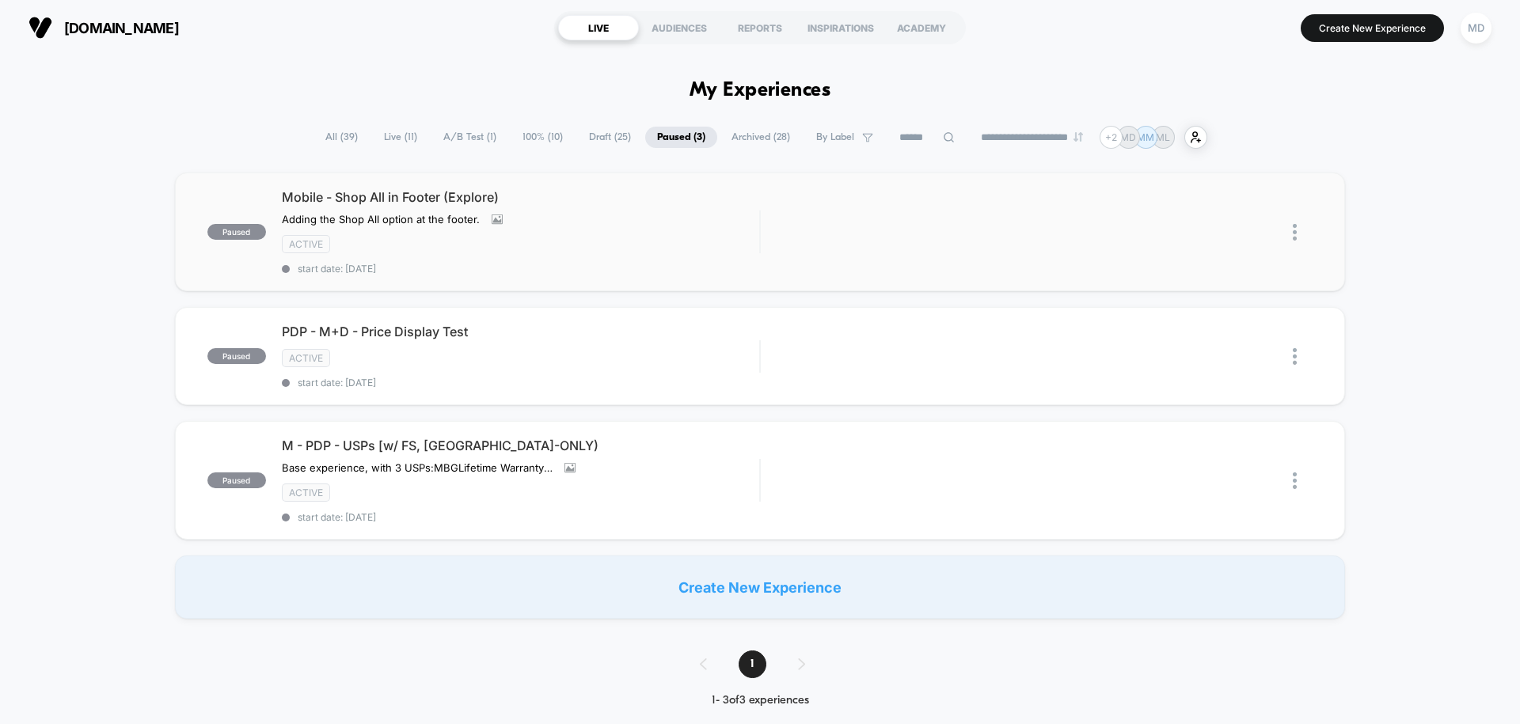
click at [1296, 233] on img at bounding box center [1295, 232] width 4 height 17
click at [1232, 320] on div "Archive" at bounding box center [1214, 324] width 142 height 36
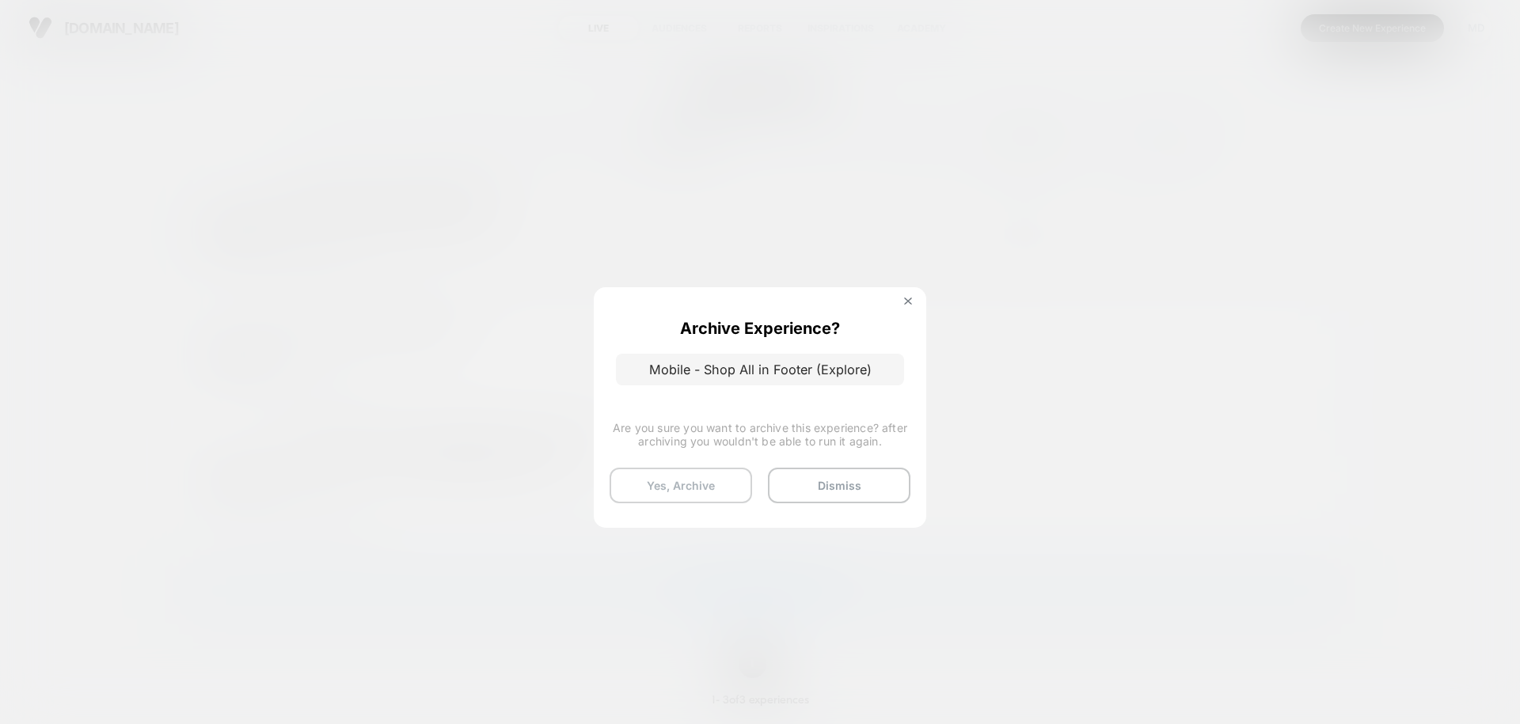
click at [723, 482] on button "Yes, Archive" at bounding box center [681, 486] width 142 height 36
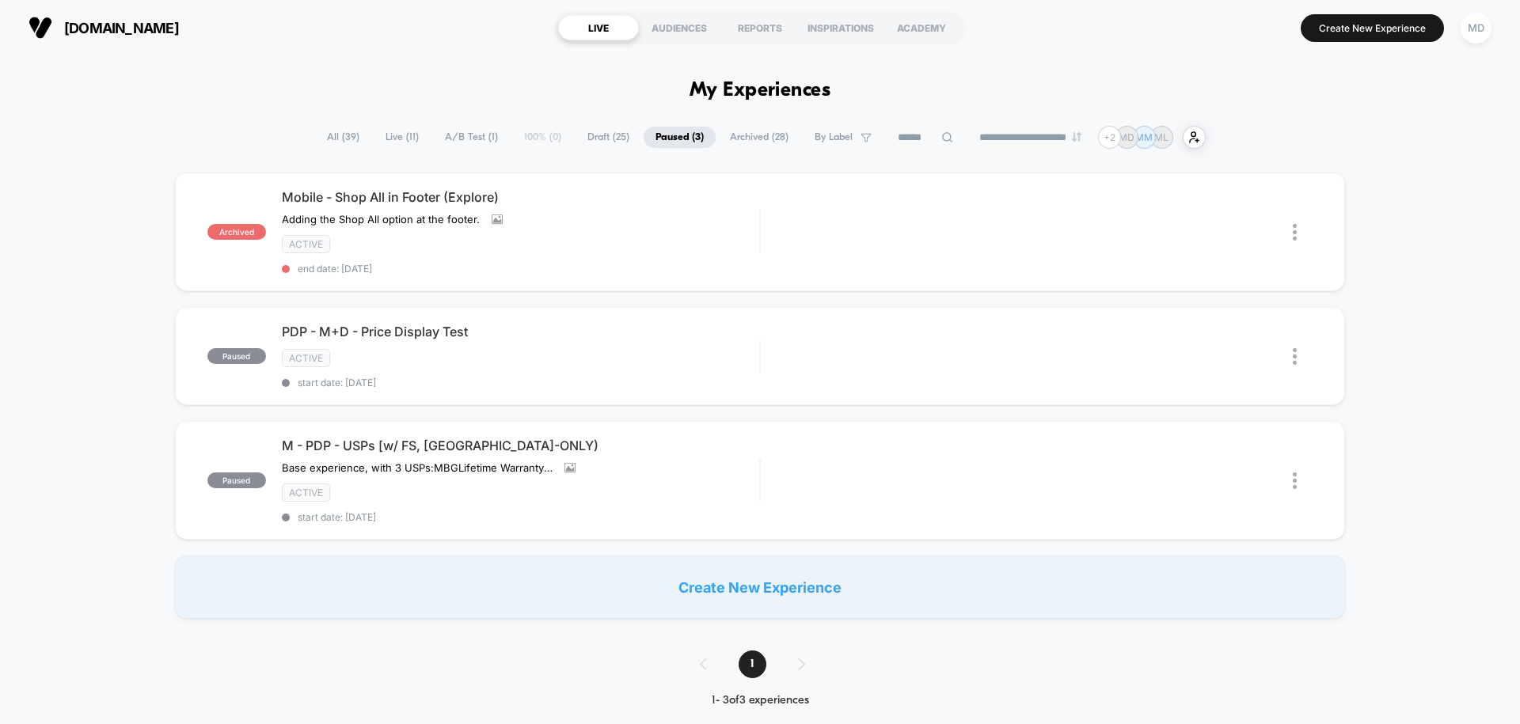
click at [389, 141] on span "Live ( 11 )" at bounding box center [402, 137] width 57 height 21
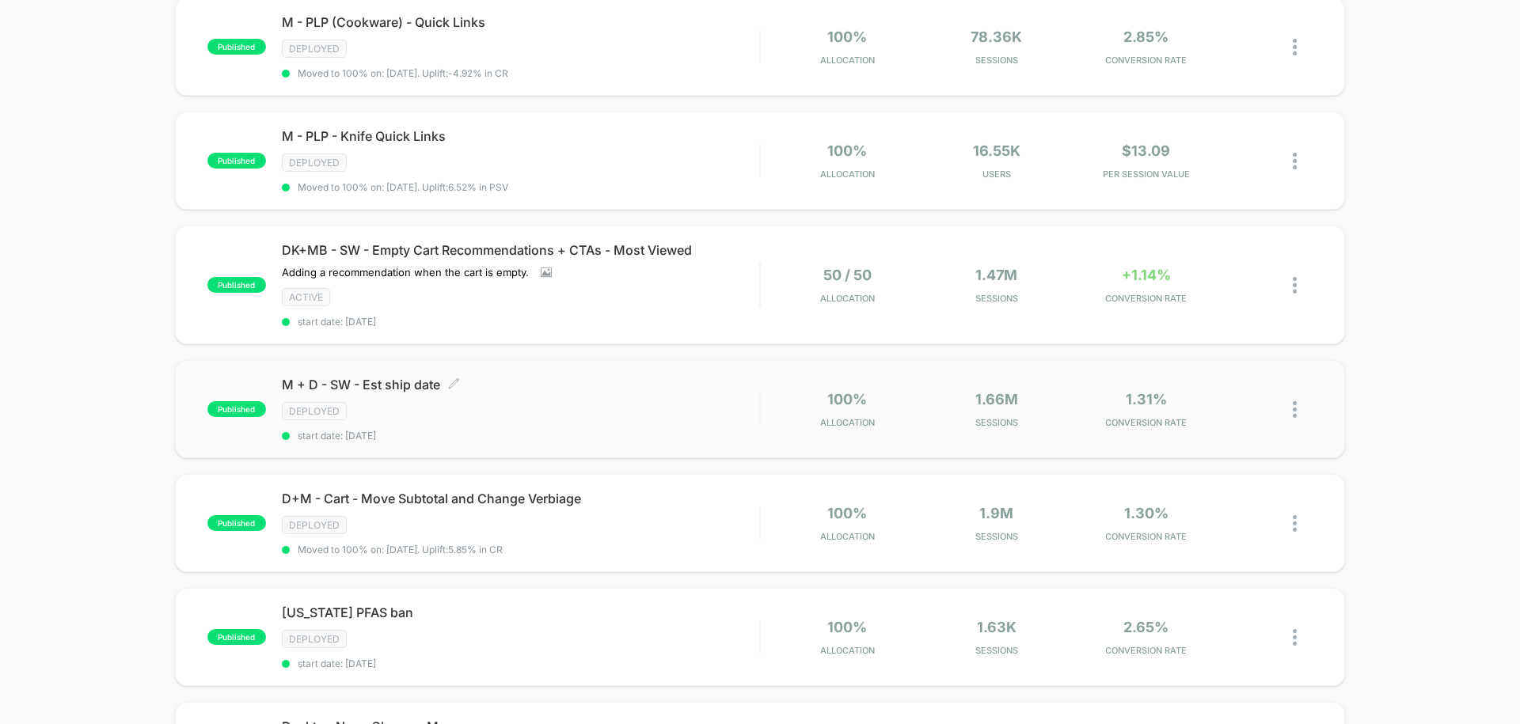
scroll to position [402, 0]
click at [649, 403] on div "Deployed" at bounding box center [520, 412] width 477 height 18
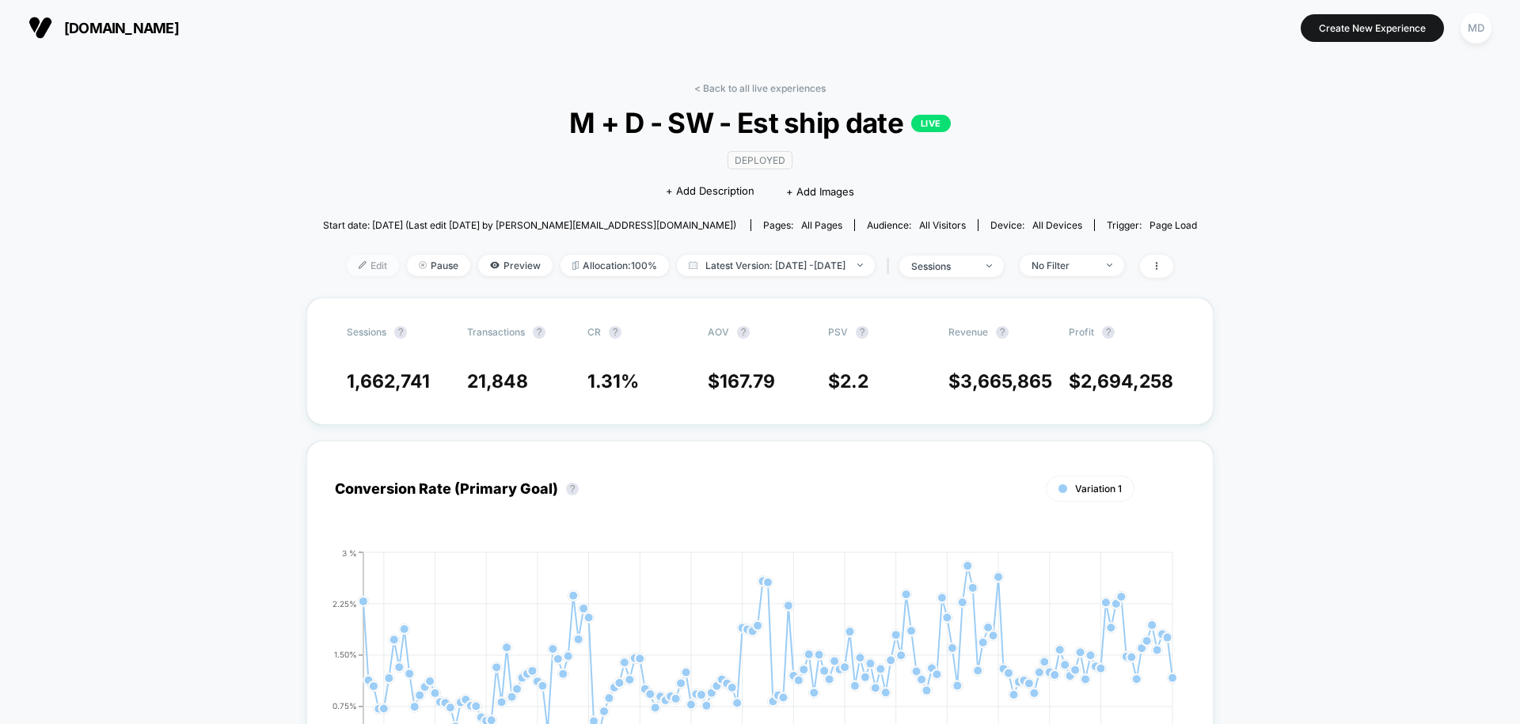
click at [347, 266] on span "Edit" at bounding box center [373, 265] width 52 height 21
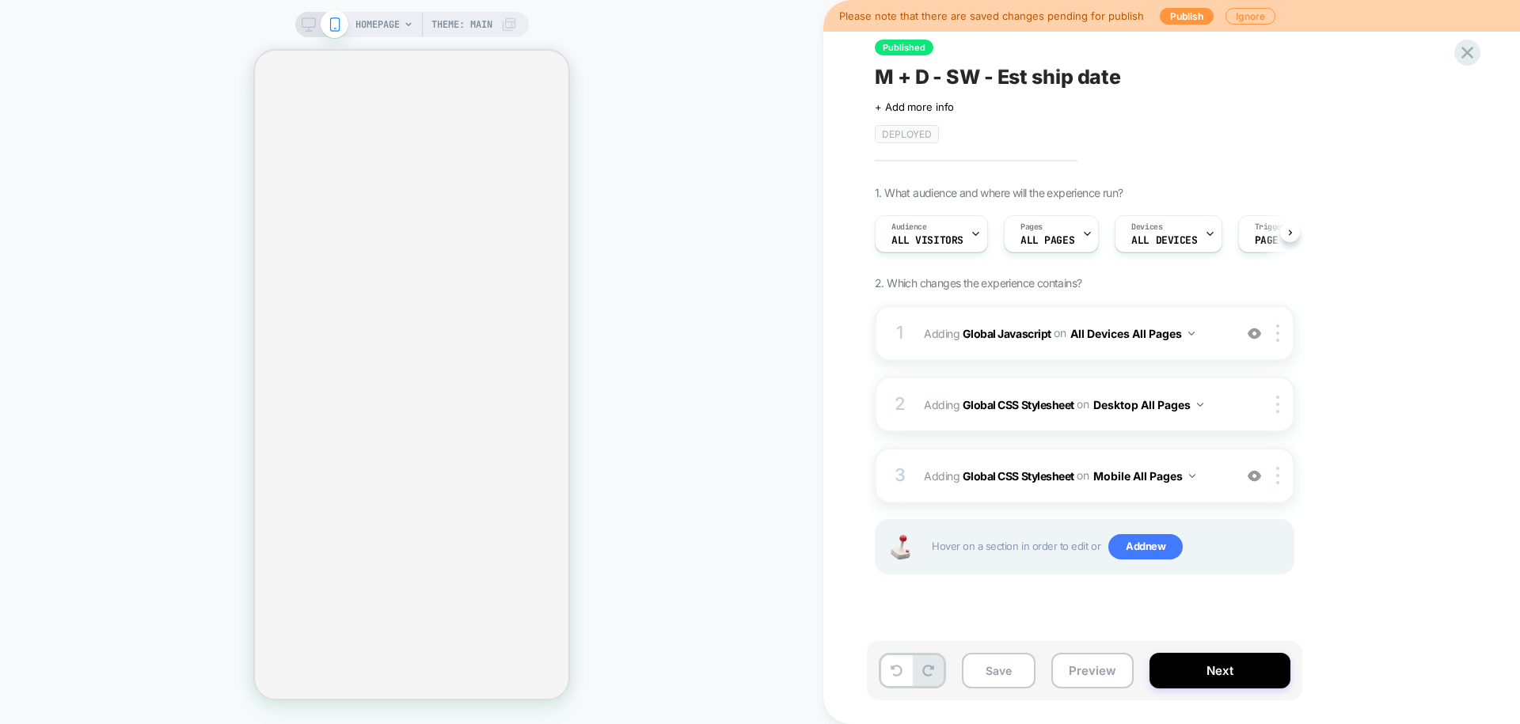
scroll to position [0, 1]
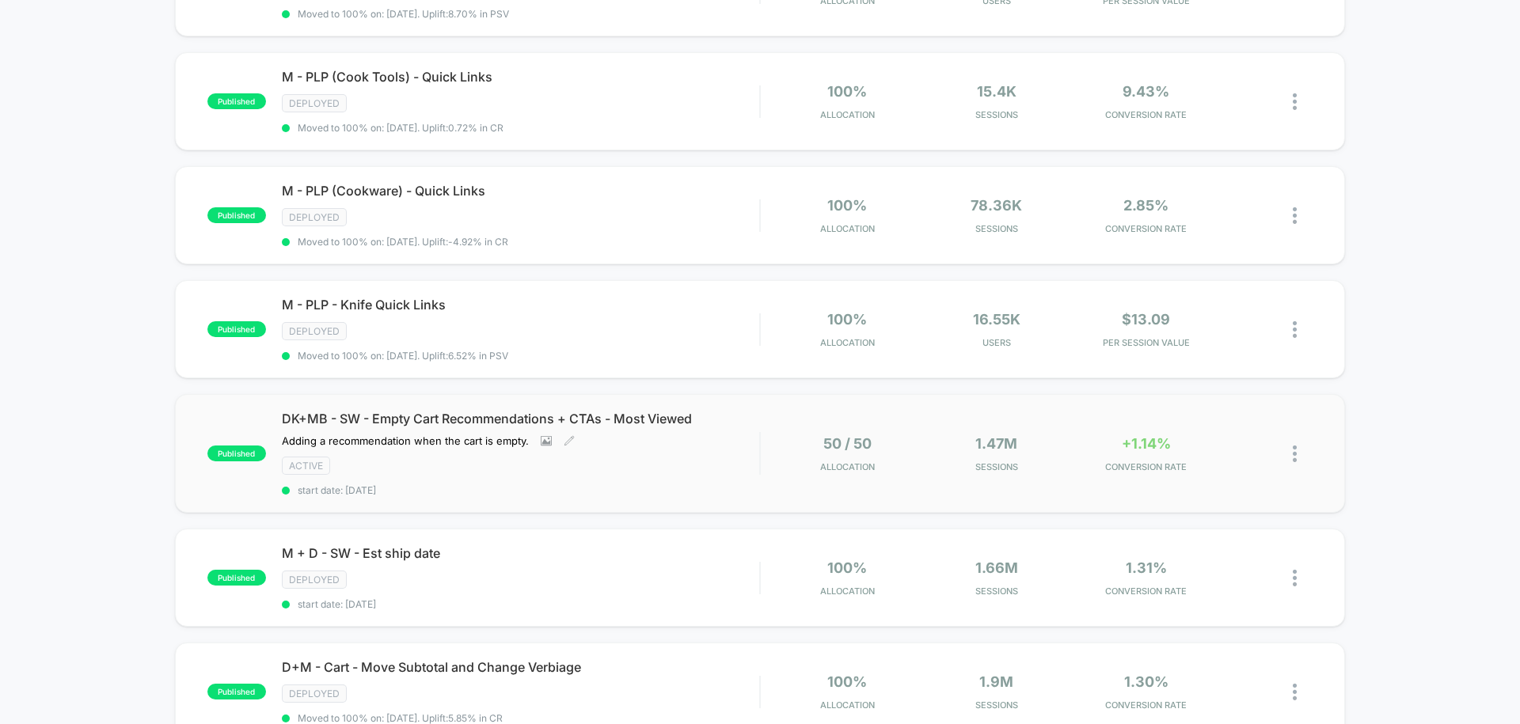
scroll to position [314, 0]
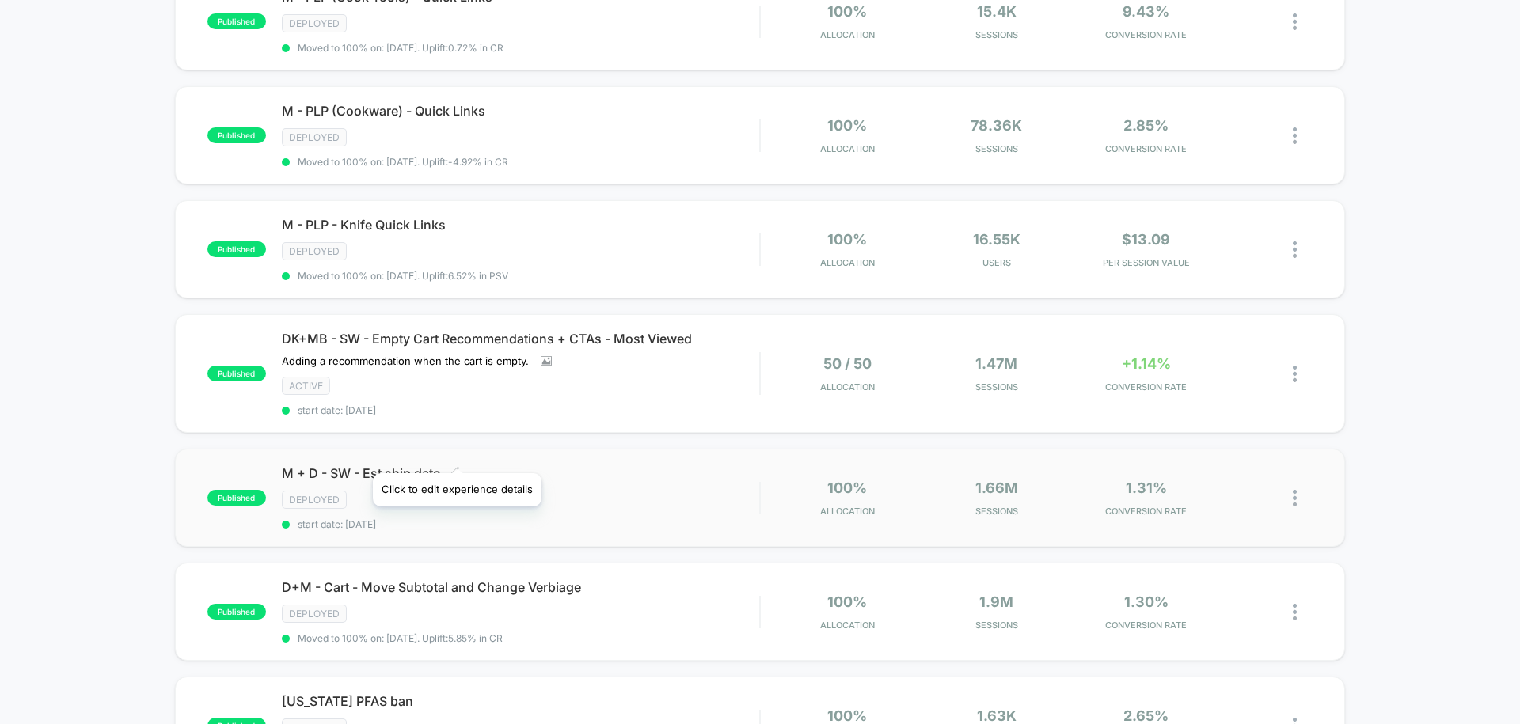
click at [456, 466] on icon at bounding box center [454, 472] width 12 height 12
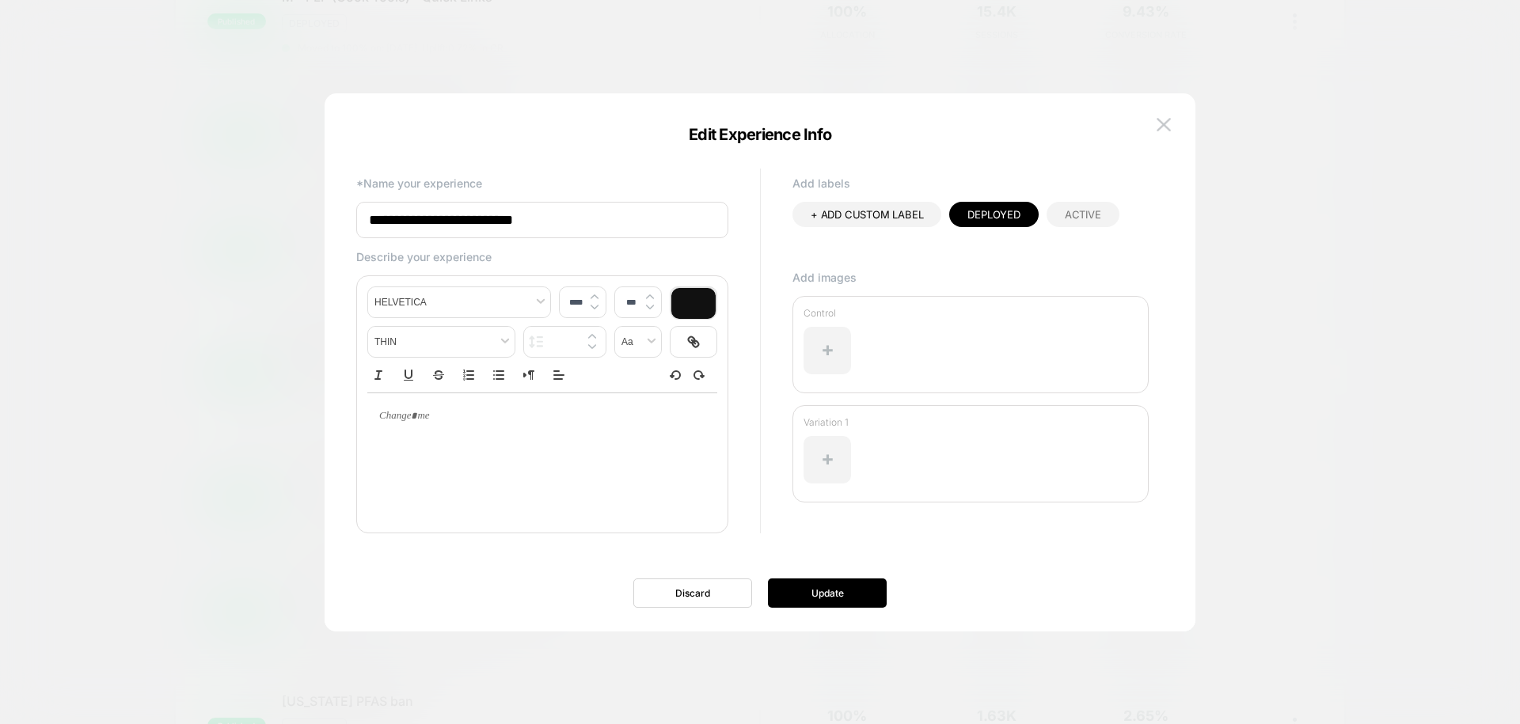
click at [590, 218] on input "**********" at bounding box center [542, 220] width 372 height 36
type input "**********"
click at [848, 591] on button "Update" at bounding box center [827, 593] width 119 height 29
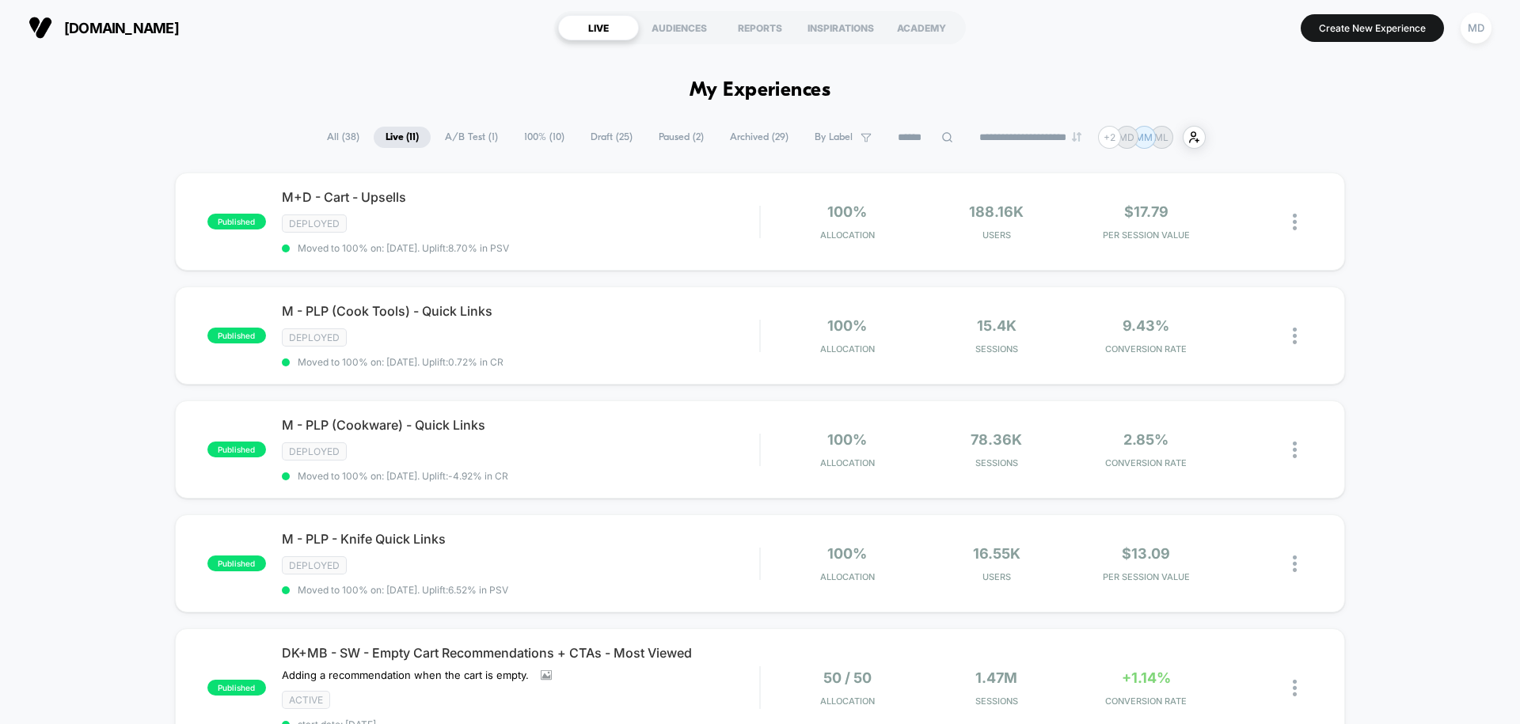
click at [665, 141] on span "Paused ( 2 )" at bounding box center [681, 137] width 69 height 21
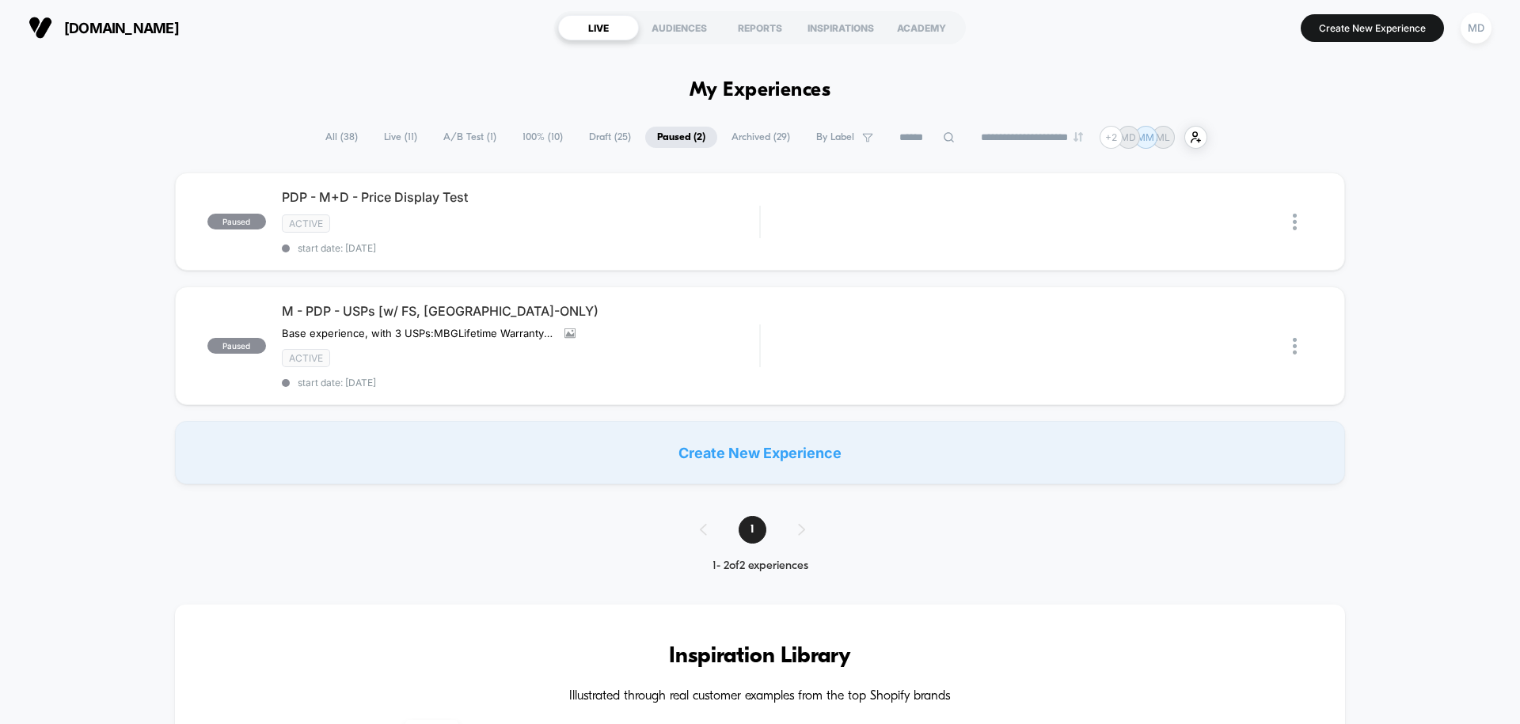
click at [599, 141] on span "Draft ( 25 )" at bounding box center [610, 137] width 66 height 21
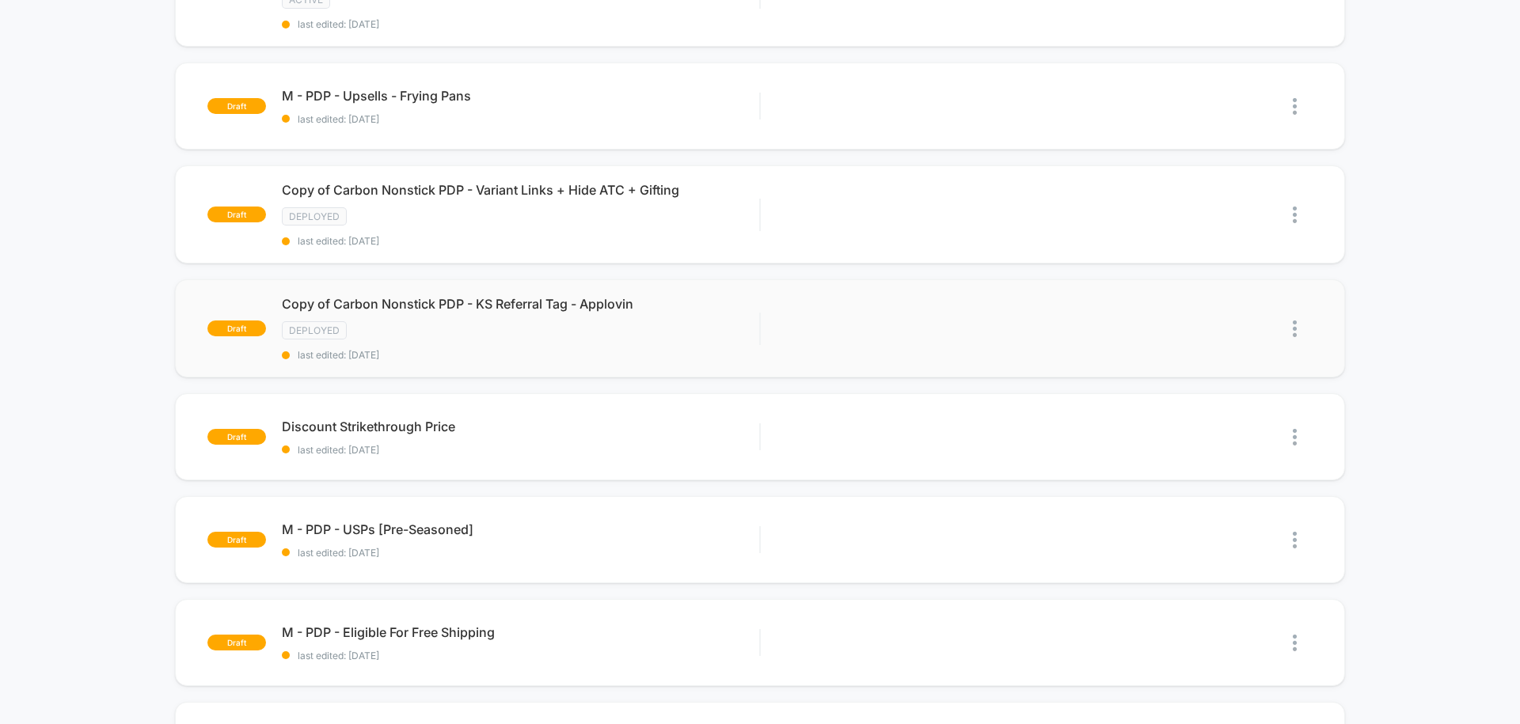
scroll to position [288, 0]
